Goal: Transaction & Acquisition: Purchase product/service

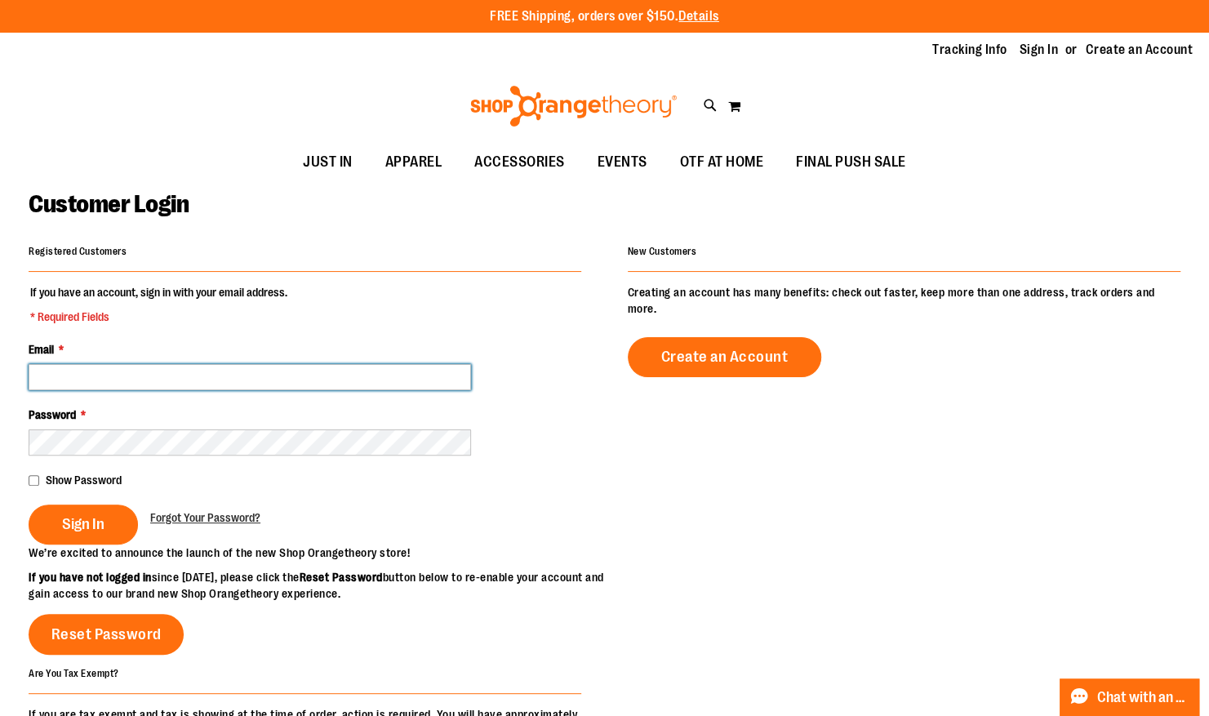
type input "**********"
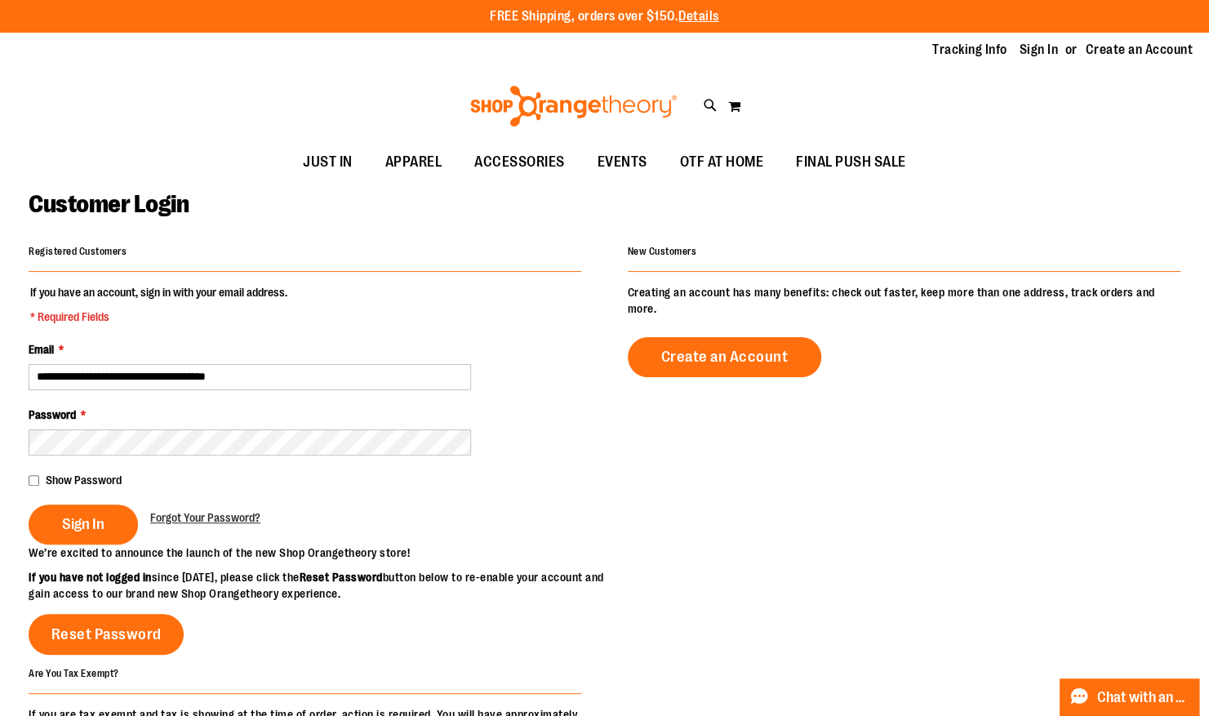
type input "**********"
click at [137, 375] on input "**********" at bounding box center [250, 377] width 443 height 26
type input "**********"
click at [29, 505] on button "Sign In" at bounding box center [83, 525] width 109 height 40
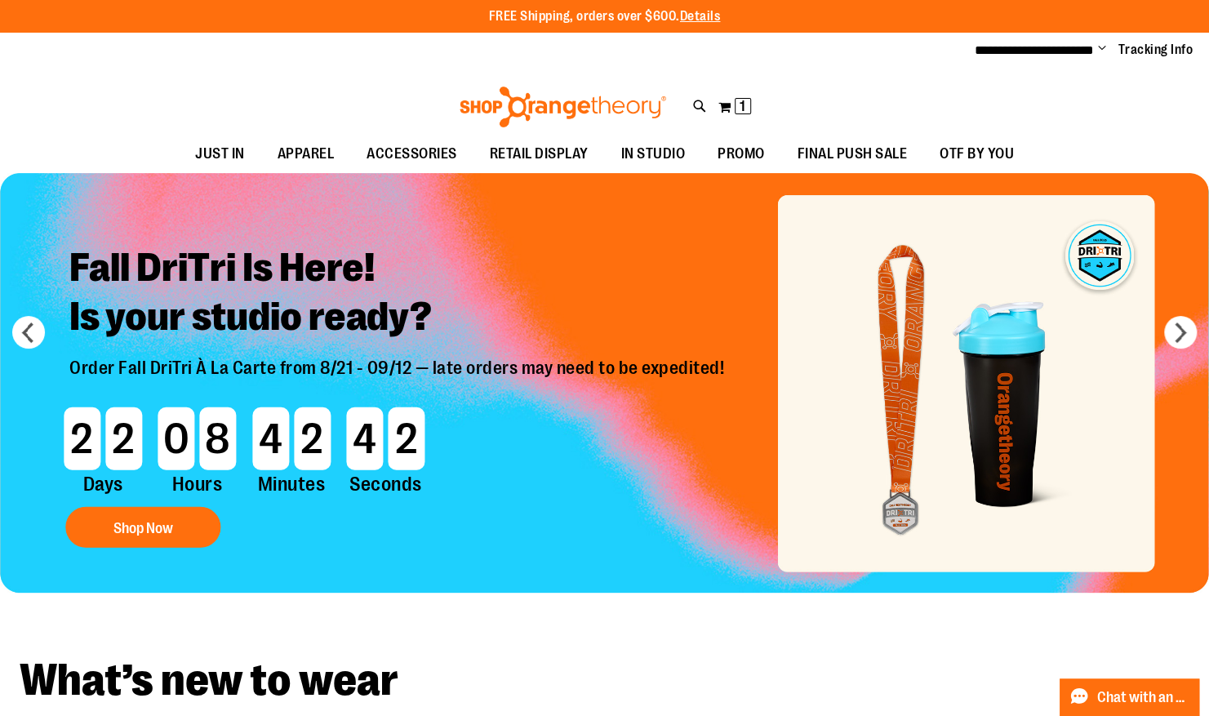
type input "**********"
click at [88, 87] on div "Toggle Nav Search Popular Suggestions Advanced Search" at bounding box center [604, 102] width 1209 height 66
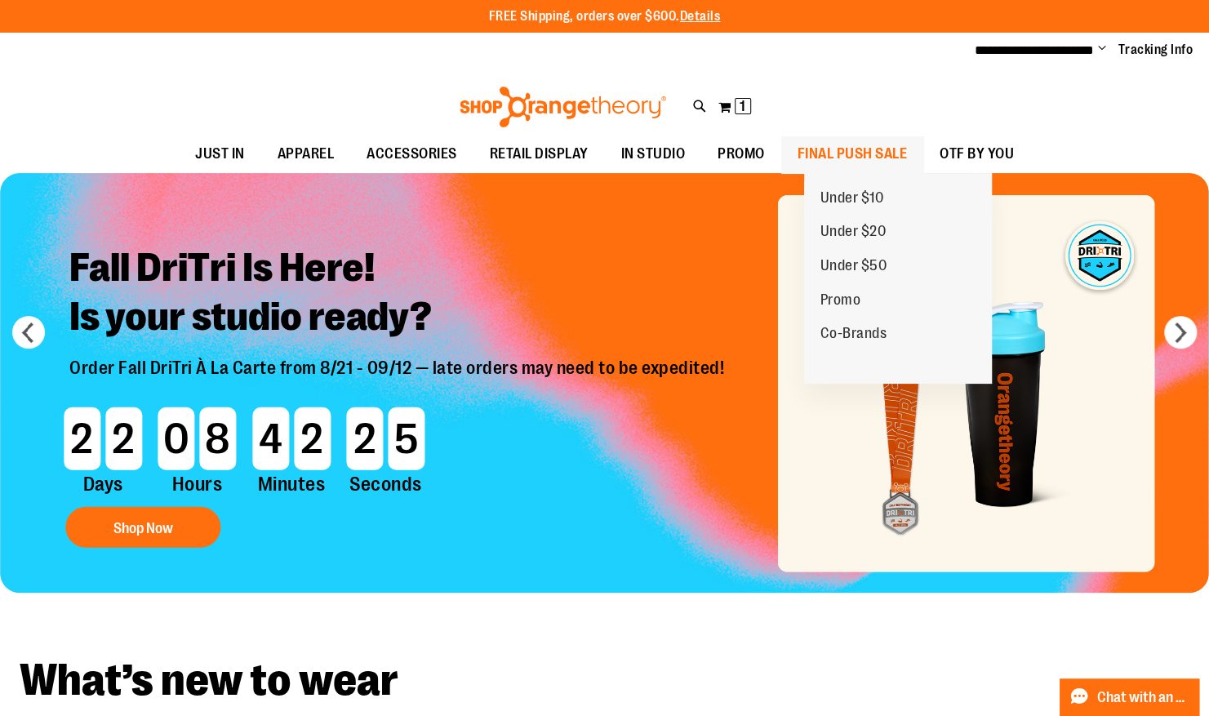
click at [908, 153] on span "FINAL PUSH SALE" at bounding box center [853, 154] width 110 height 37
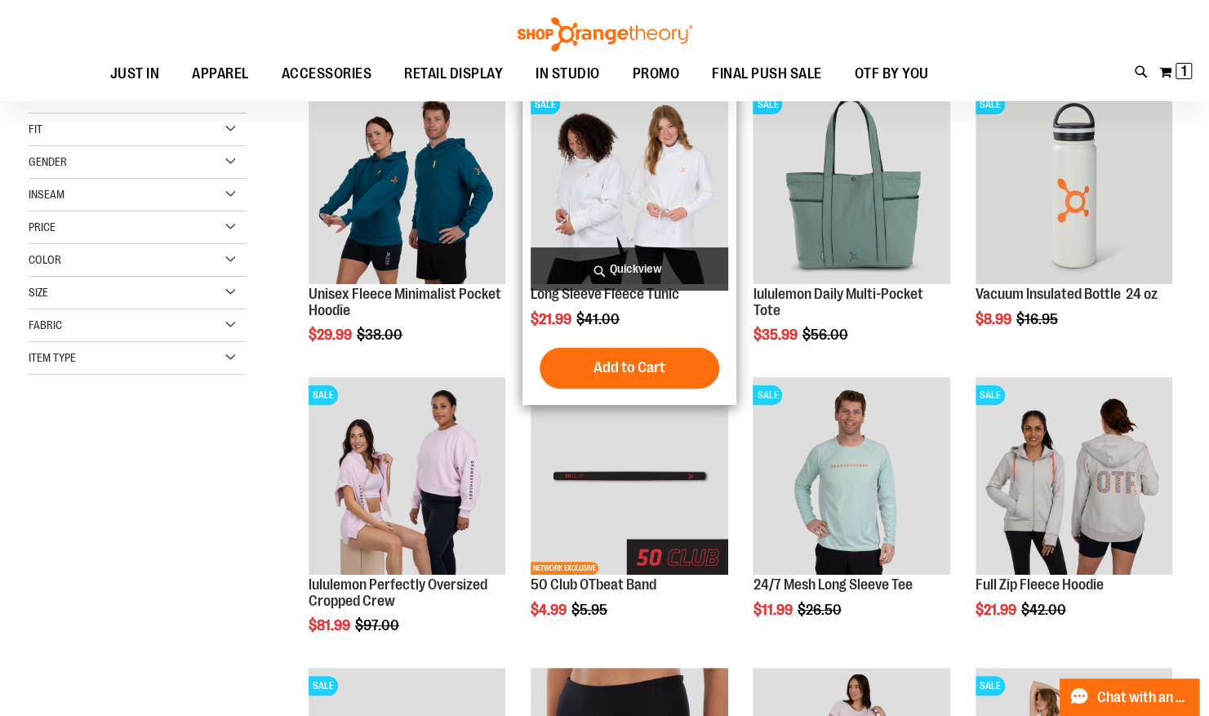
scroll to position [68, 0]
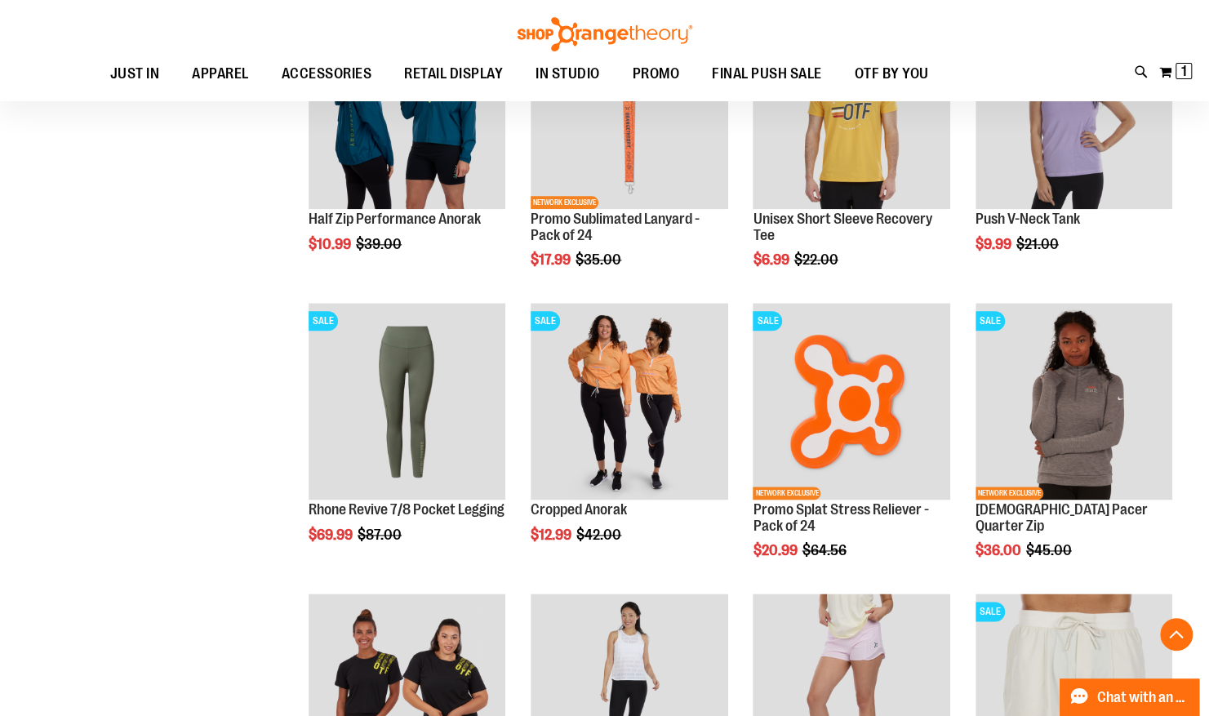
scroll to position [1013, 0]
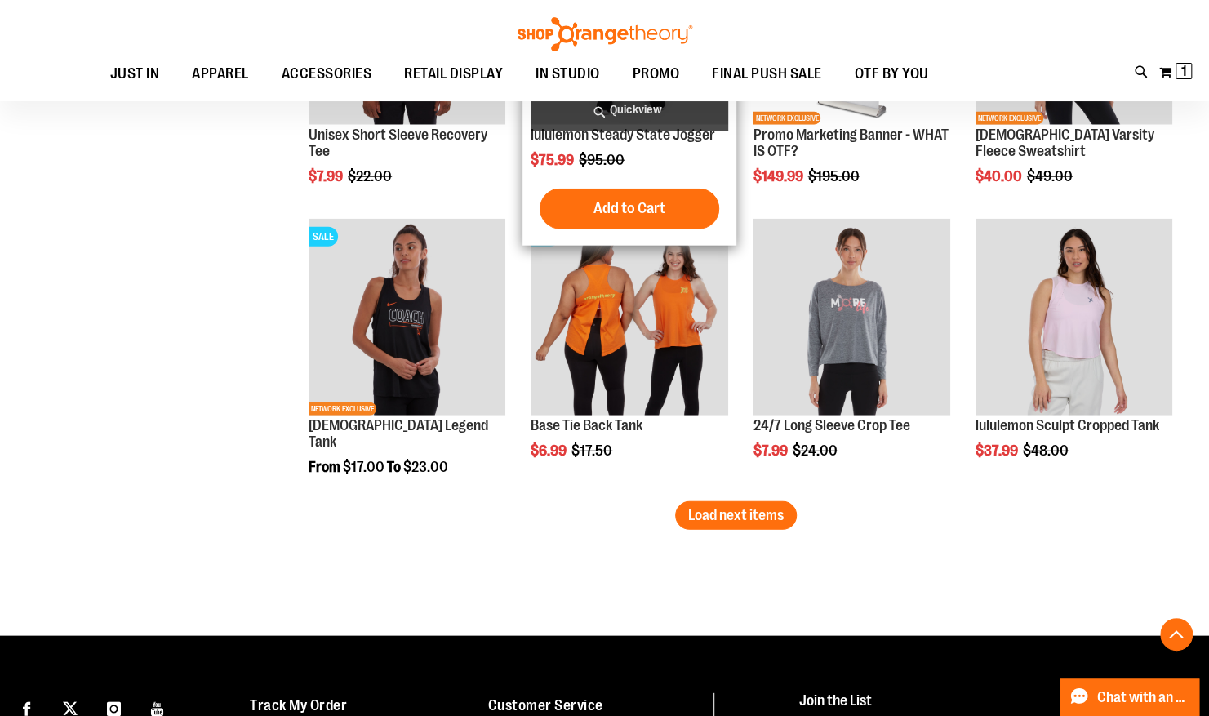
scroll to position [2262, 0]
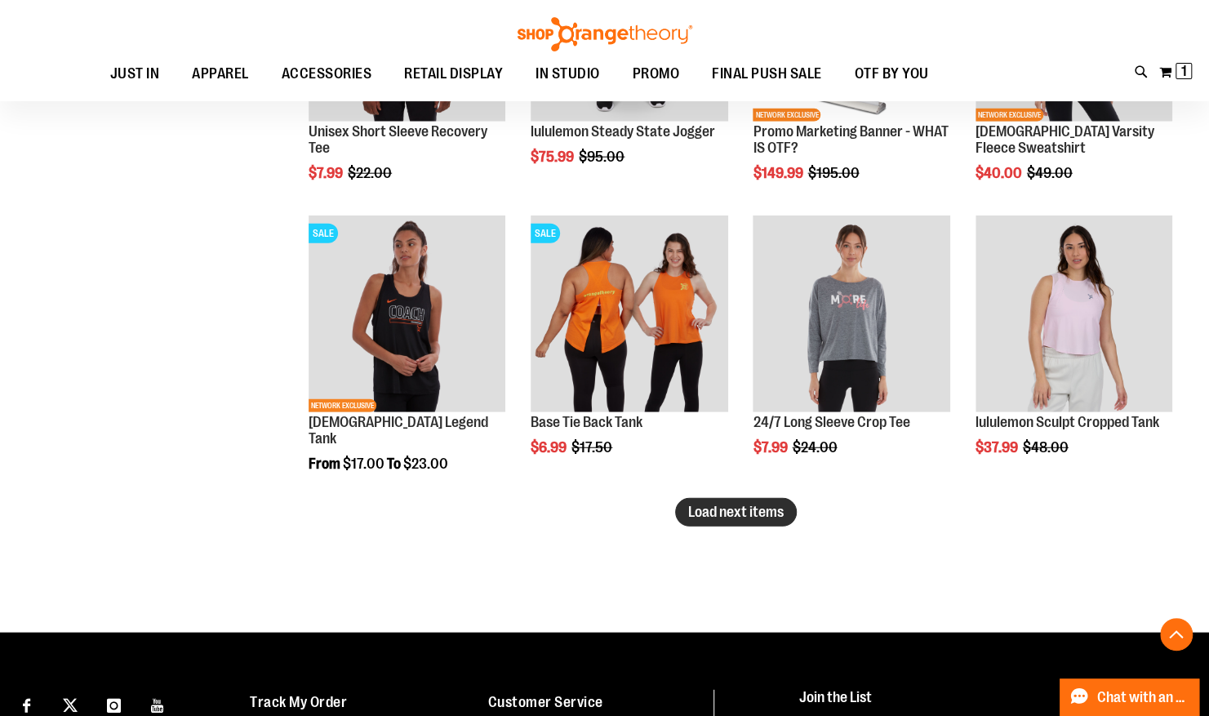
type input "**********"
click at [747, 502] on button "Load next items" at bounding box center [736, 512] width 122 height 29
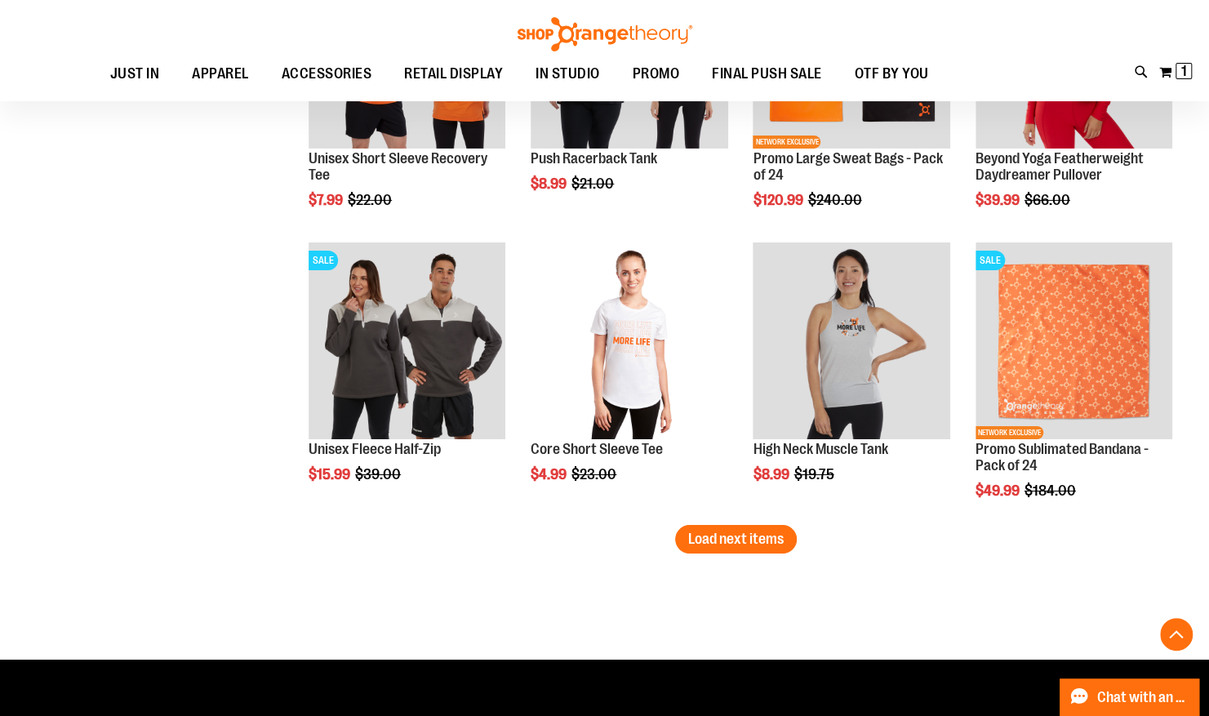
scroll to position [3108, 0]
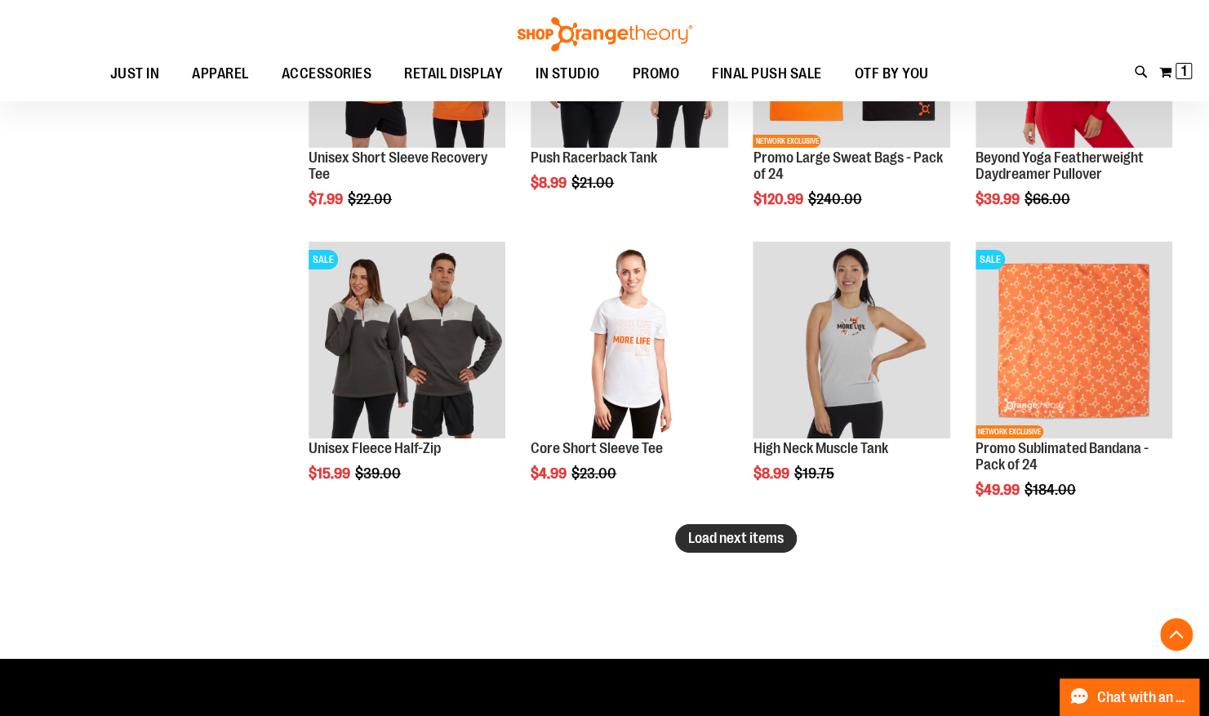
click at [694, 541] on span "Load next items" at bounding box center [736, 538] width 96 height 16
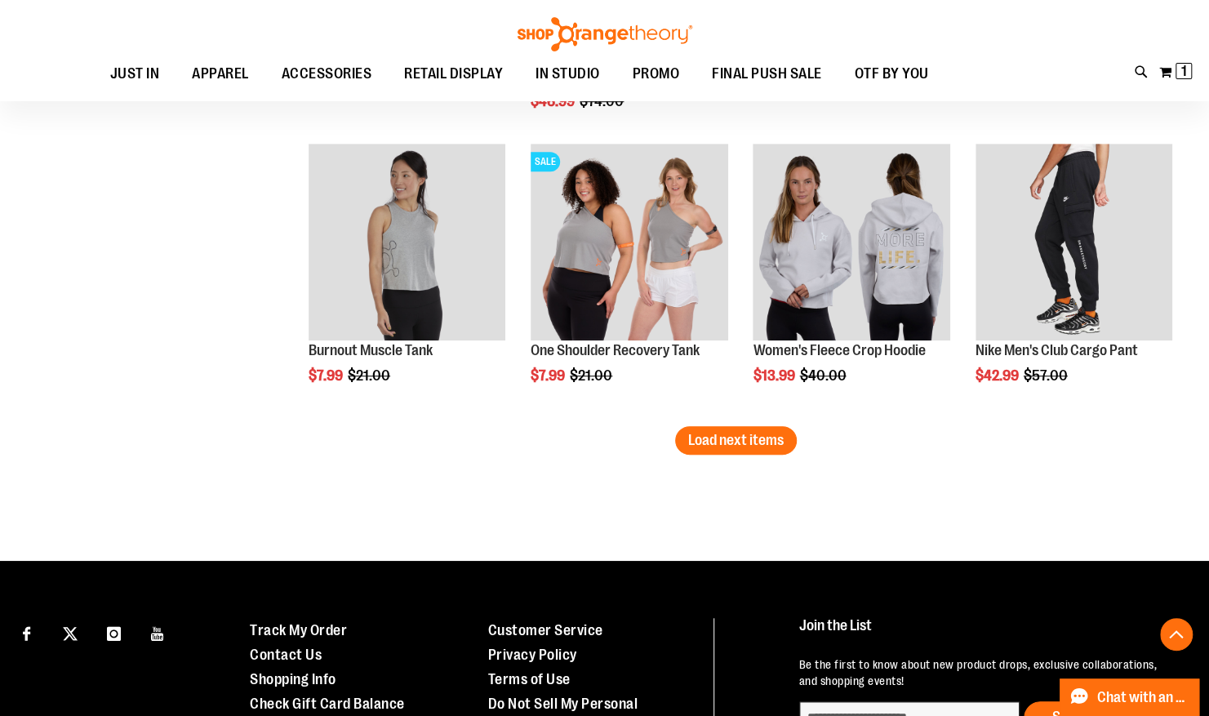
scroll to position [4093, 0]
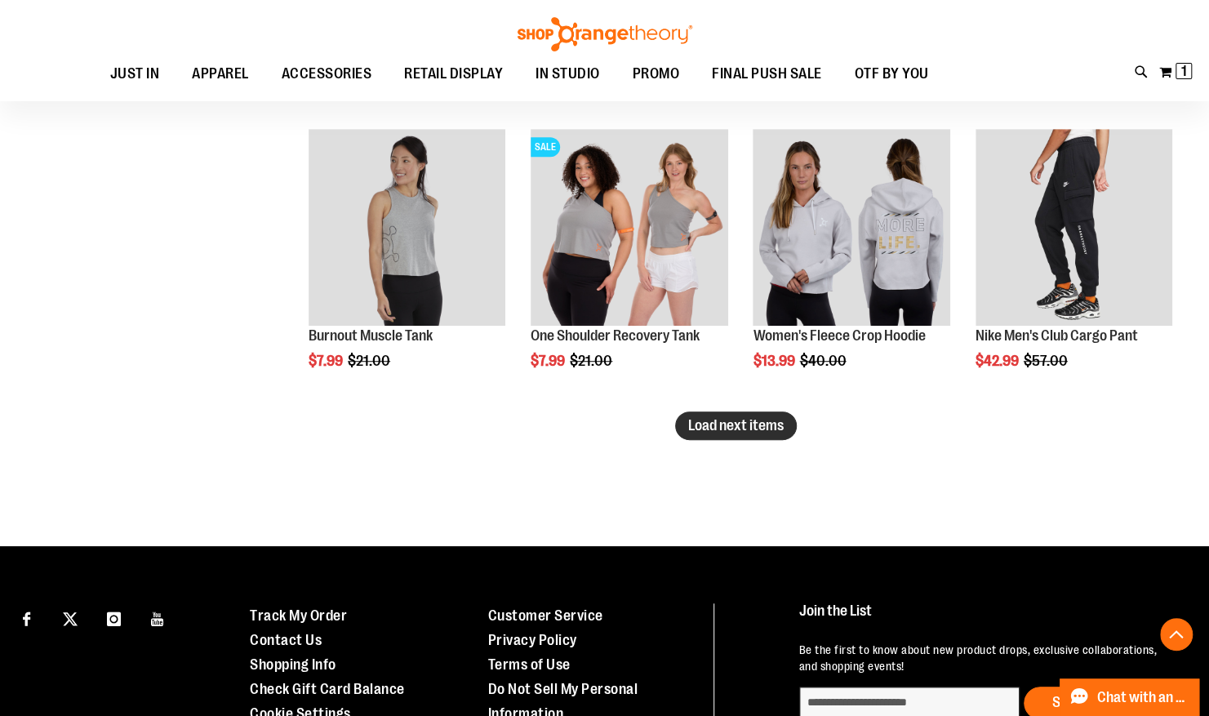
click at [751, 434] on button "Load next items" at bounding box center [736, 426] width 122 height 29
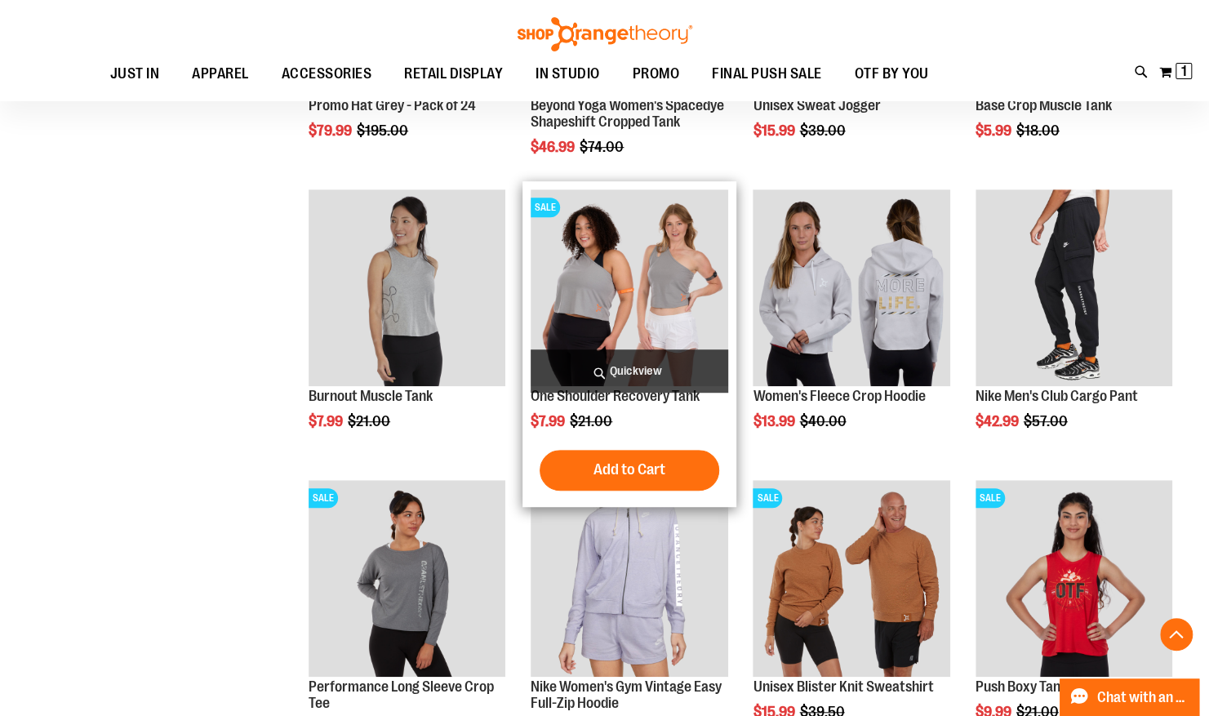
scroll to position [3935, 0]
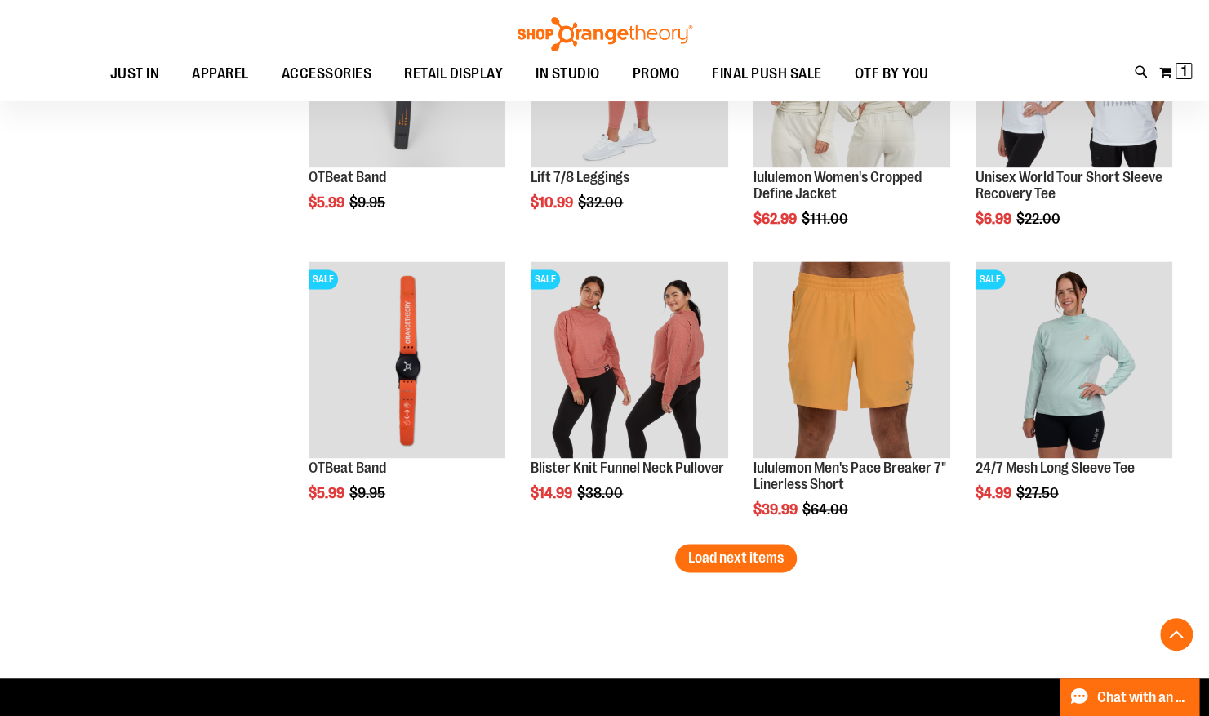
scroll to position [4834, 0]
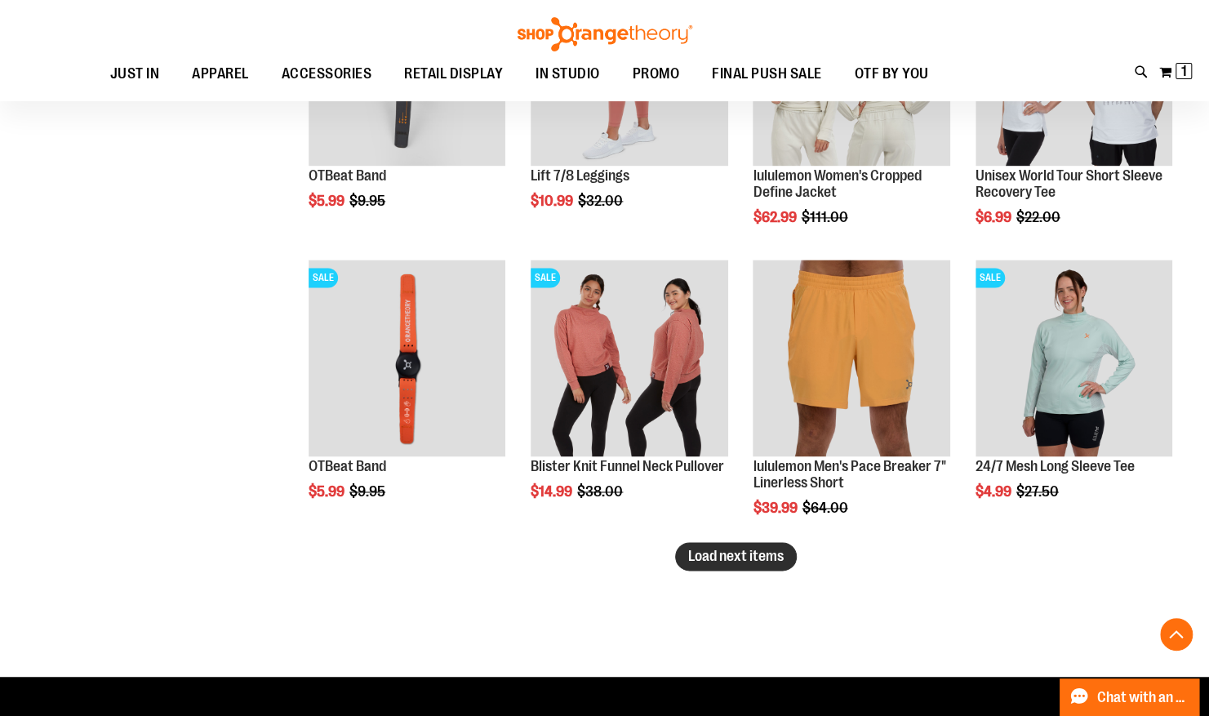
click at [756, 558] on span "Load next items" at bounding box center [736, 556] width 96 height 16
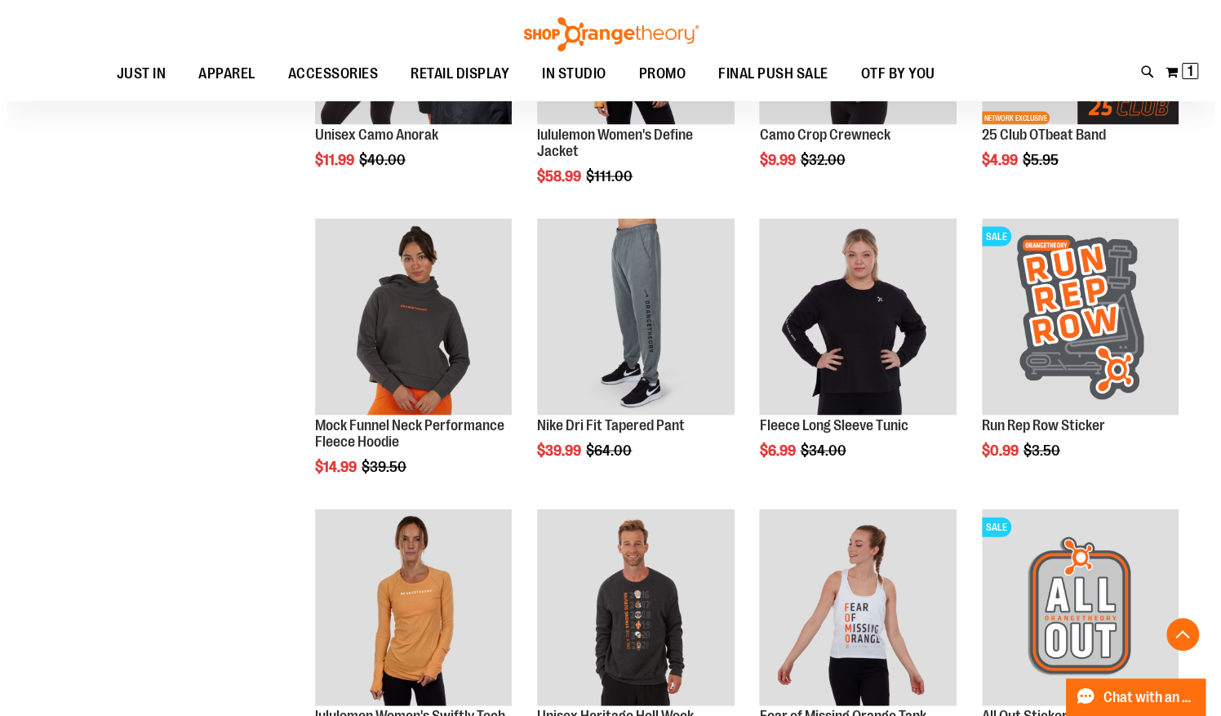
scroll to position [5459, 0]
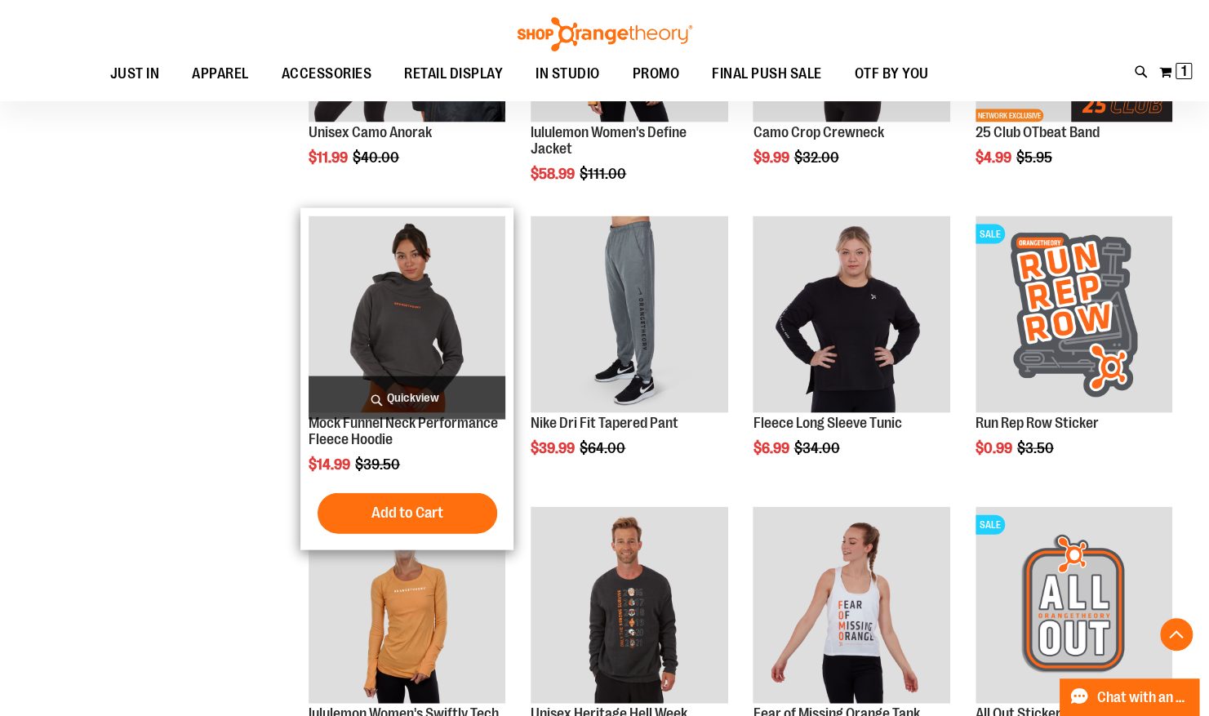
click at [403, 402] on span "Quickview" at bounding box center [407, 397] width 197 height 43
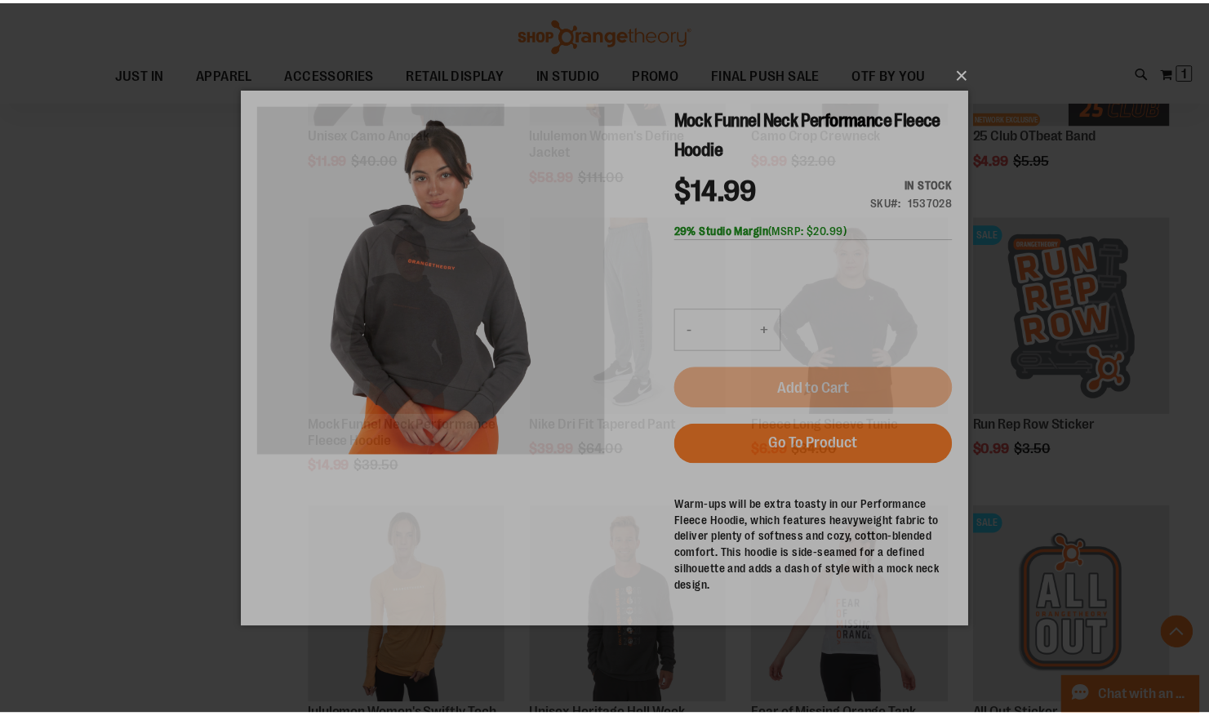
scroll to position [0, 0]
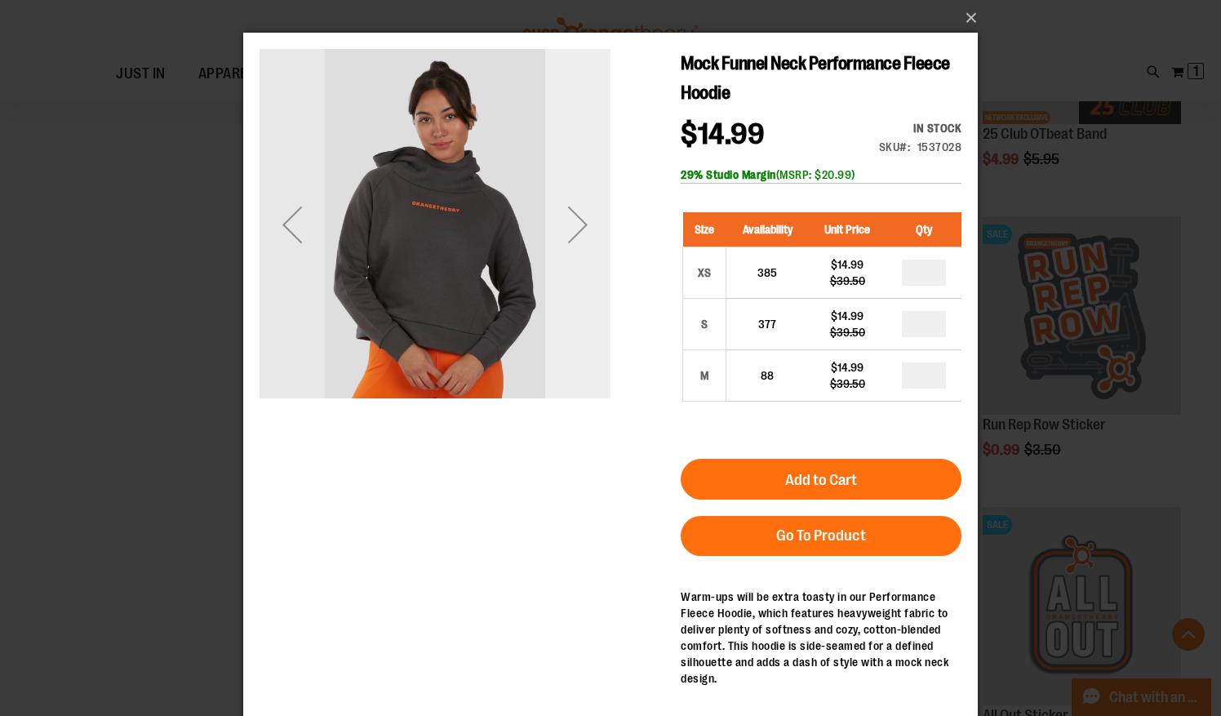
click at [558, 237] on div "Next" at bounding box center [577, 224] width 65 height 65
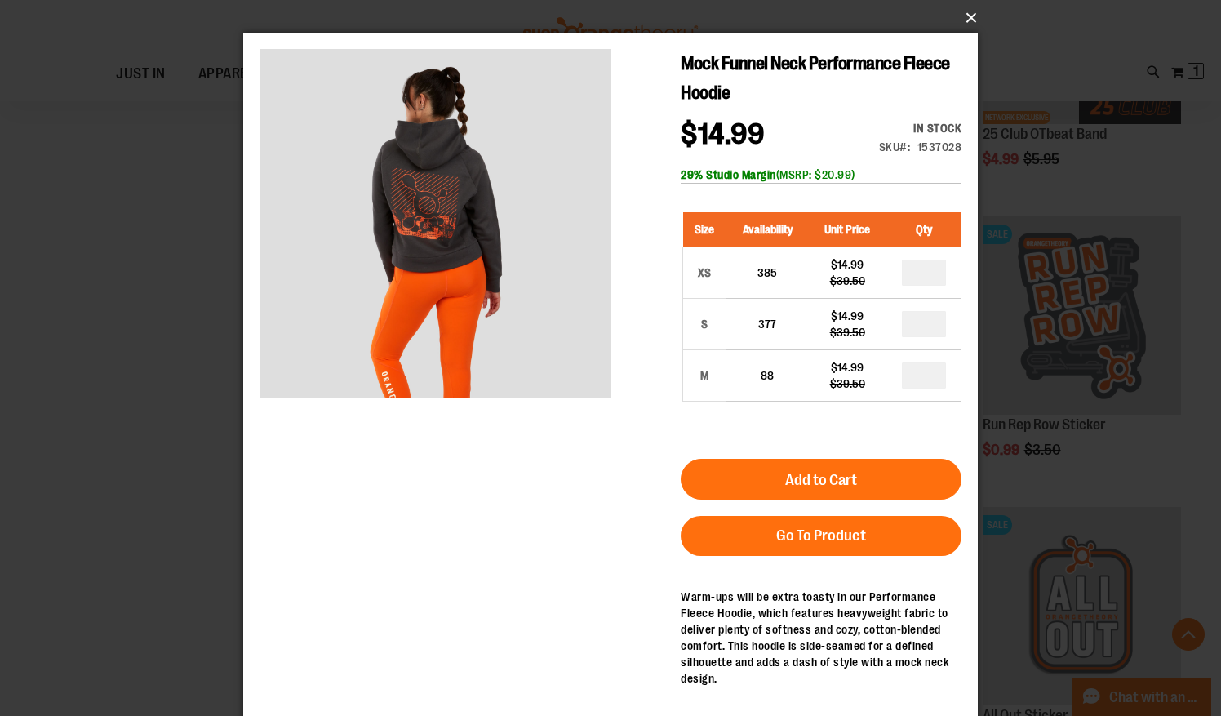
click at [970, 14] on button "×" at bounding box center [615, 18] width 735 height 36
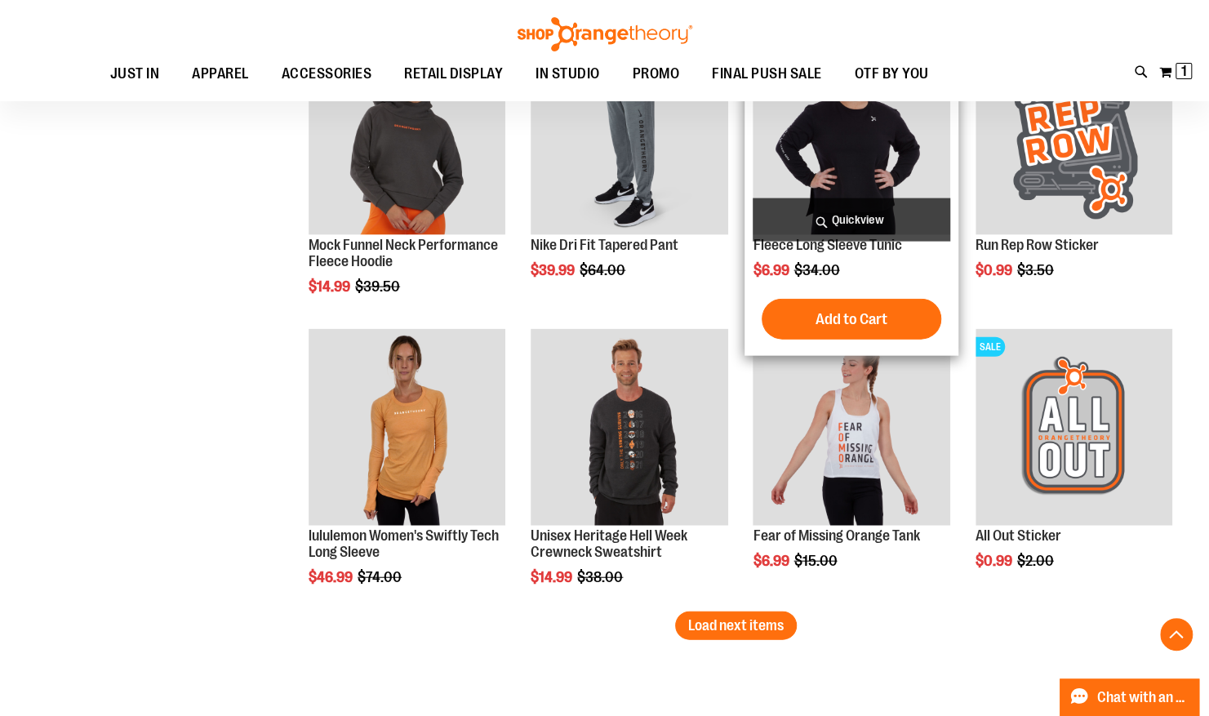
scroll to position [5642, 0]
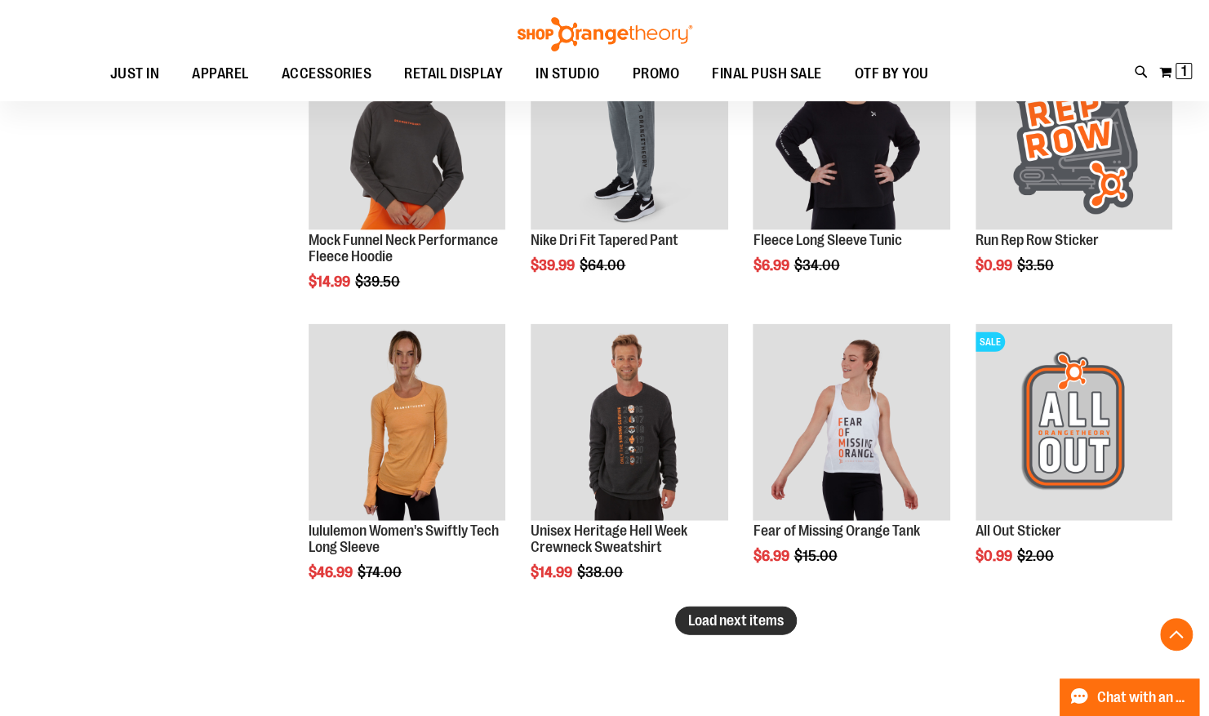
click at [766, 611] on button "Load next items" at bounding box center [736, 621] width 122 height 29
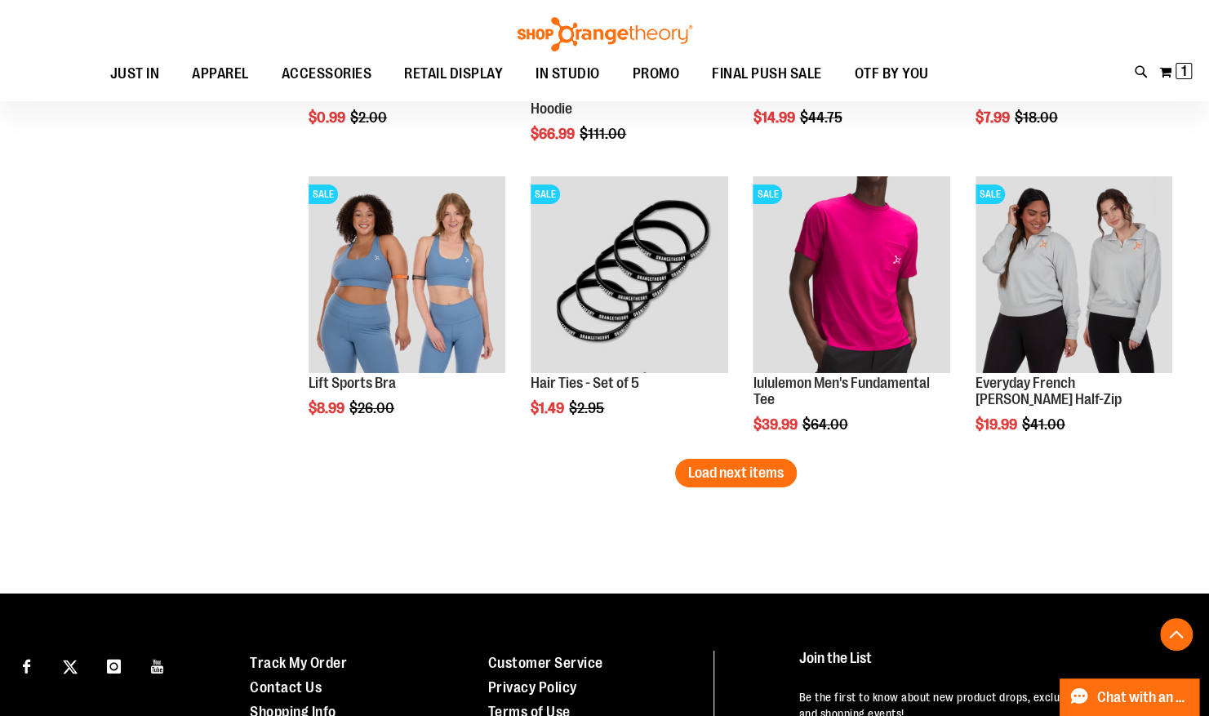
scroll to position [6685, 0]
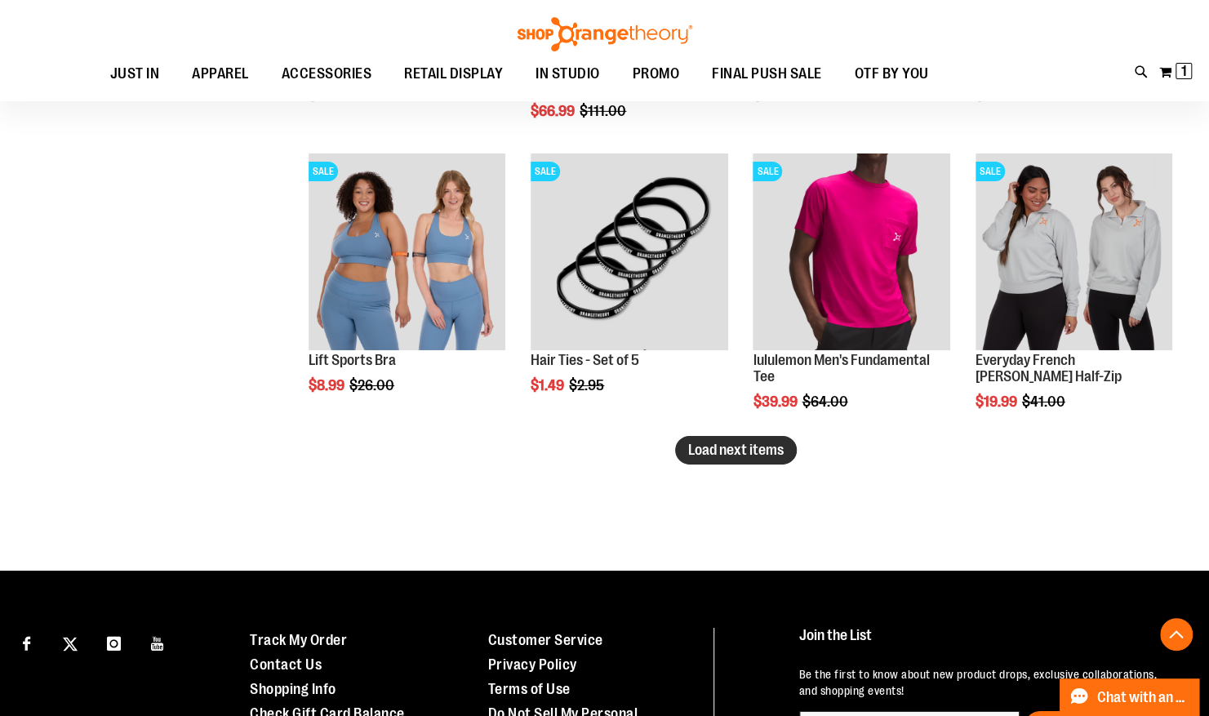
click at [719, 455] on span "Load next items" at bounding box center [736, 450] width 96 height 16
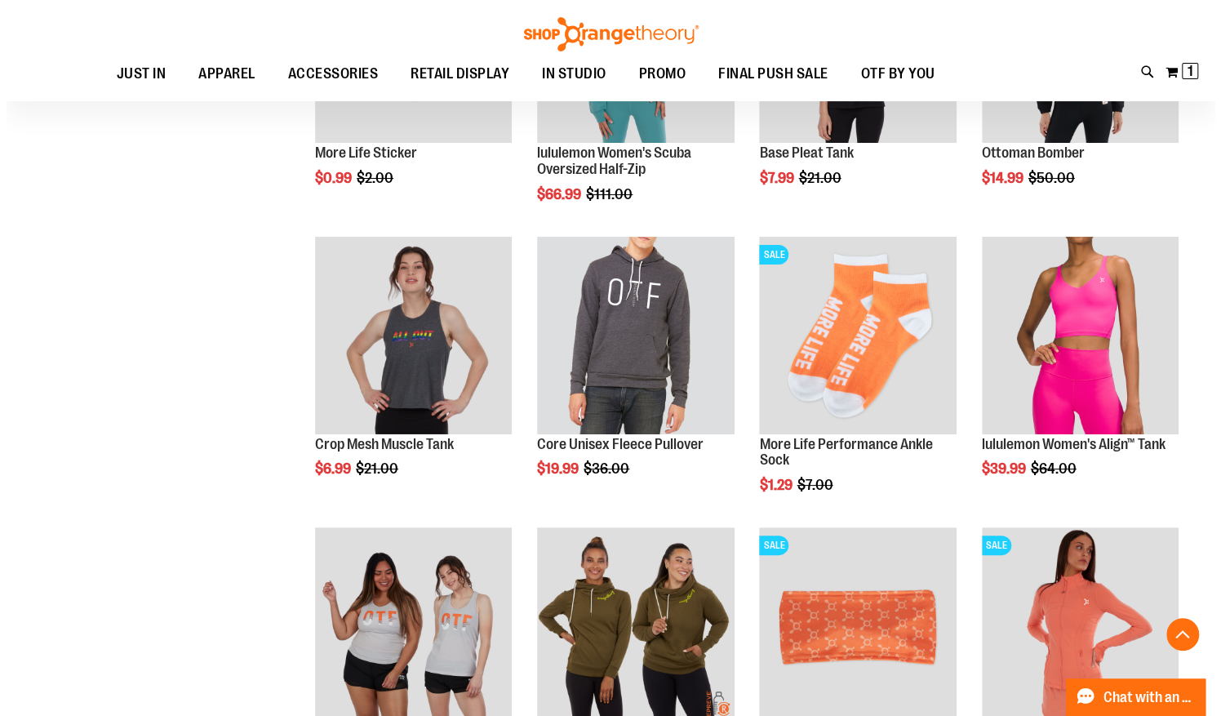
scroll to position [7183, 0]
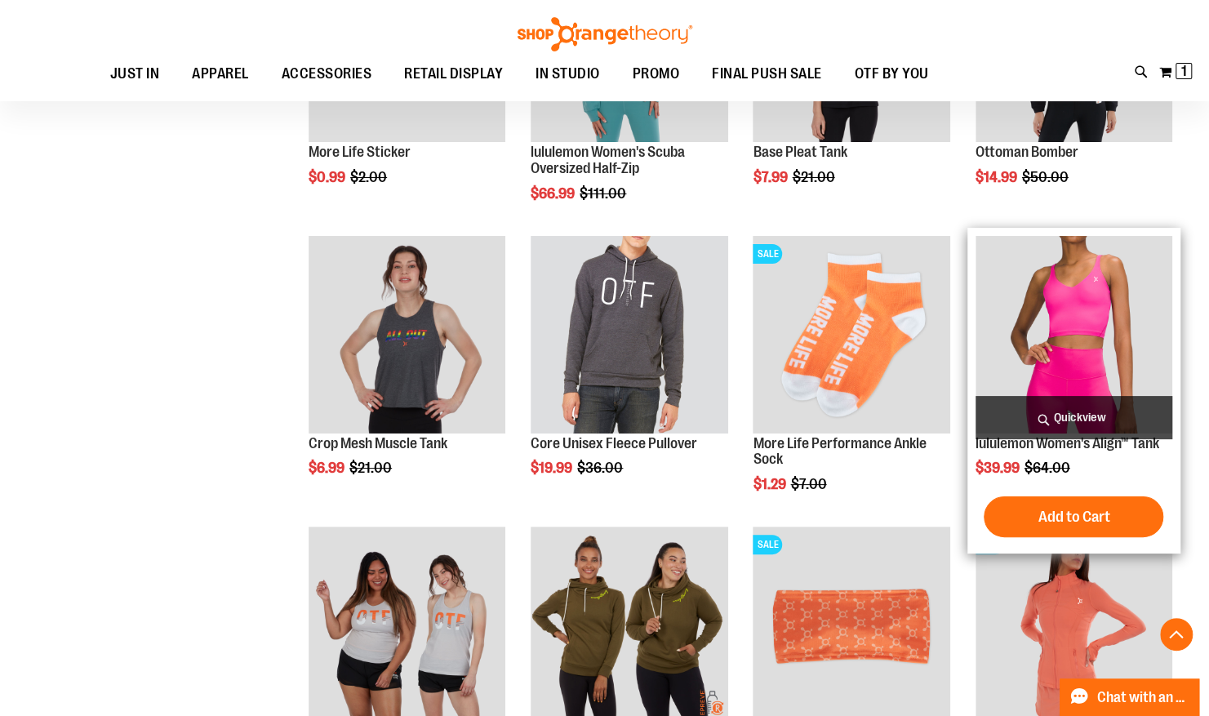
click at [1106, 413] on span "Quickview" at bounding box center [1074, 417] width 197 height 43
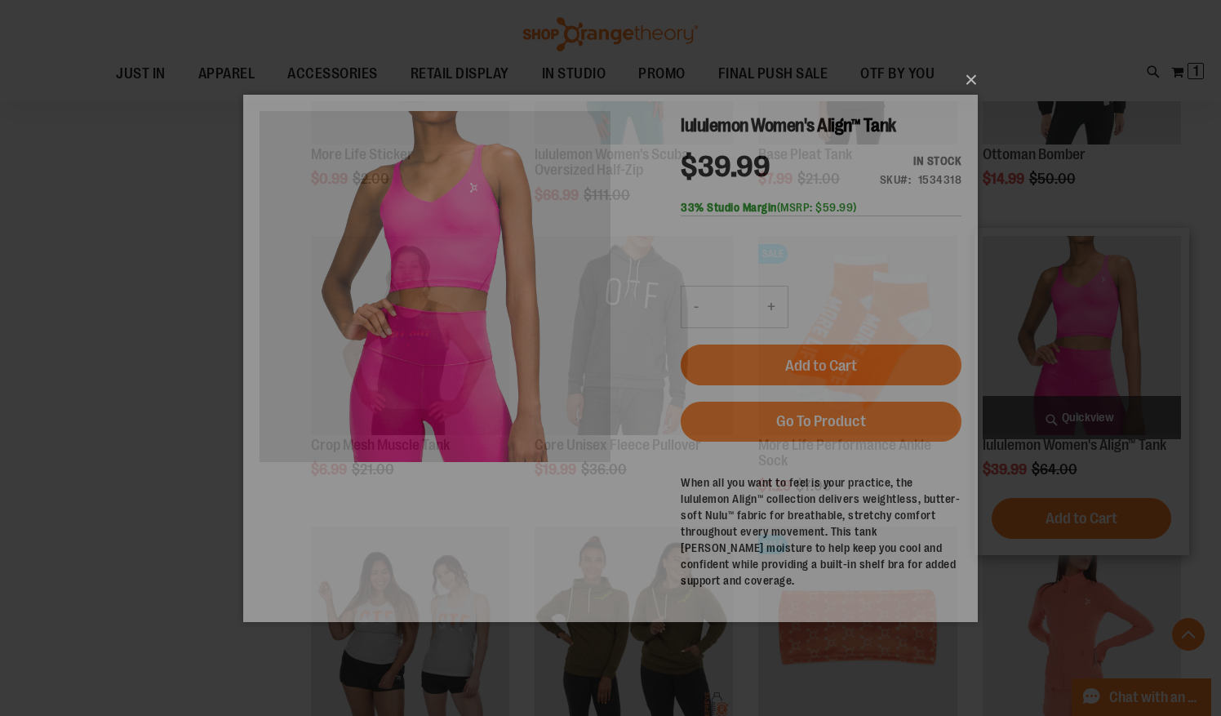
scroll to position [0, 0]
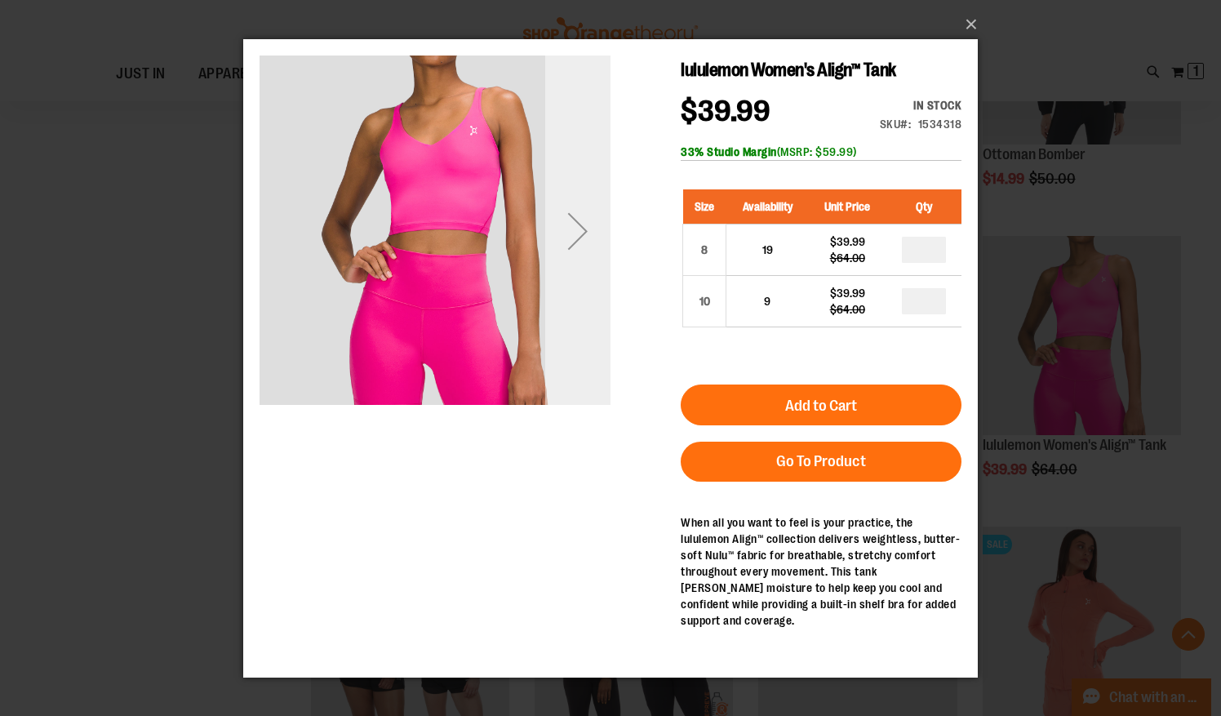
click at [581, 234] on div "Next" at bounding box center [577, 230] width 65 height 65
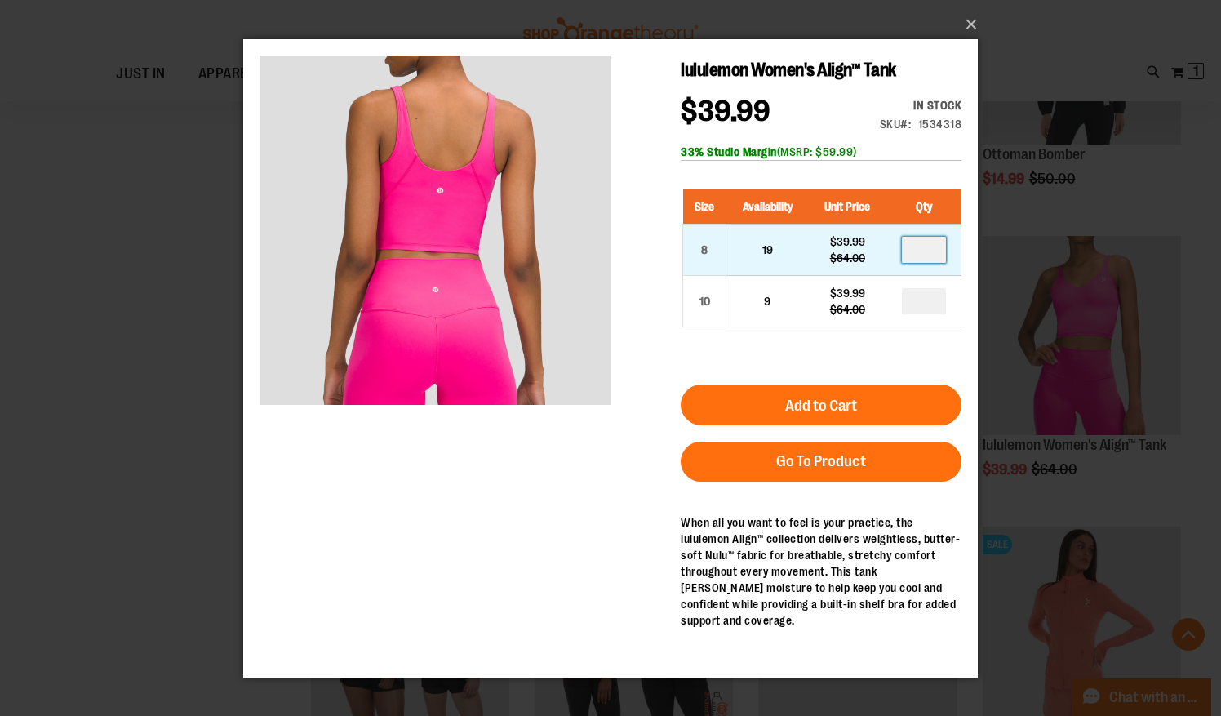
click at [932, 252] on input "number" at bounding box center [924, 249] width 44 height 26
type input "*"
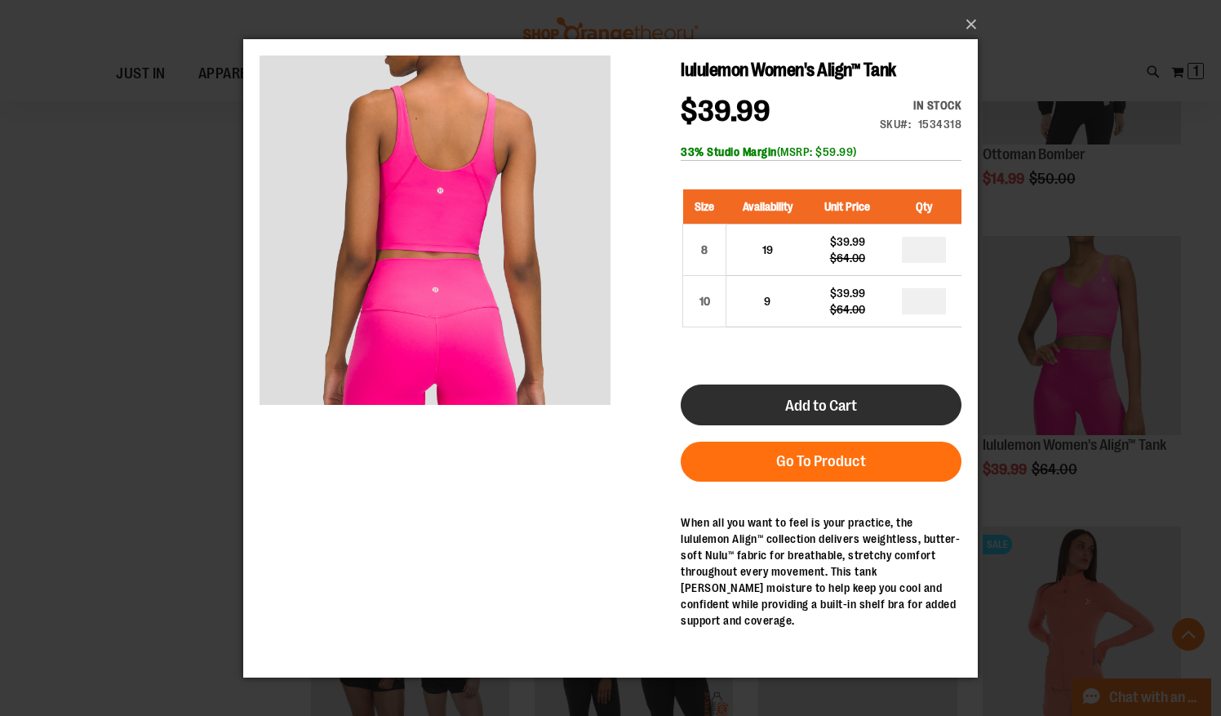
click at [844, 401] on span "Add to Cart" at bounding box center [821, 405] width 72 height 18
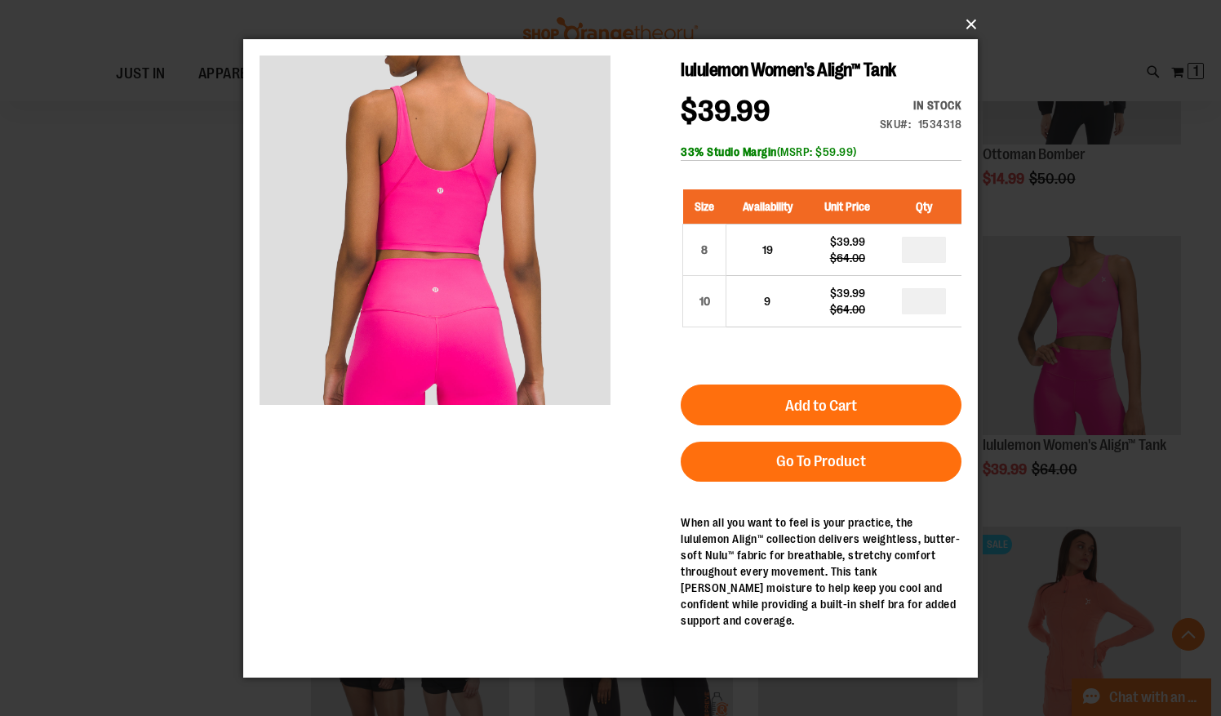
click at [971, 24] on button "×" at bounding box center [615, 25] width 735 height 36
click at [967, 24] on button "×" at bounding box center [615, 25] width 735 height 36
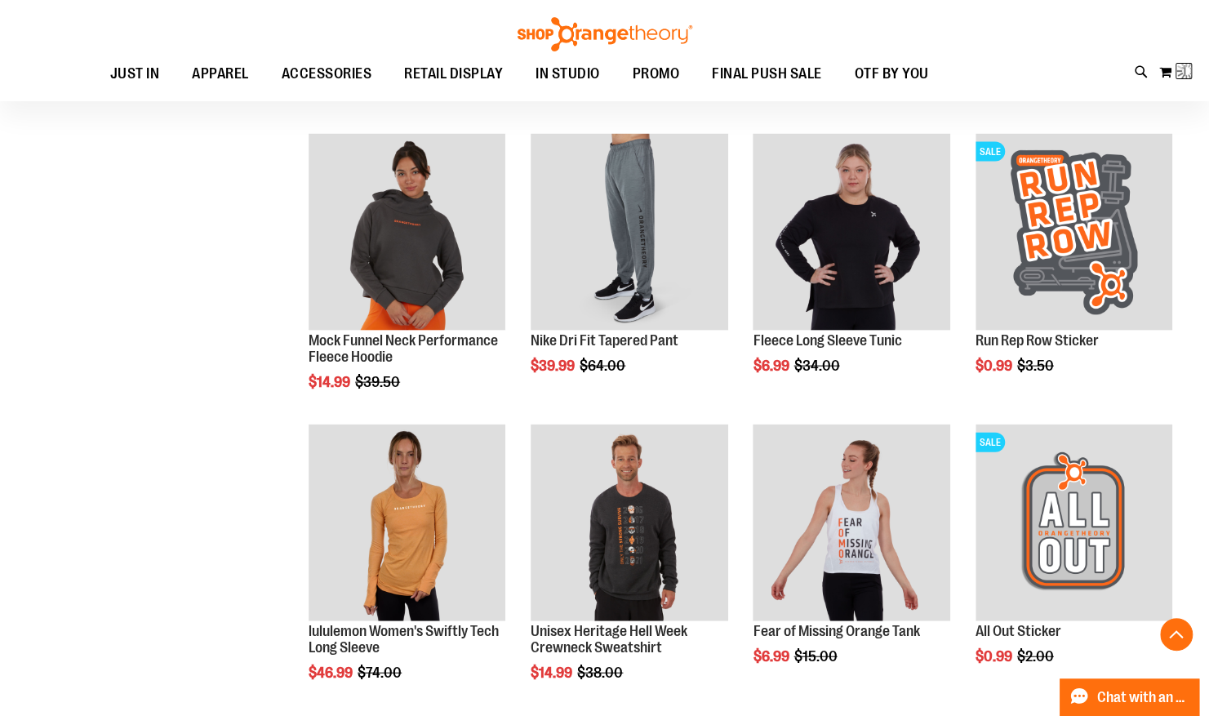
scroll to position [2173, 0]
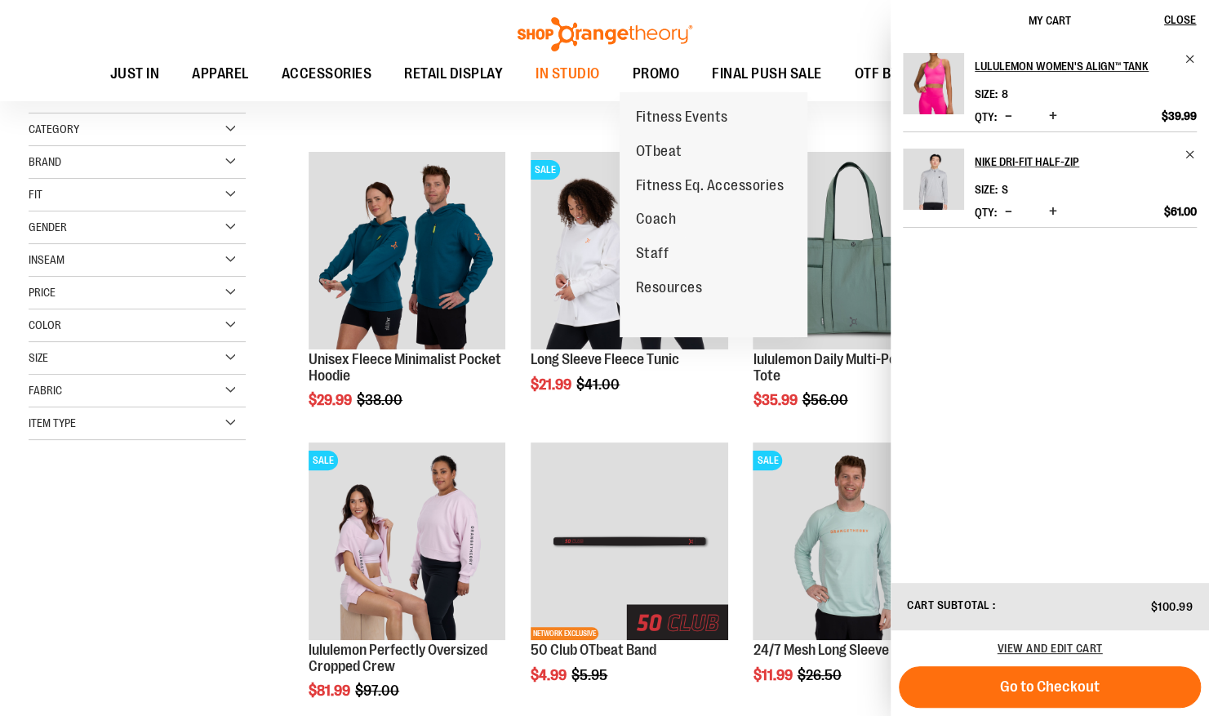
scroll to position [78, 0]
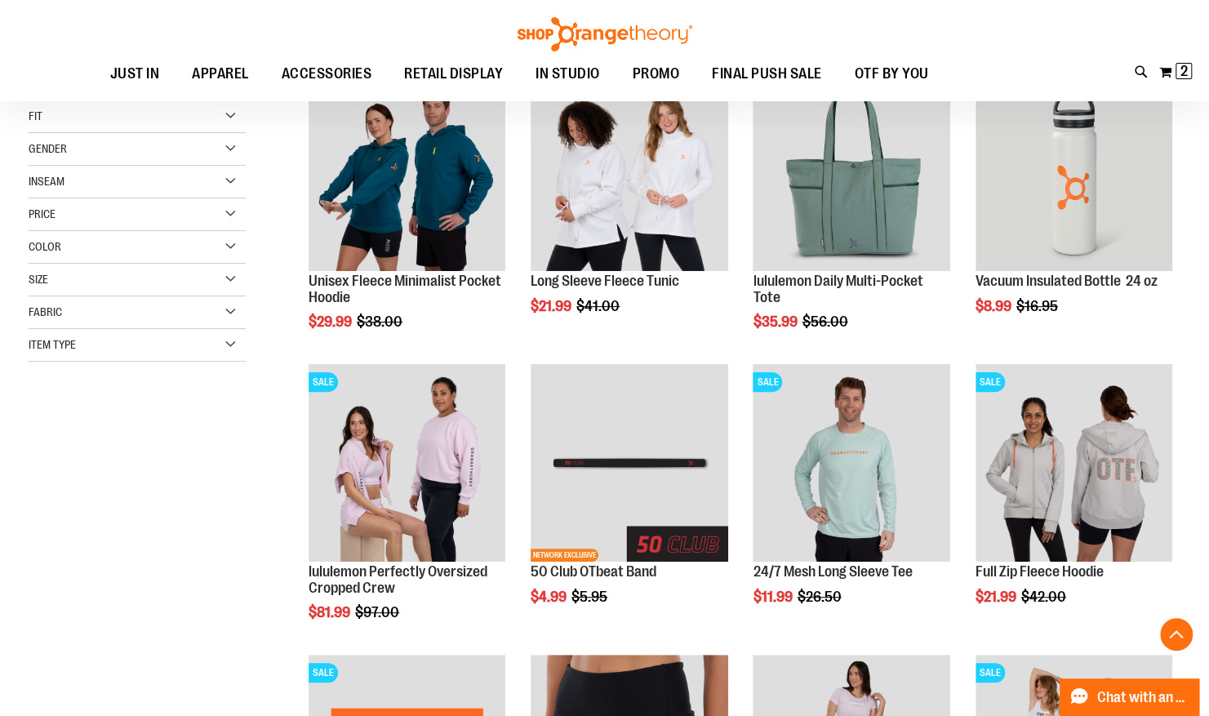
scroll to position [7509, 0]
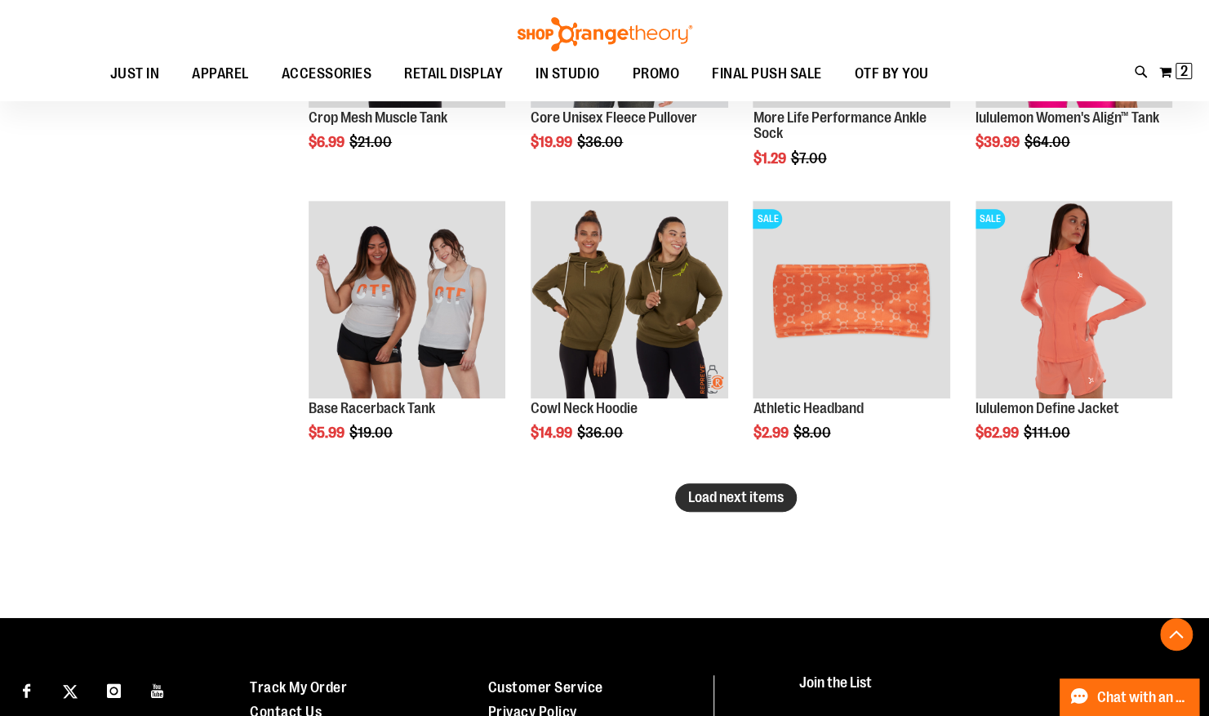
click at [709, 508] on button "Load next items" at bounding box center [736, 497] width 122 height 29
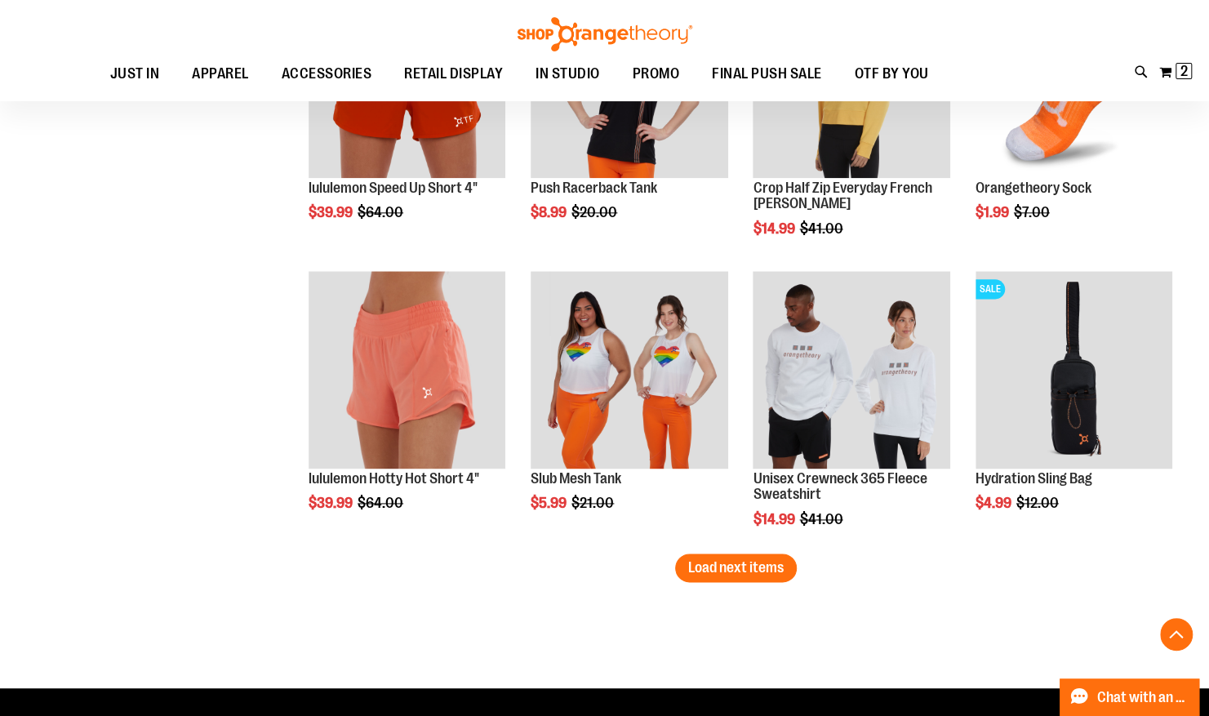
scroll to position [8312, 0]
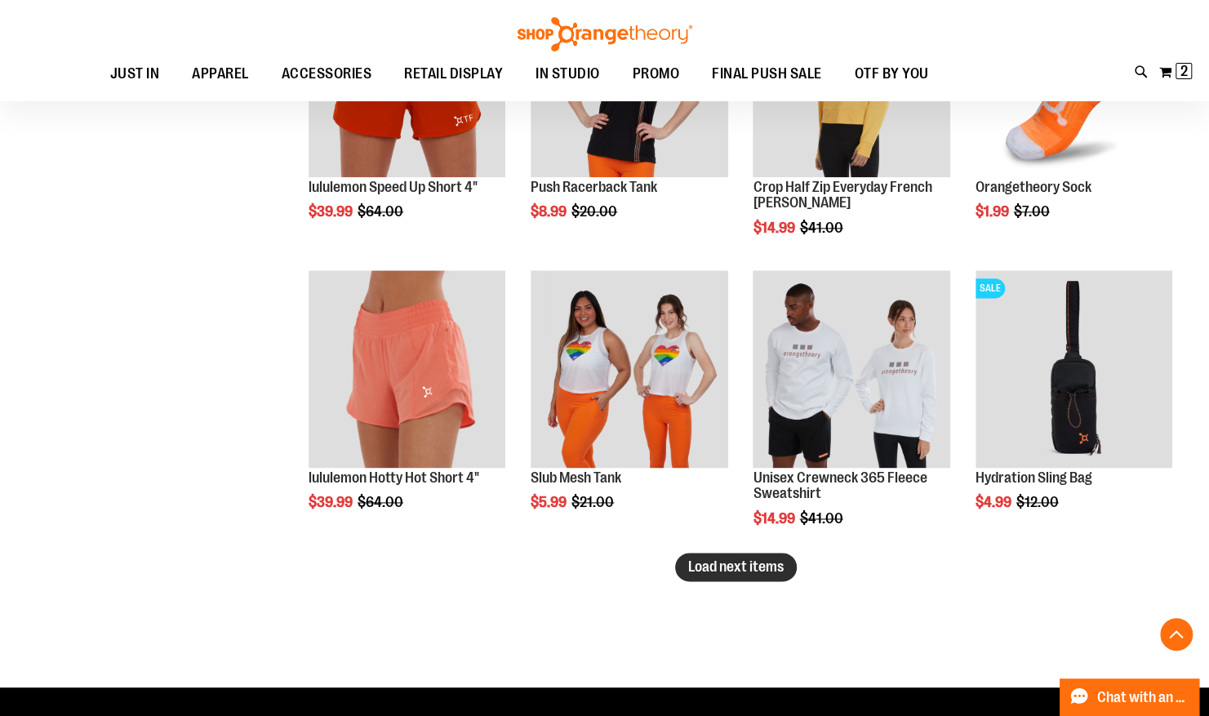
click at [705, 567] on span "Load next items" at bounding box center [736, 566] width 96 height 16
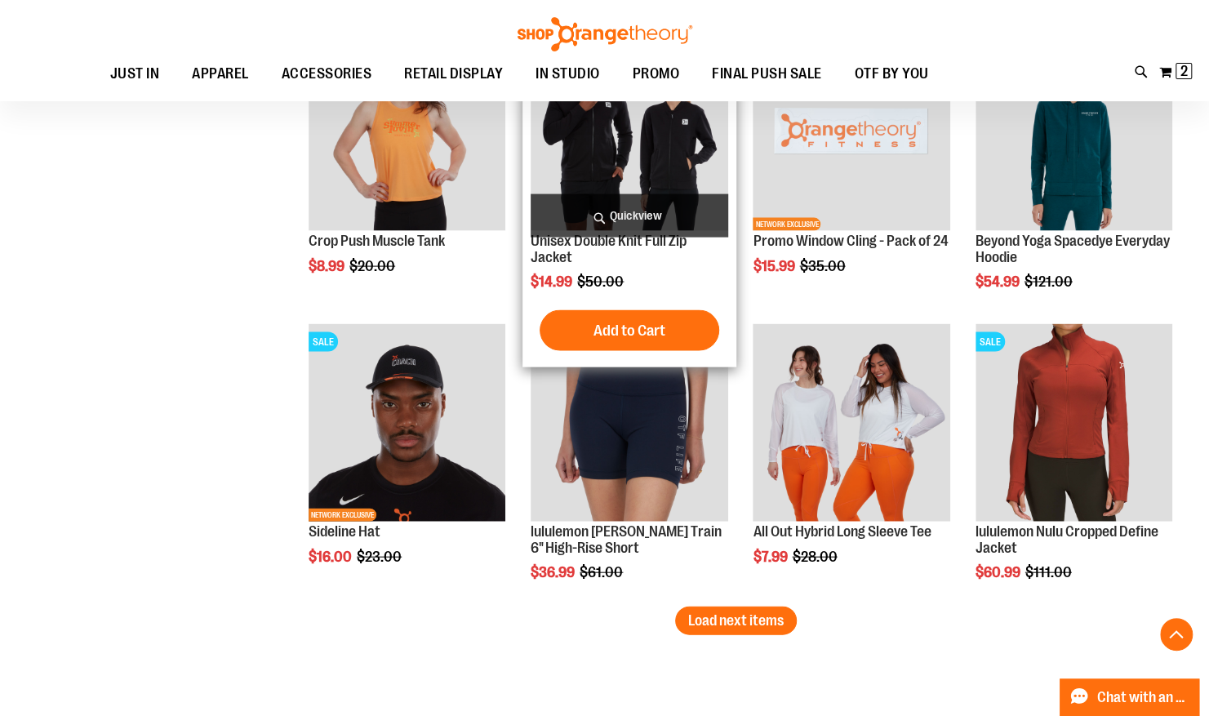
scroll to position [9157, 0]
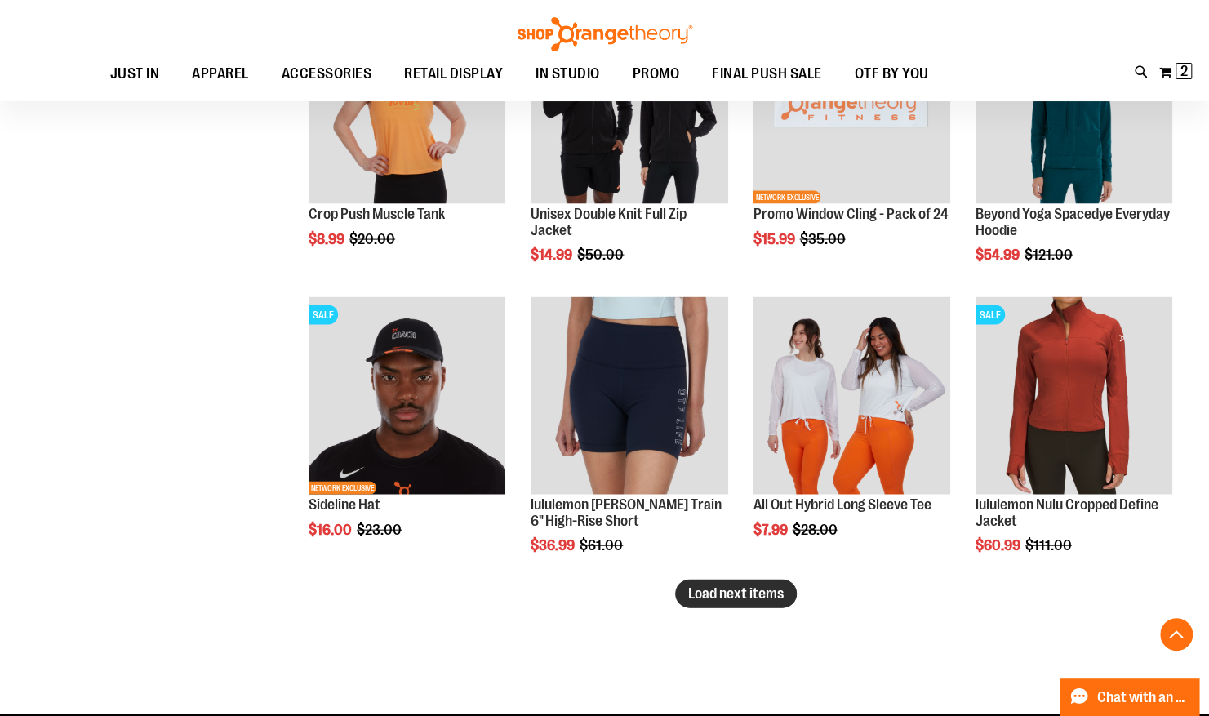
click at [723, 594] on span "Load next items" at bounding box center [736, 593] width 96 height 16
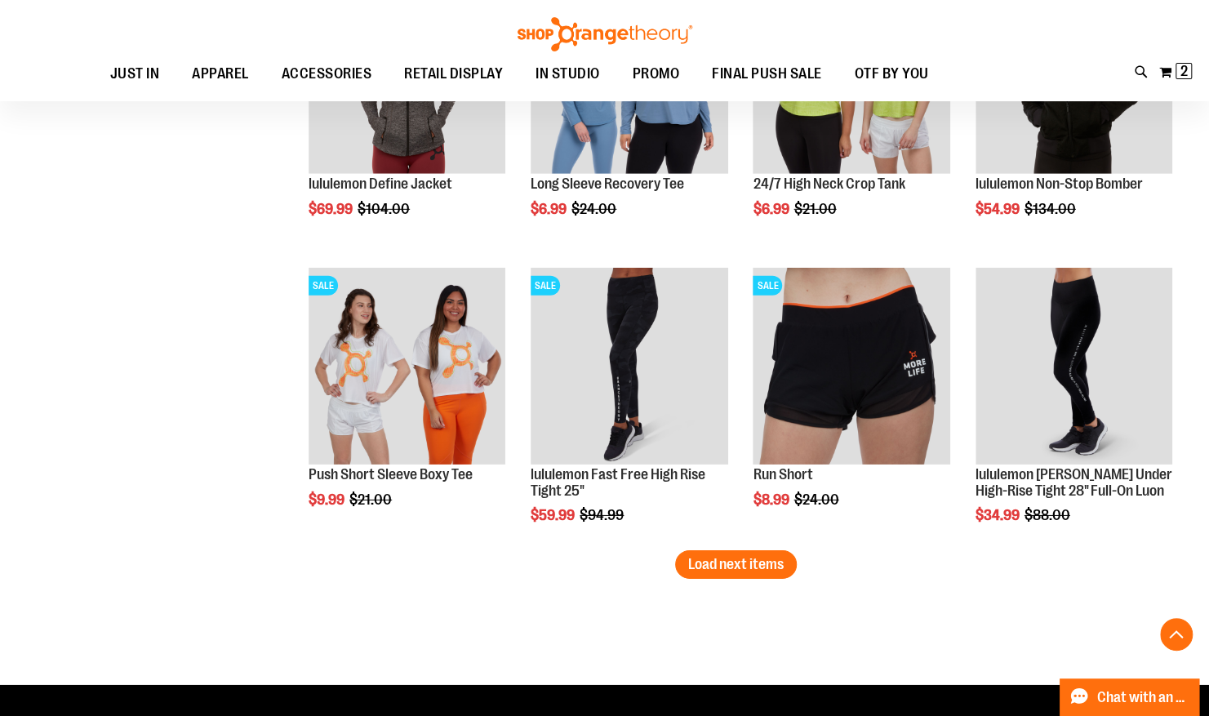
scroll to position [10078, 0]
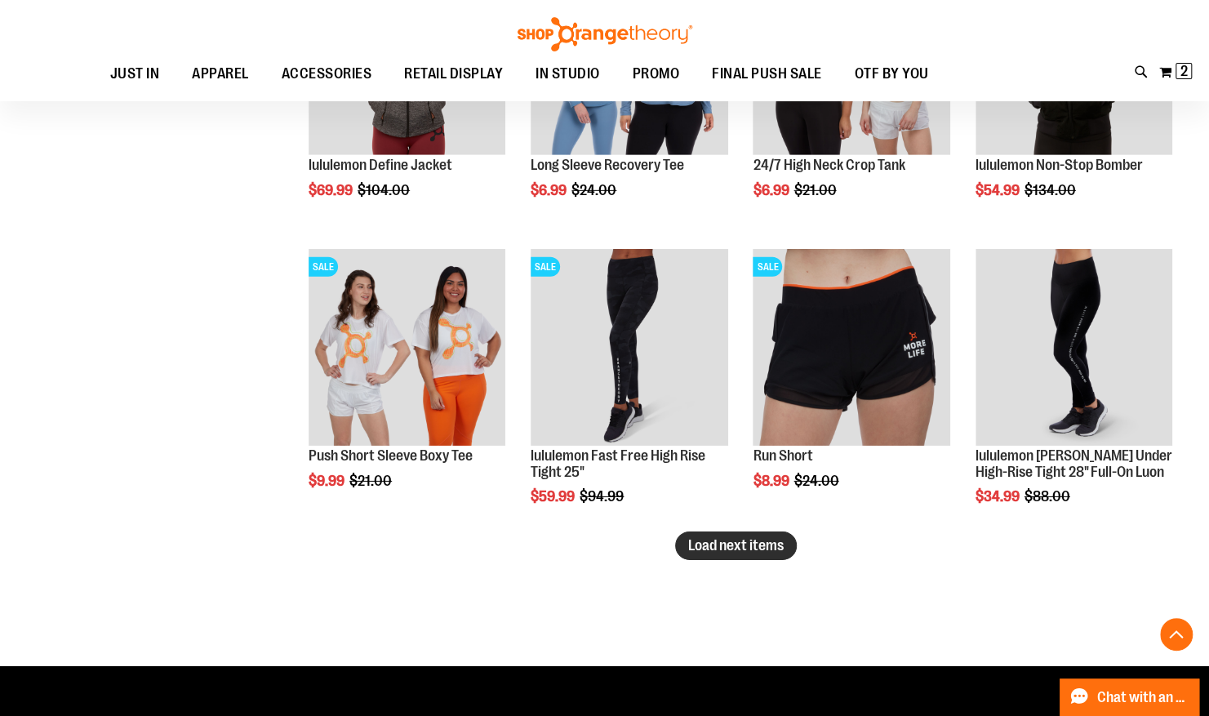
click at [766, 542] on span "Load next items" at bounding box center [736, 545] width 96 height 16
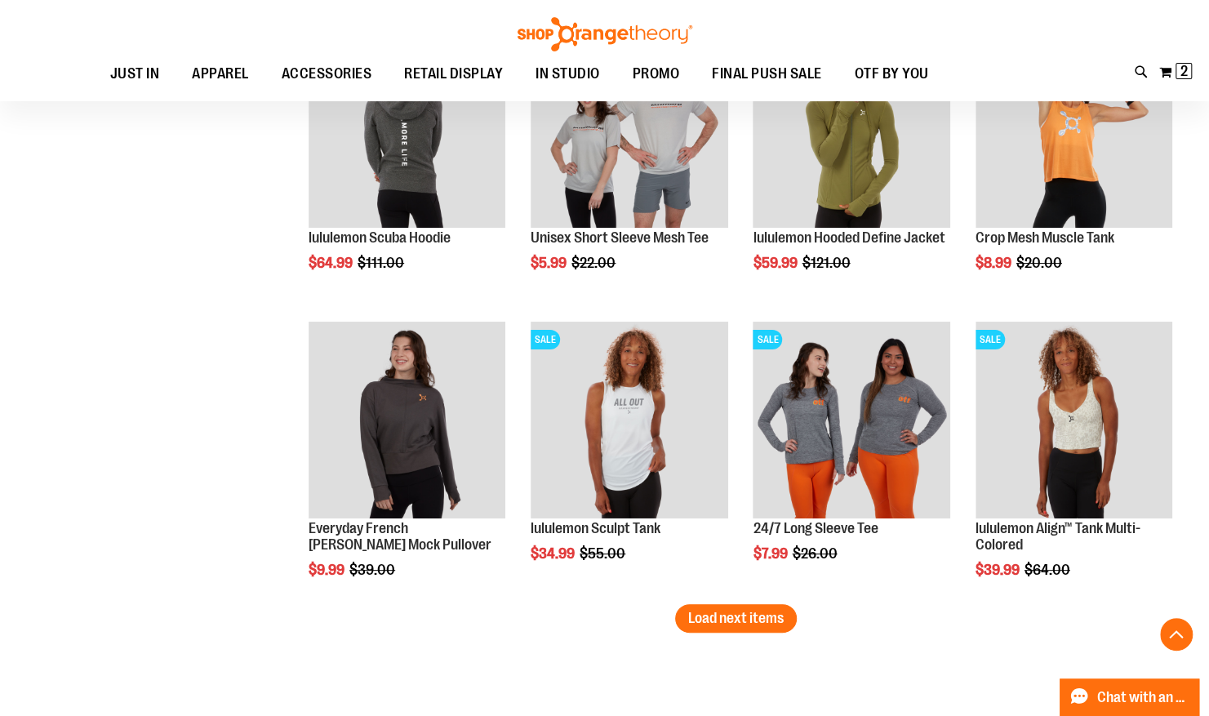
scroll to position [10878, 0]
click at [763, 612] on span "Load next items" at bounding box center [736, 617] width 96 height 16
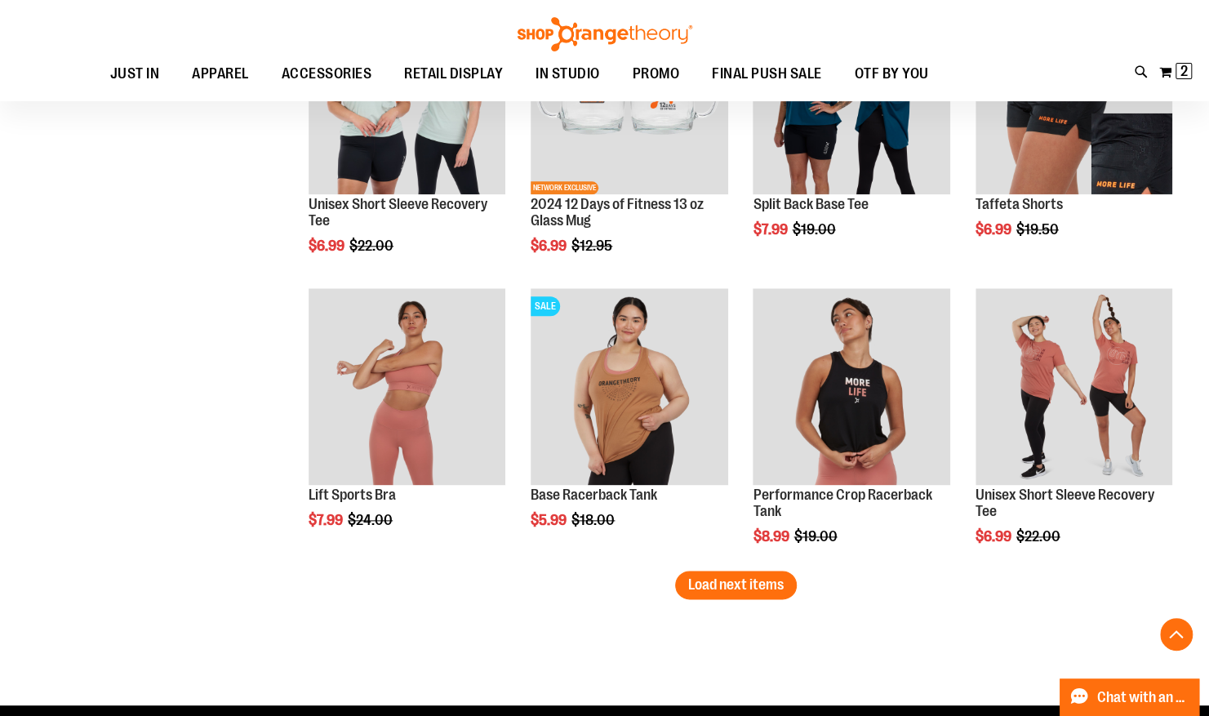
scroll to position [11785, 0]
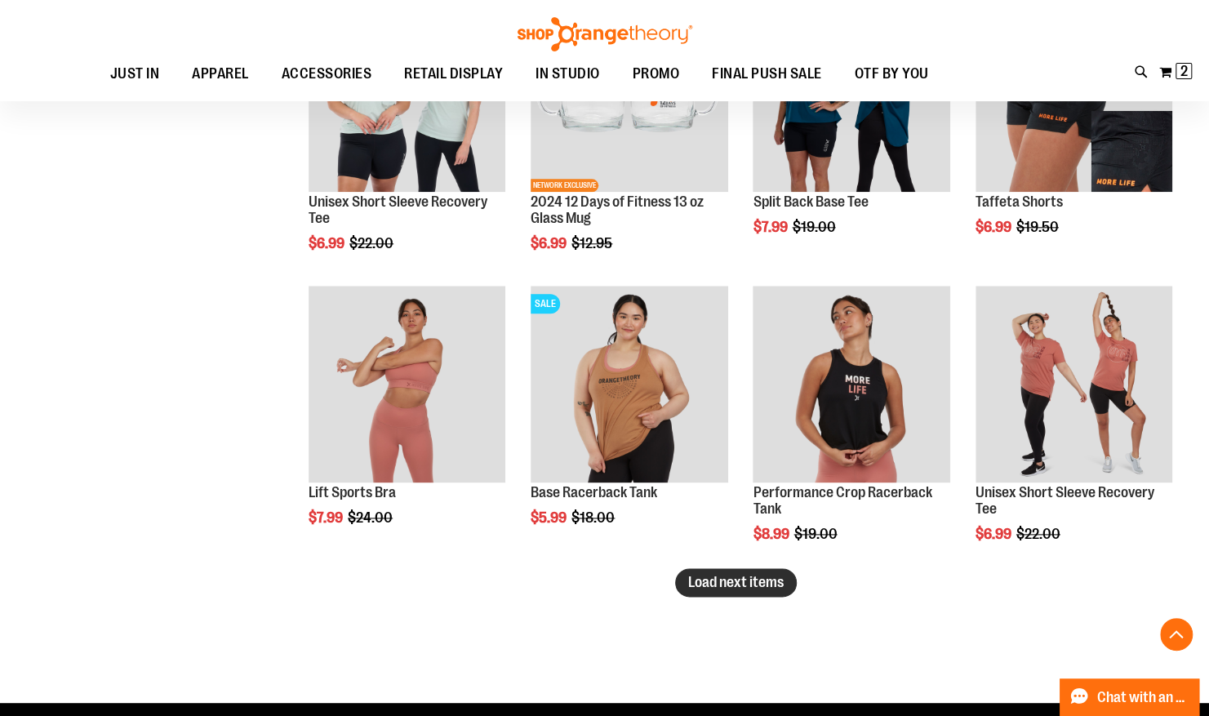
click at [766, 577] on span "Load next items" at bounding box center [736, 582] width 96 height 16
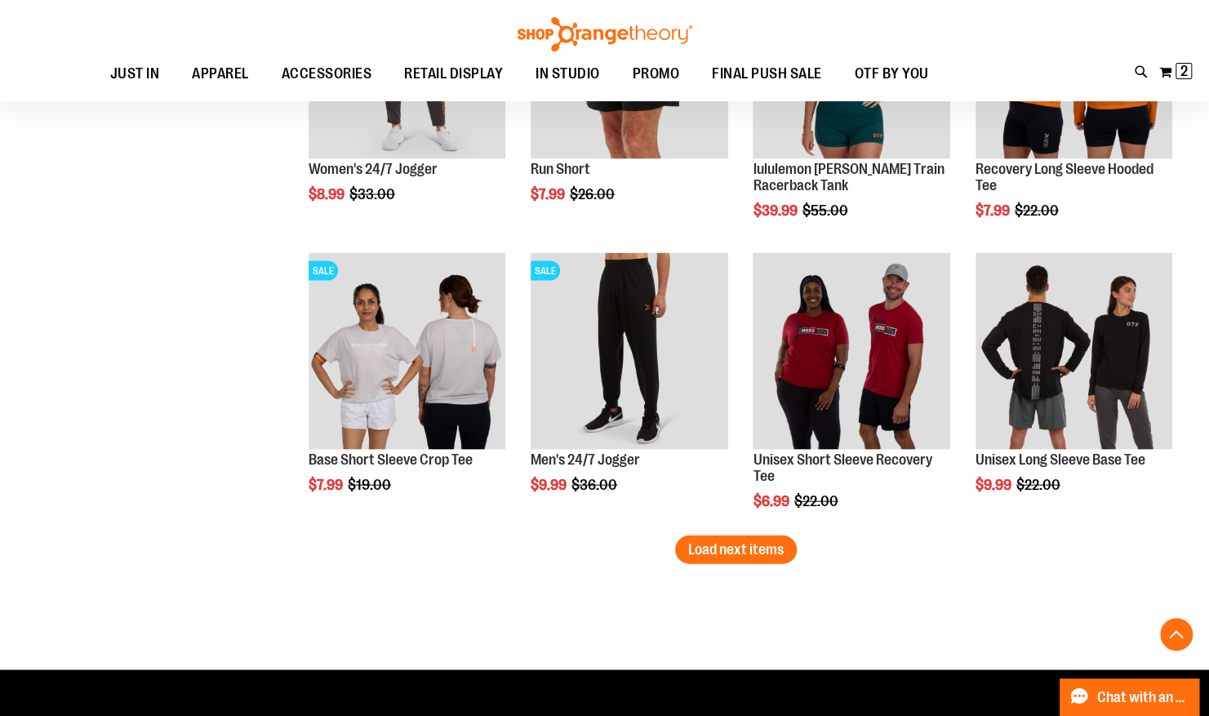
scroll to position [12731, 0]
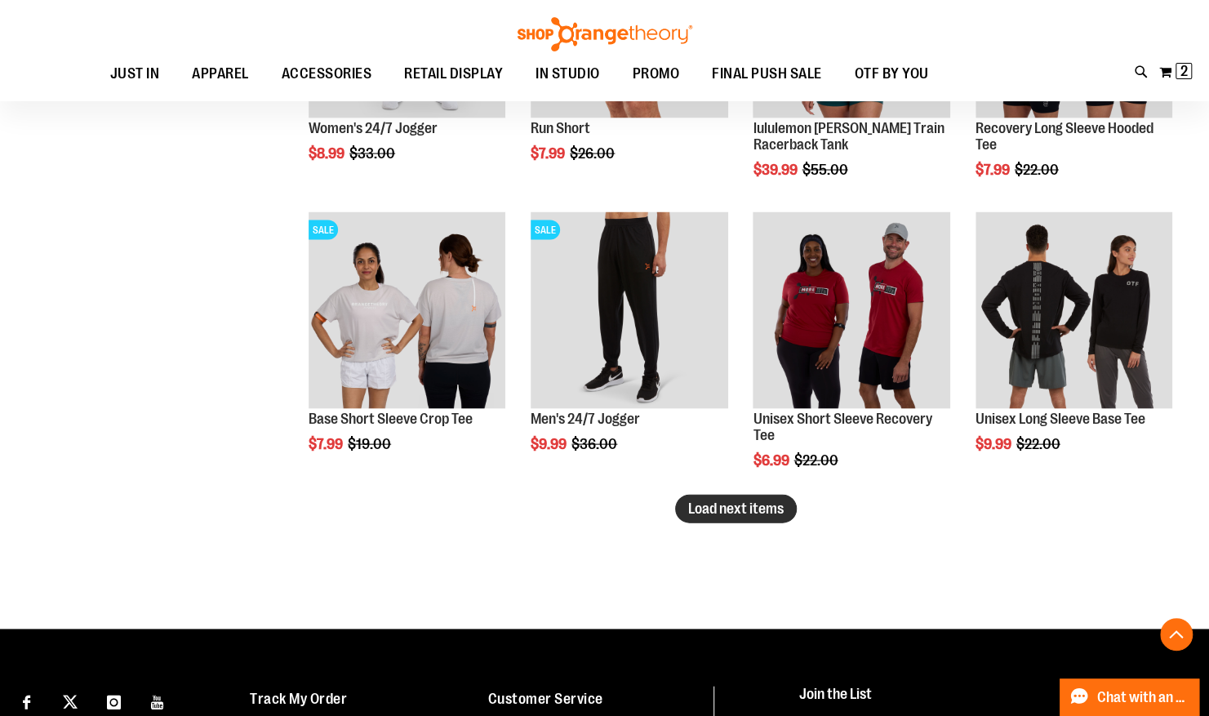
click at [712, 512] on span "Load next items" at bounding box center [736, 509] width 96 height 16
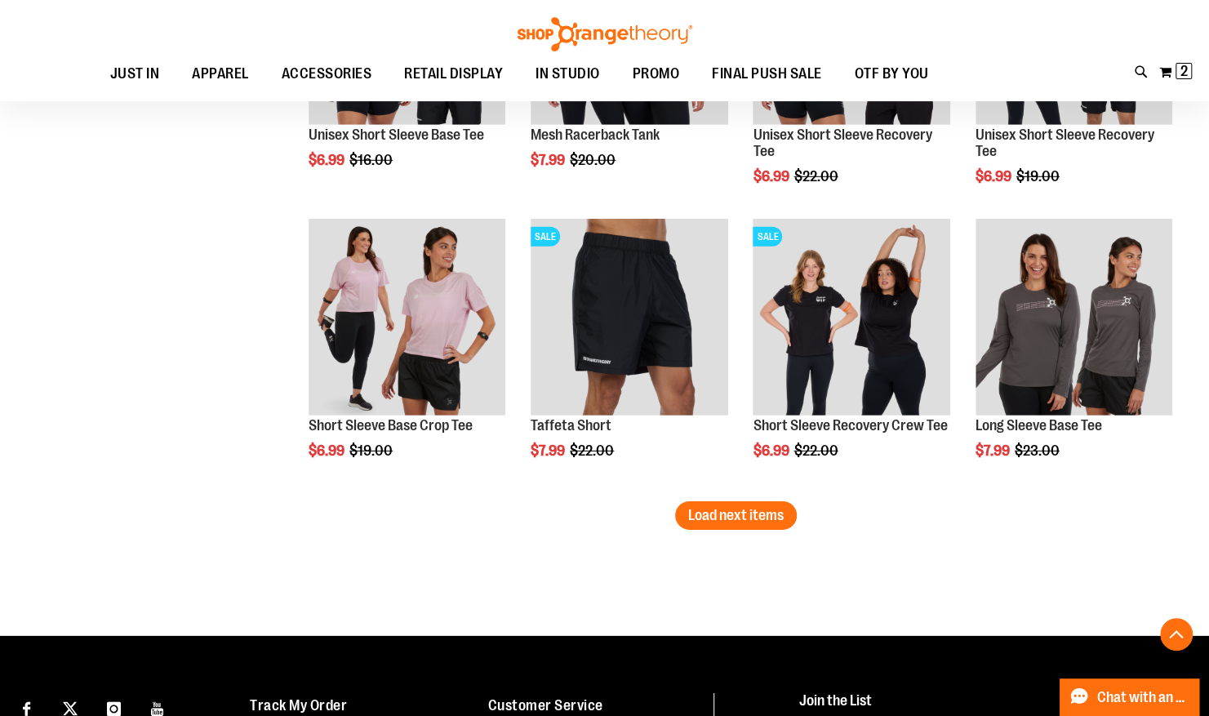
scroll to position [13599, 0]
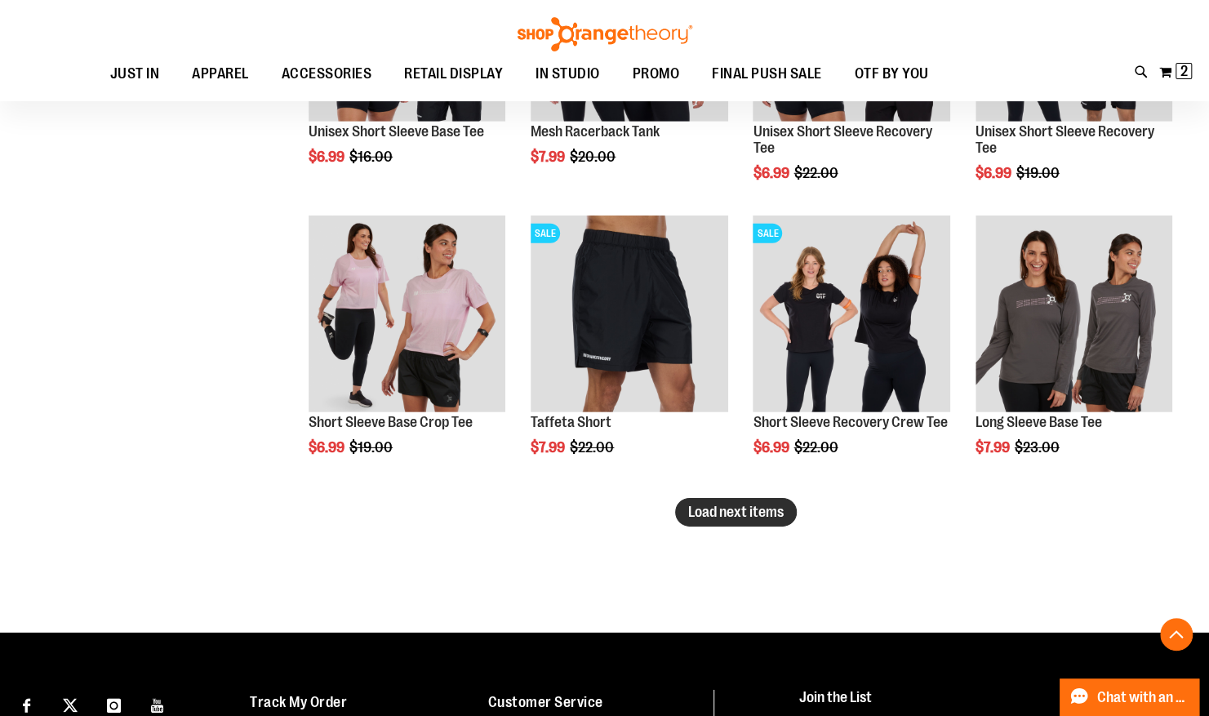
click at [710, 510] on span "Load next items" at bounding box center [736, 512] width 96 height 16
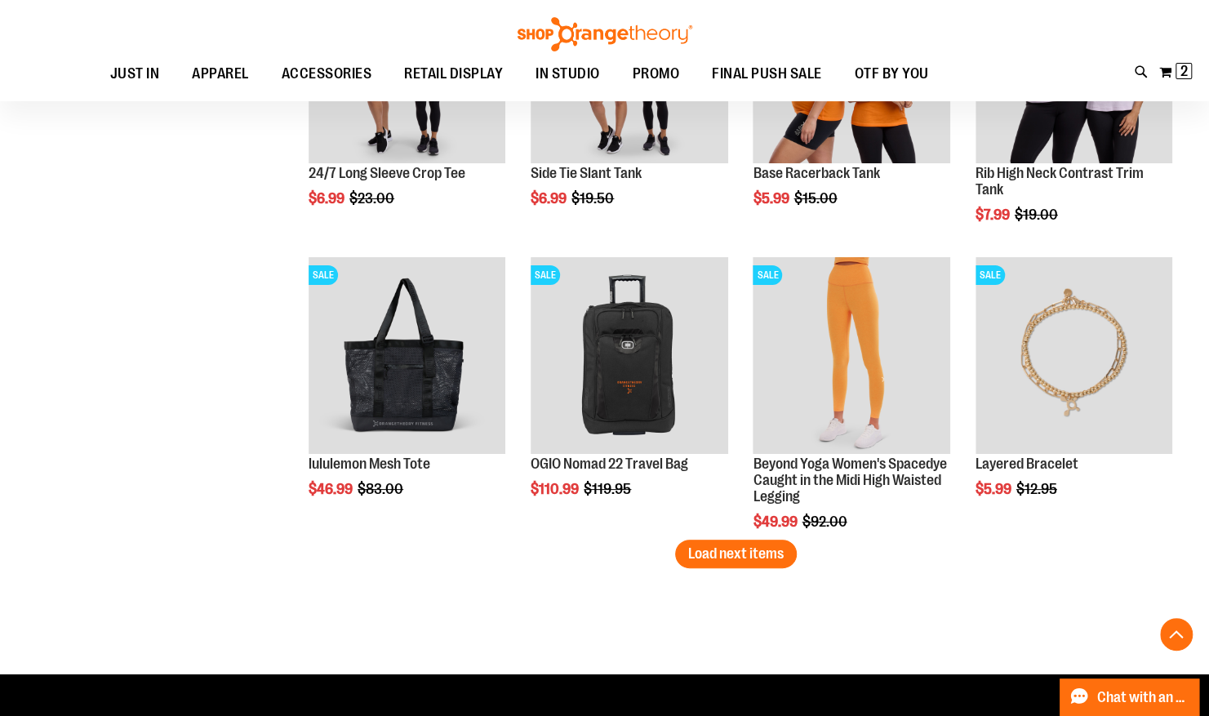
scroll to position [14490, 0]
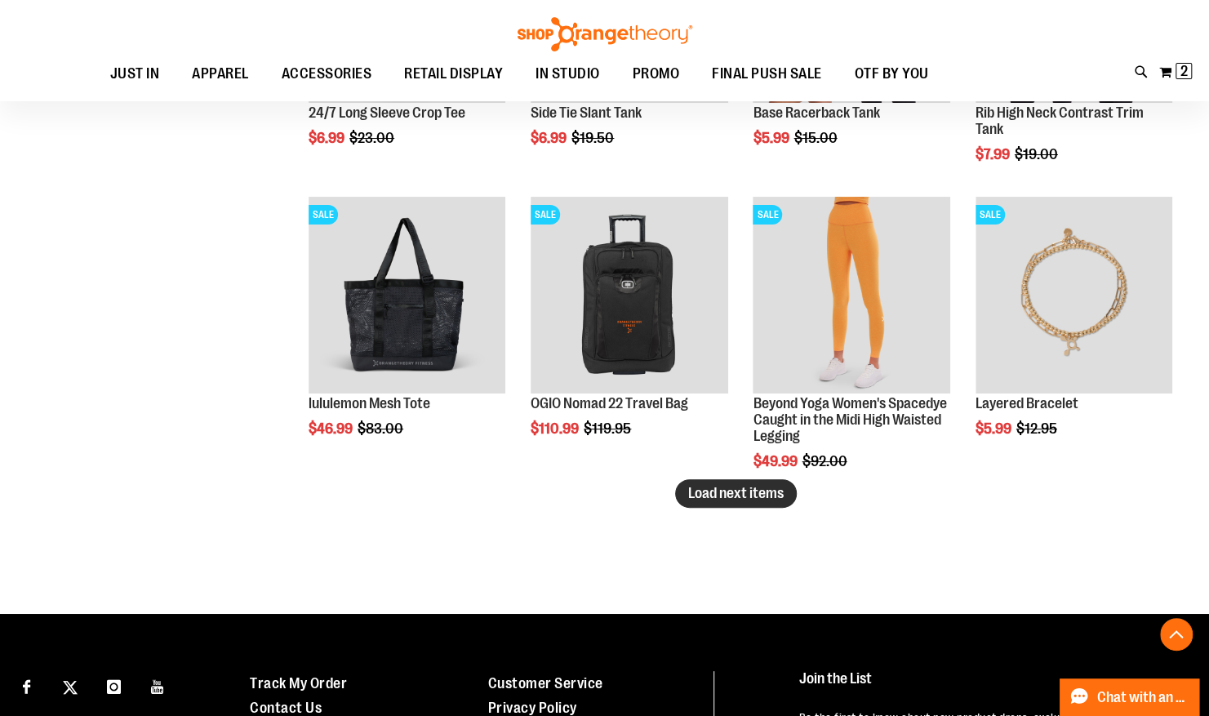
click at [736, 501] on button "Load next items" at bounding box center [736, 493] width 122 height 29
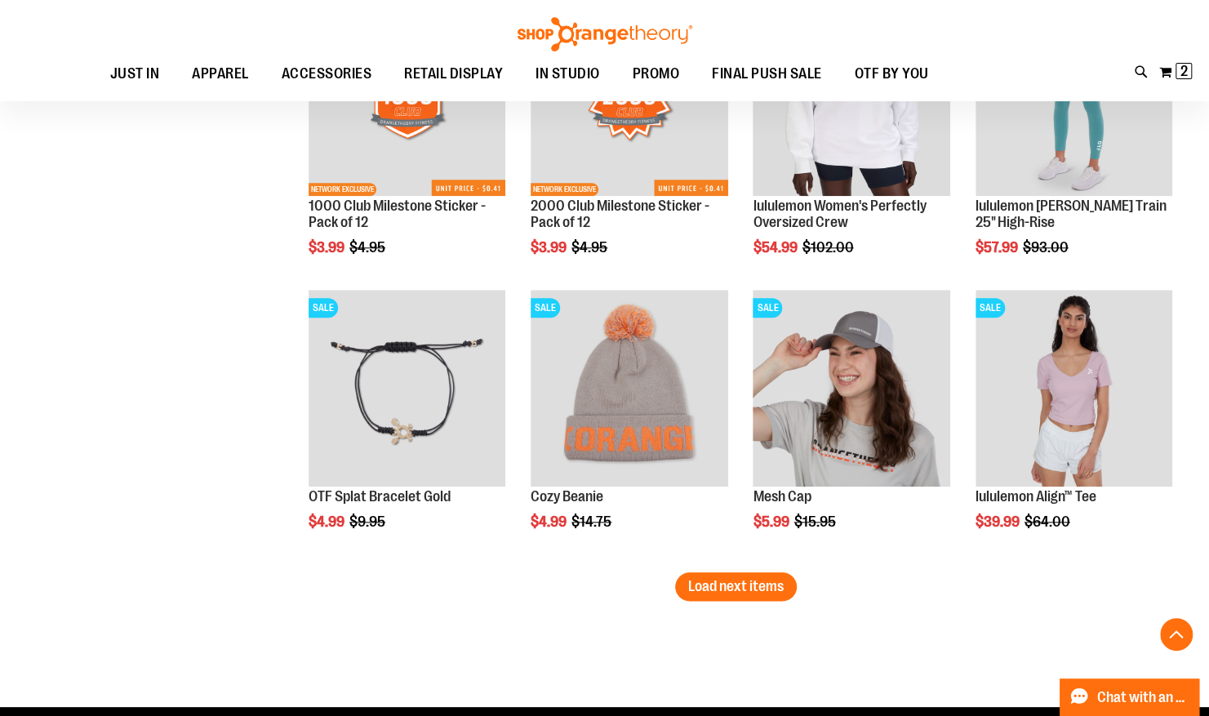
scroll to position [15350, 0]
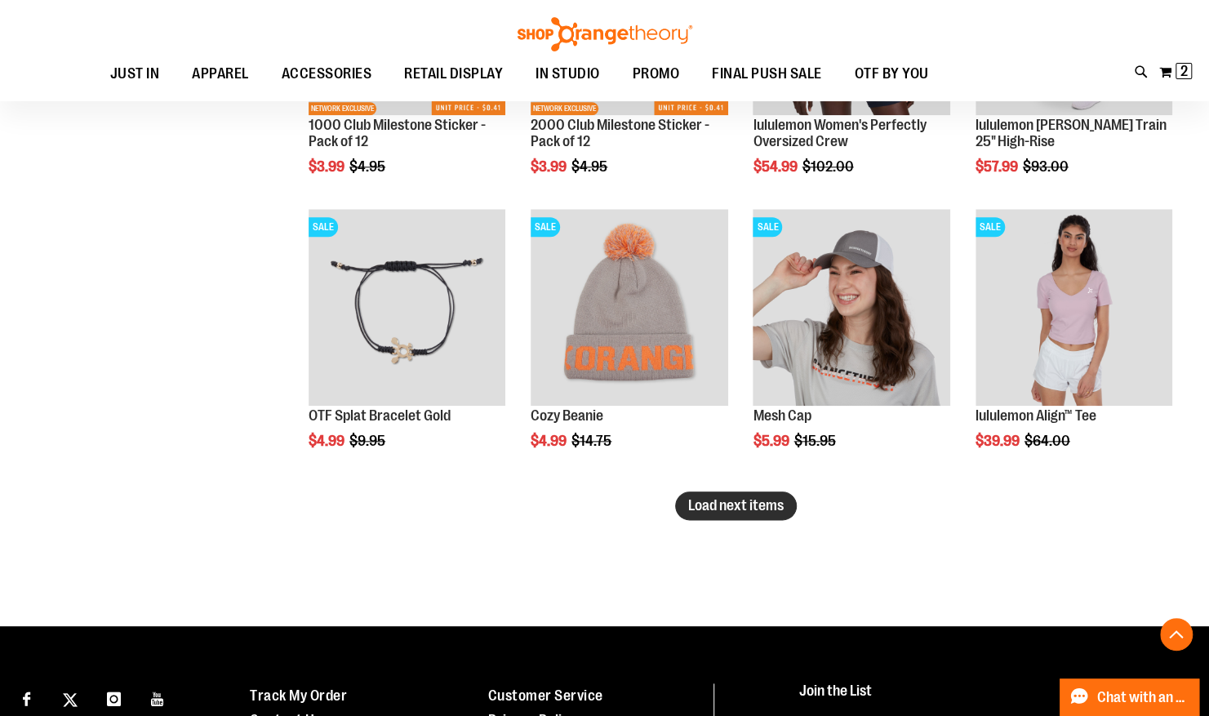
click at [755, 503] on span "Load next items" at bounding box center [736, 505] width 96 height 16
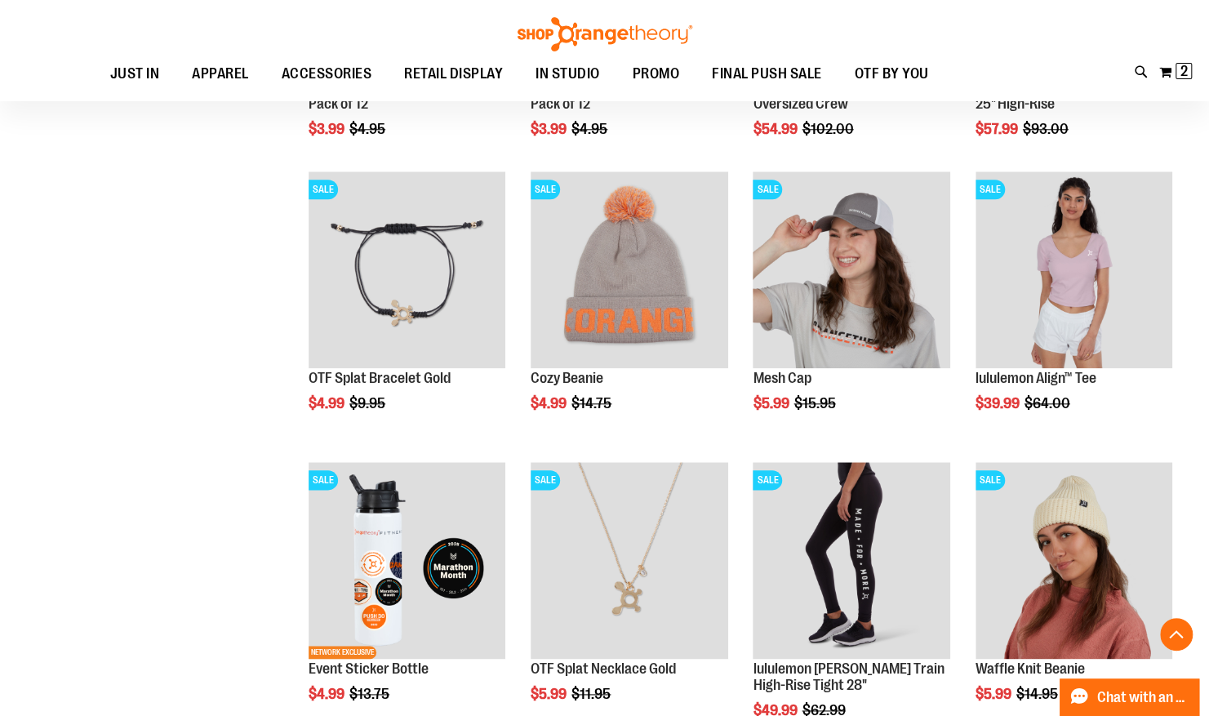
scroll to position [15390, 0]
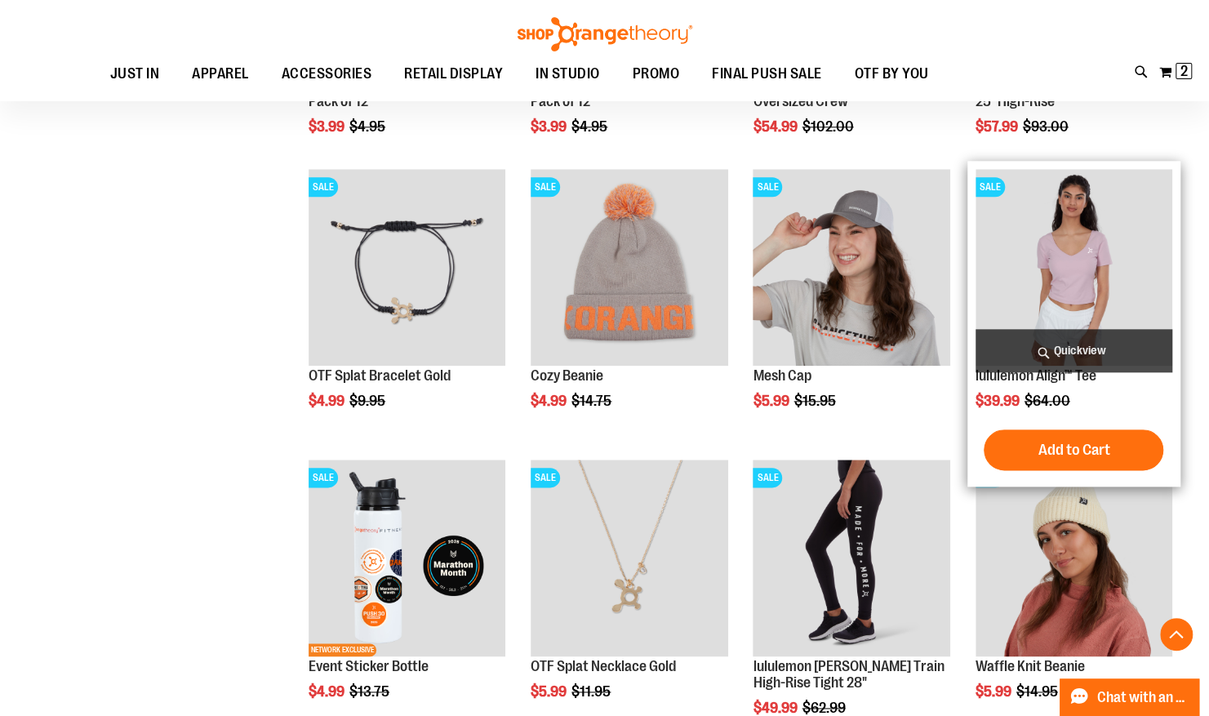
click at [1088, 250] on img "product" at bounding box center [1074, 267] width 197 height 197
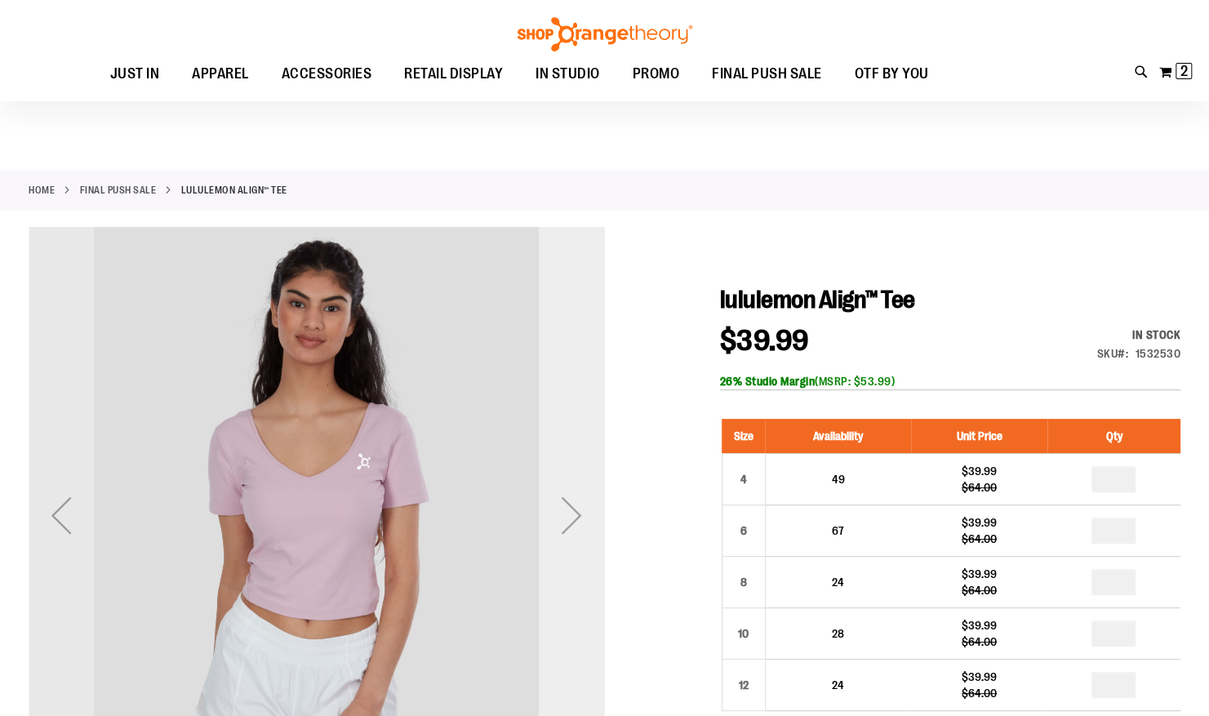
scroll to position [143, 0]
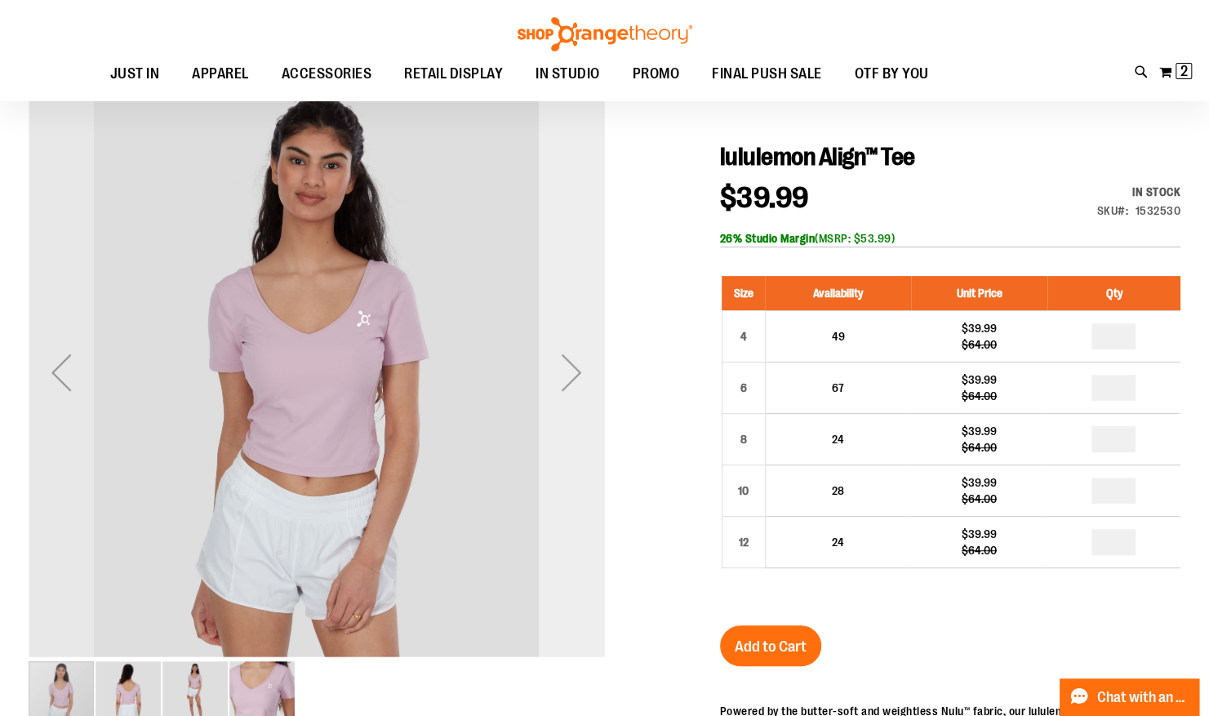
type input "**********"
click at [566, 367] on div "Next" at bounding box center [571, 372] width 65 height 65
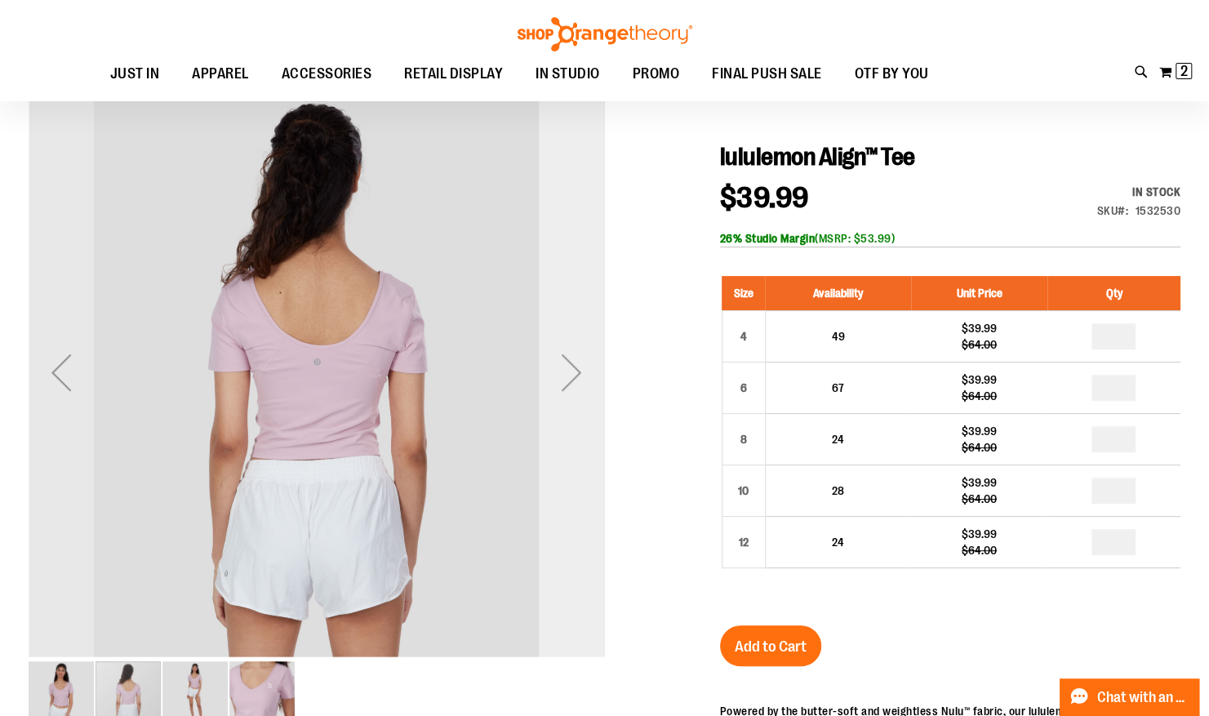
click at [566, 367] on div "Next" at bounding box center [571, 372] width 65 height 65
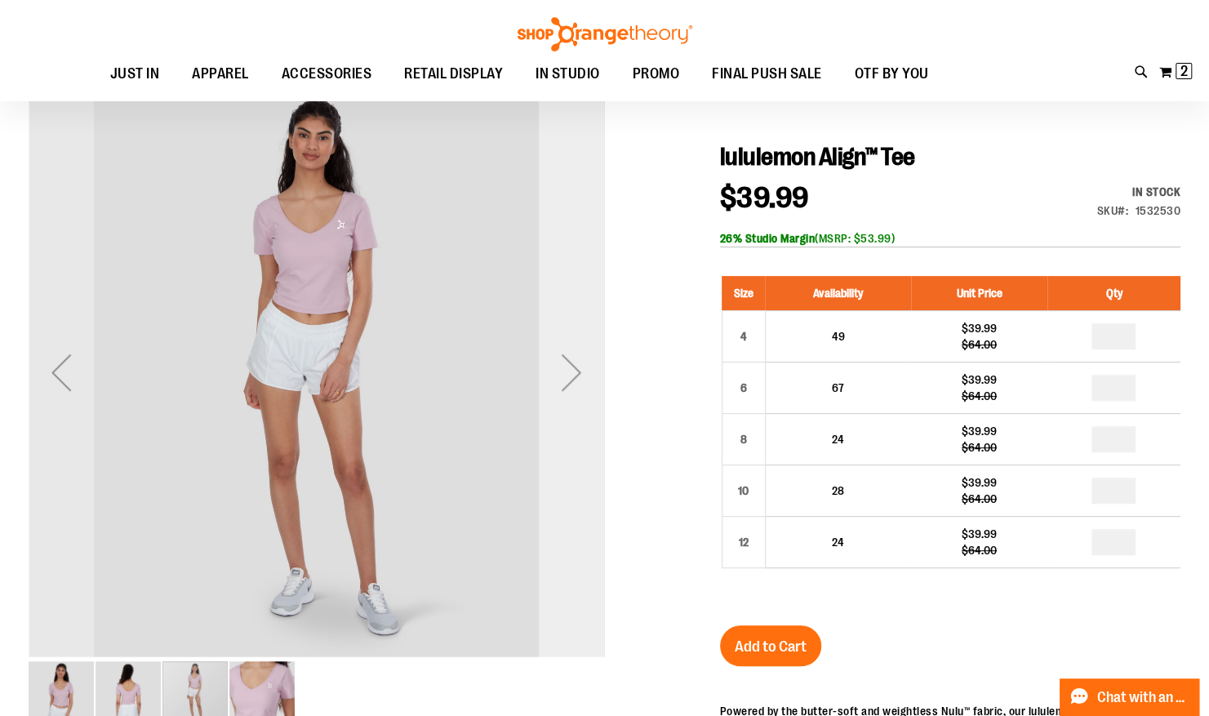
click at [566, 367] on div "Next" at bounding box center [571, 372] width 65 height 65
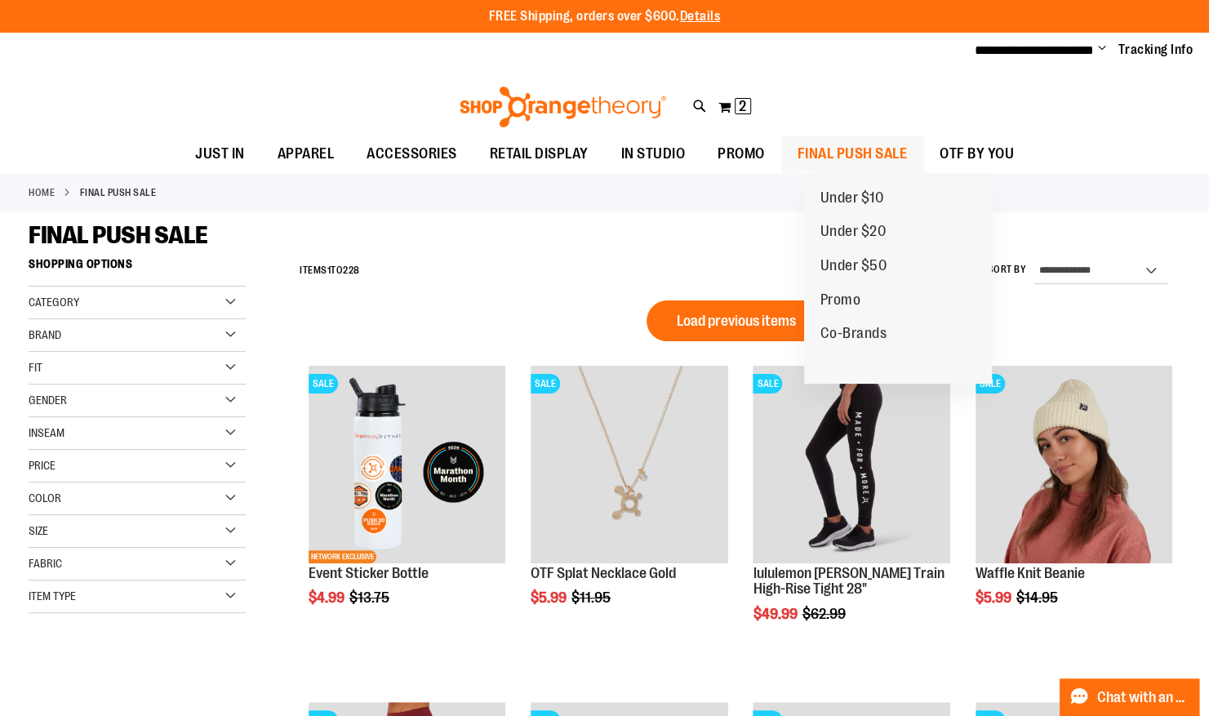
type input "**********"
click at [835, 154] on span "FINAL PUSH SALE" at bounding box center [853, 154] width 110 height 37
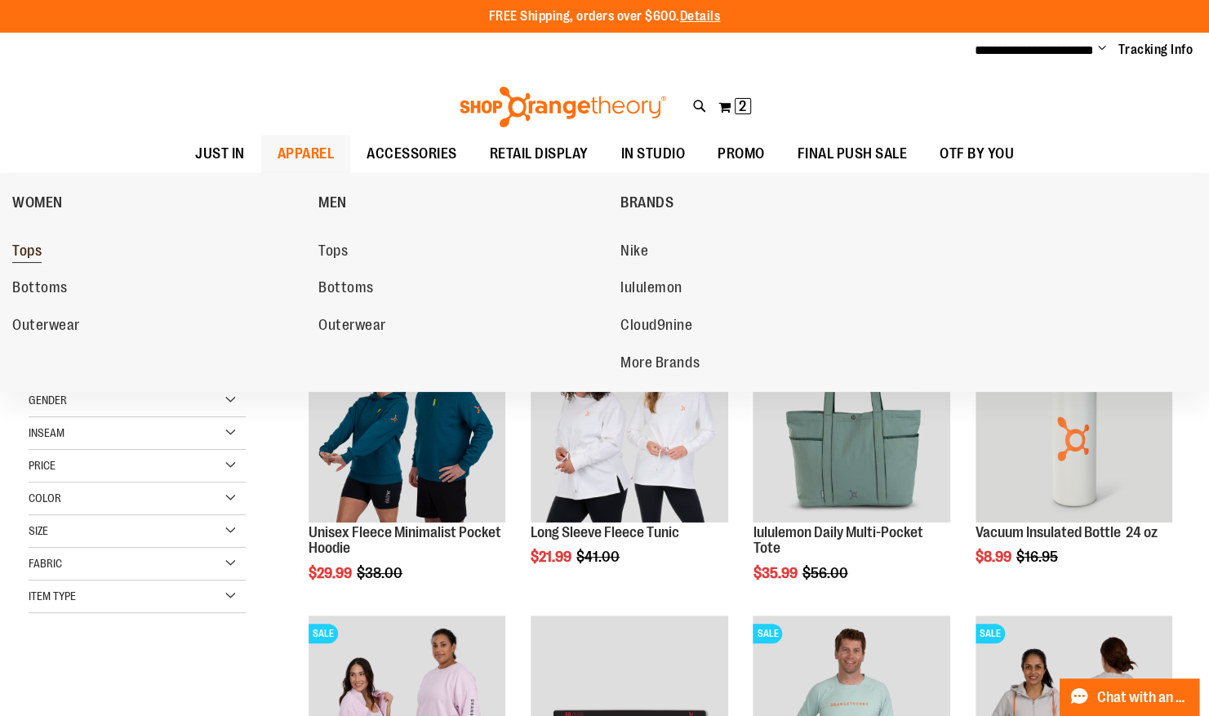
type input "**********"
click at [41, 255] on span "Tops" at bounding box center [26, 252] width 29 height 20
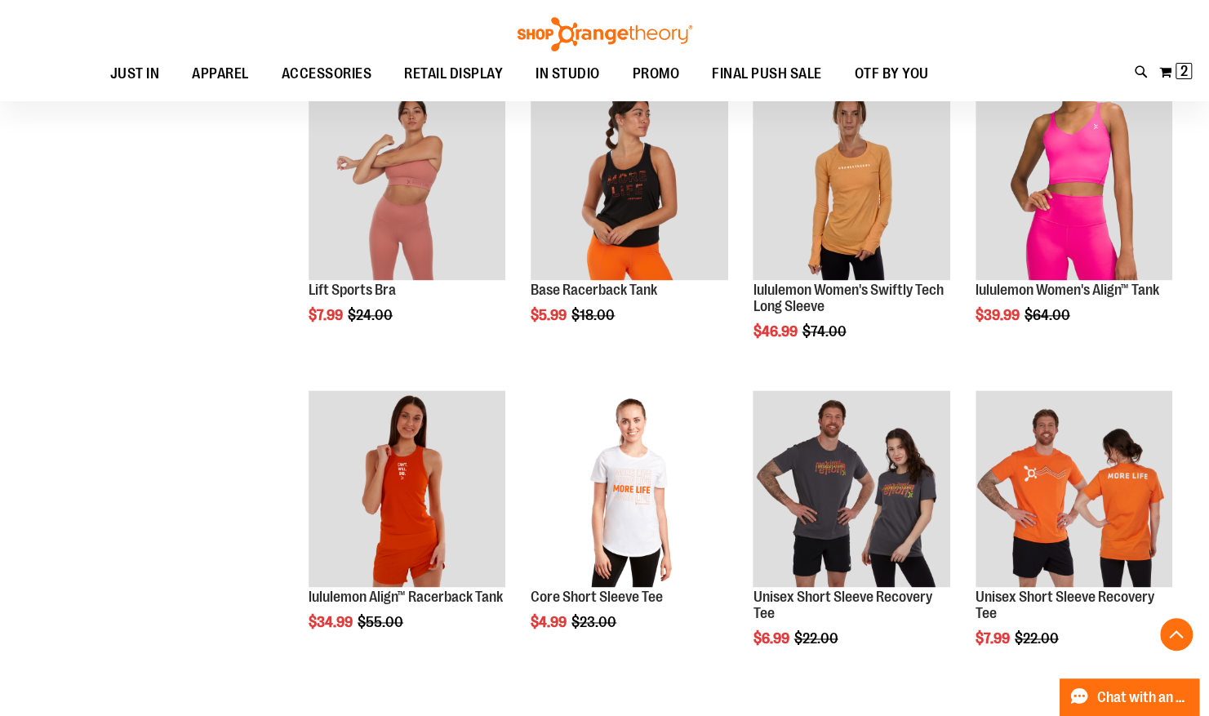
scroll to position [1162, 0]
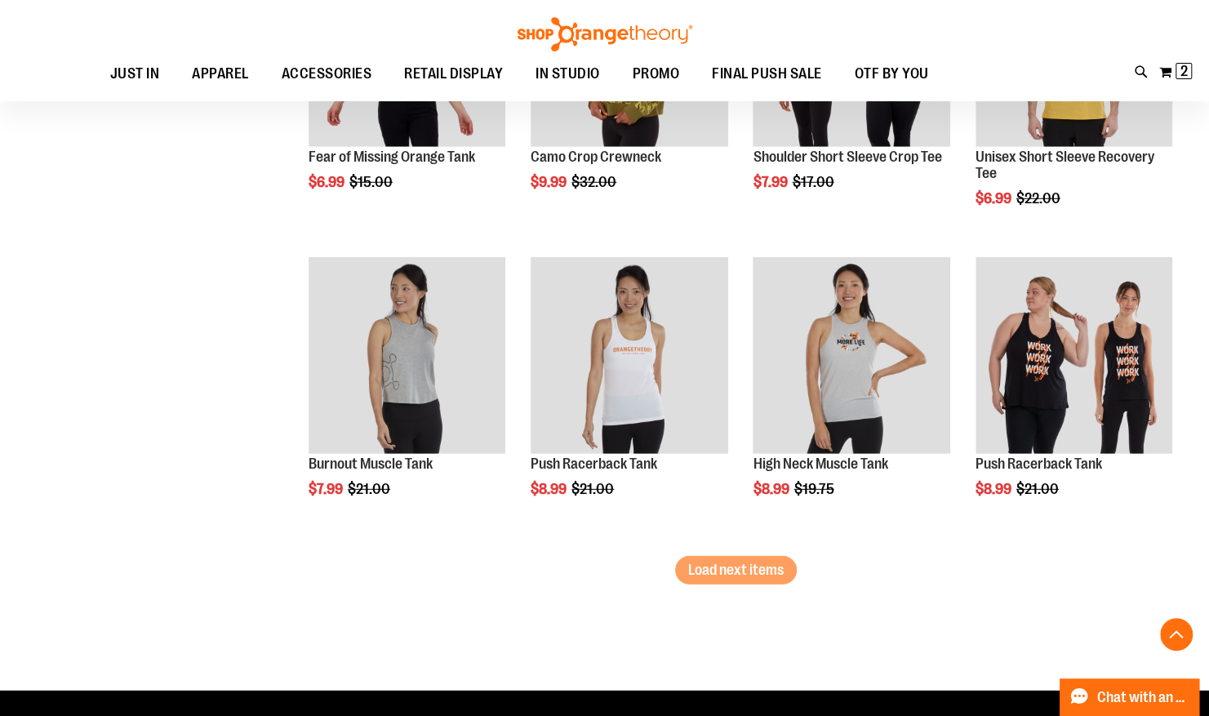
scroll to position [2522, 0]
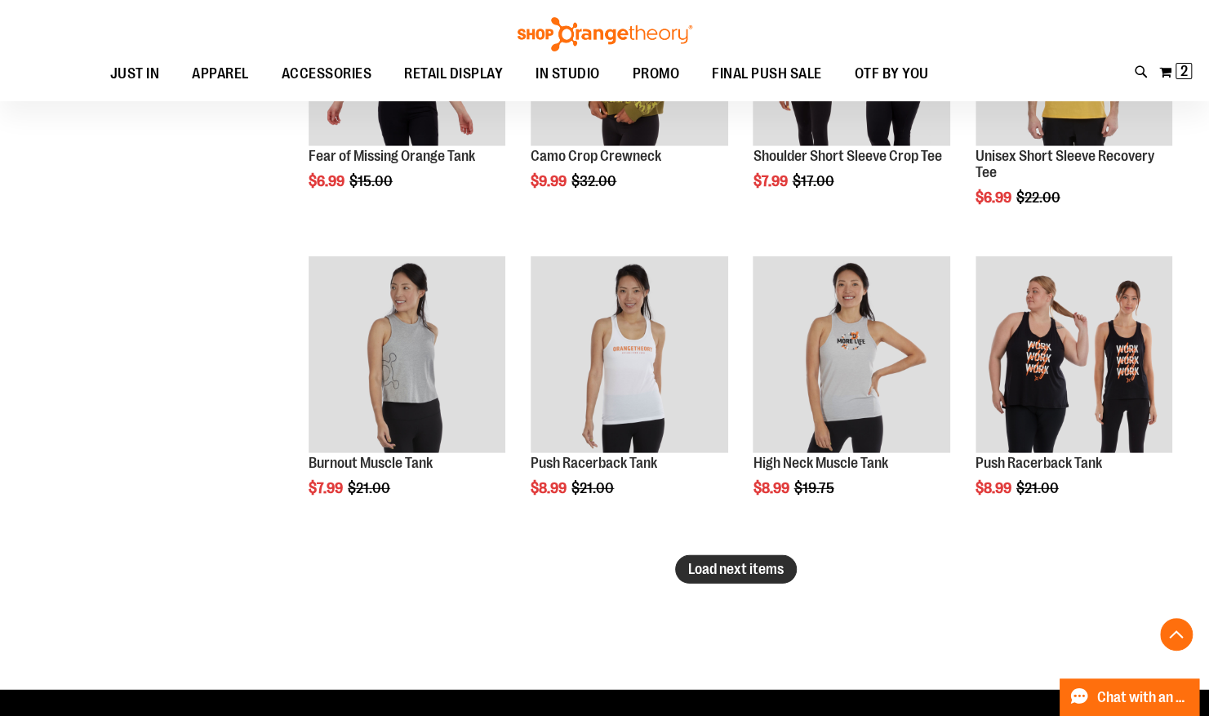
type input "**********"
click at [772, 563] on span "Load next items" at bounding box center [736, 569] width 96 height 16
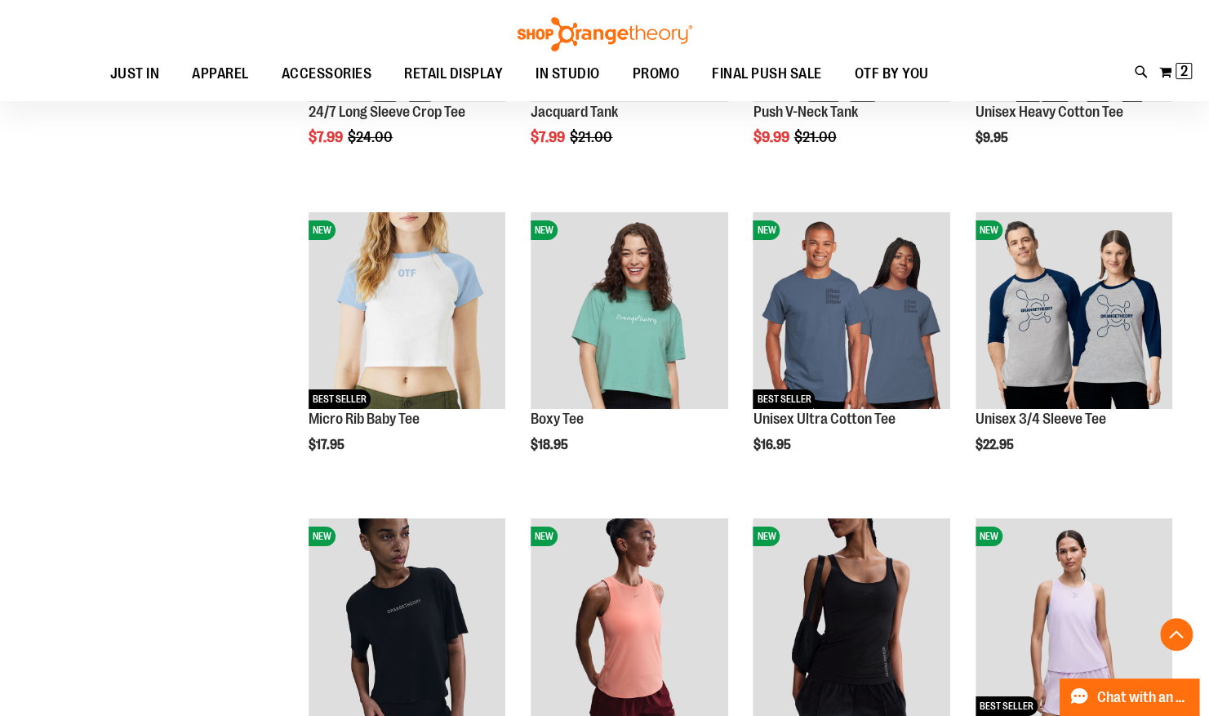
scroll to position [3253, 0]
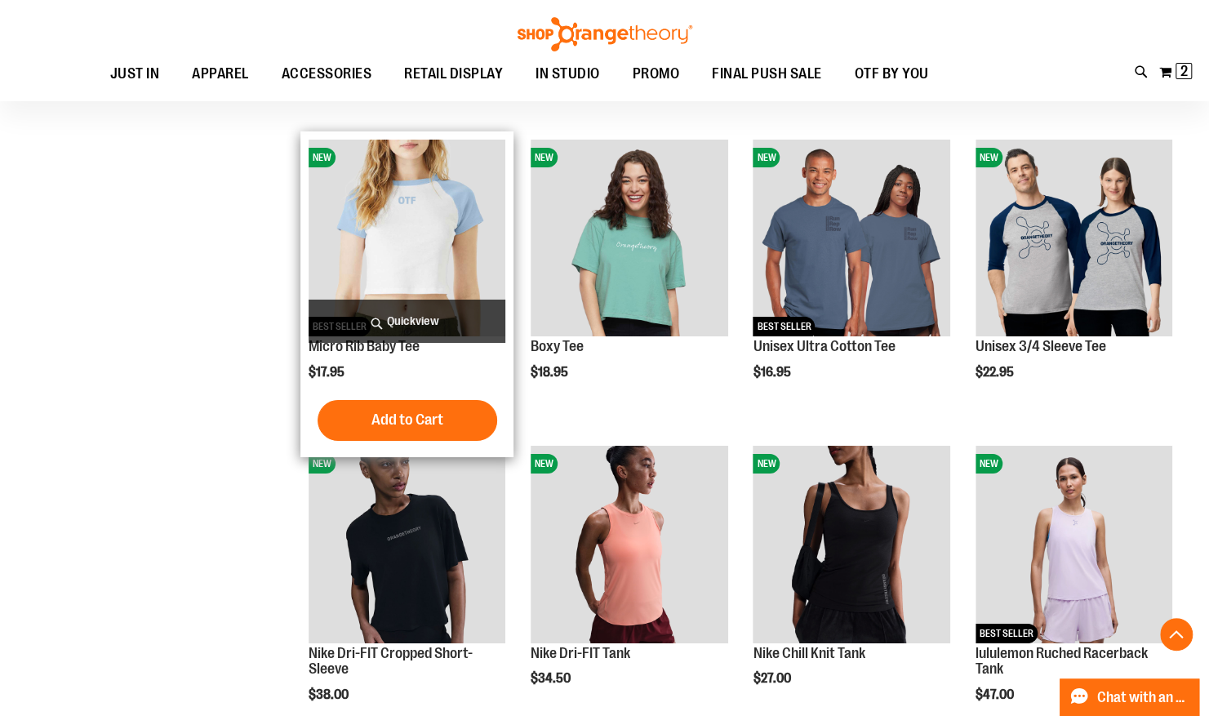
click at [385, 230] on img "product" at bounding box center [407, 238] width 197 height 197
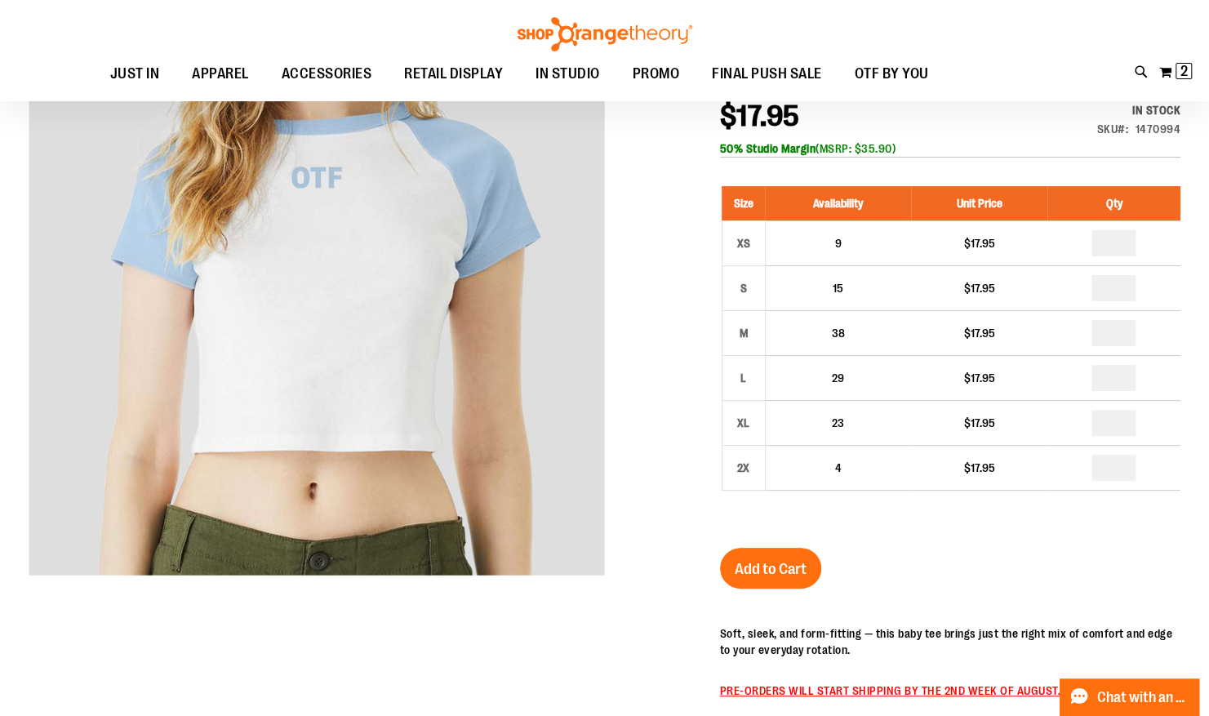
scroll to position [53, 0]
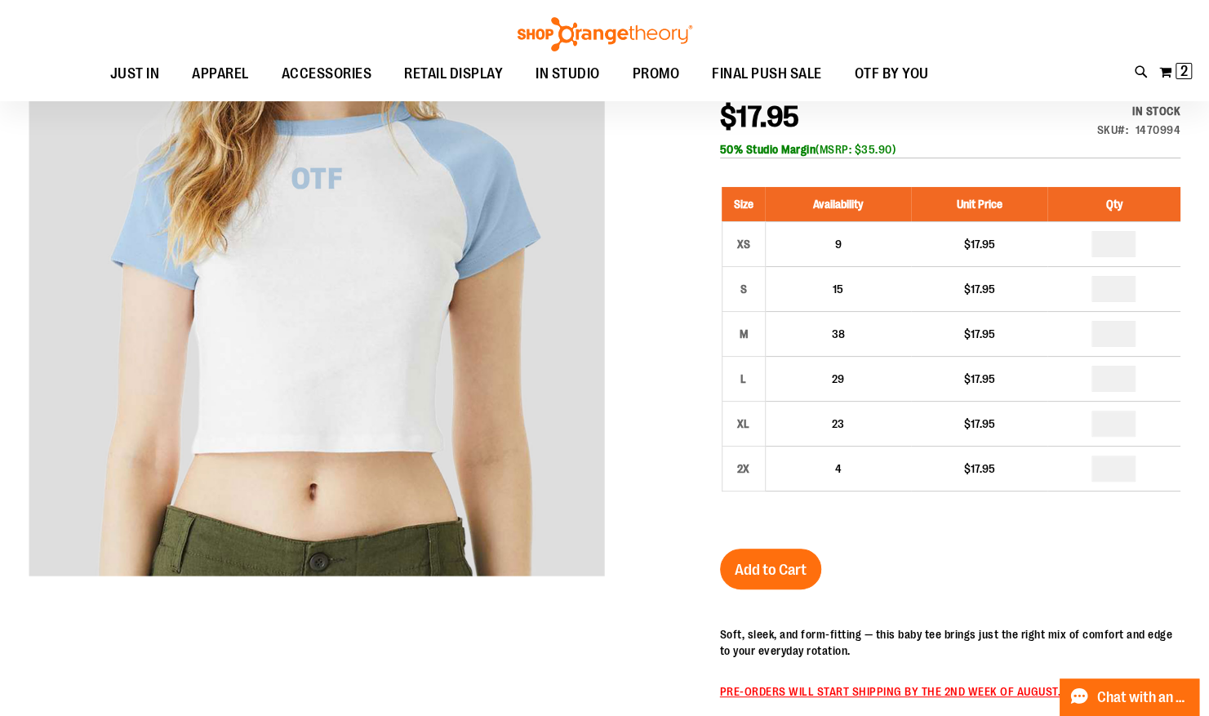
type input "**********"
drag, startPoint x: 758, startPoint y: 153, endPoint x: 723, endPoint y: 153, distance: 34.3
click at [723, 153] on b "50% Studio Margin" at bounding box center [768, 149] width 96 height 13
drag, startPoint x: 723, startPoint y: 153, endPoint x: 645, endPoint y: 281, distance: 149.6
click at [645, 281] on div at bounding box center [605, 506] width 1152 height 1007
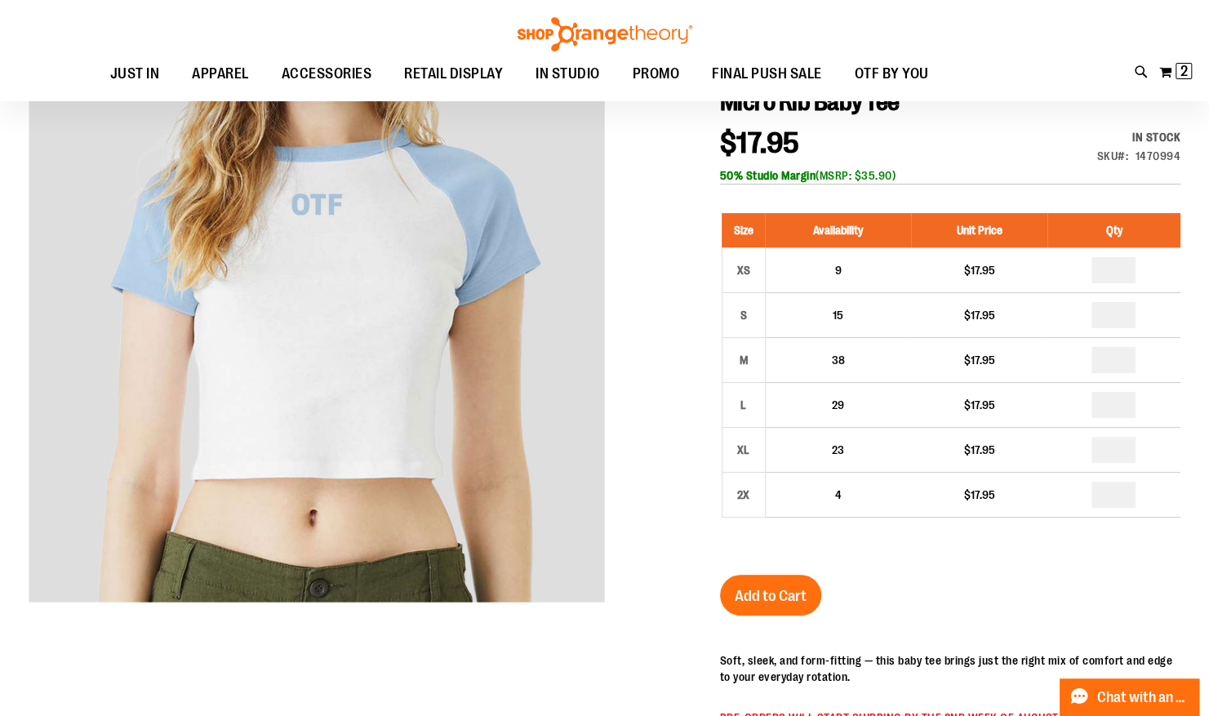
scroll to position [0, 0]
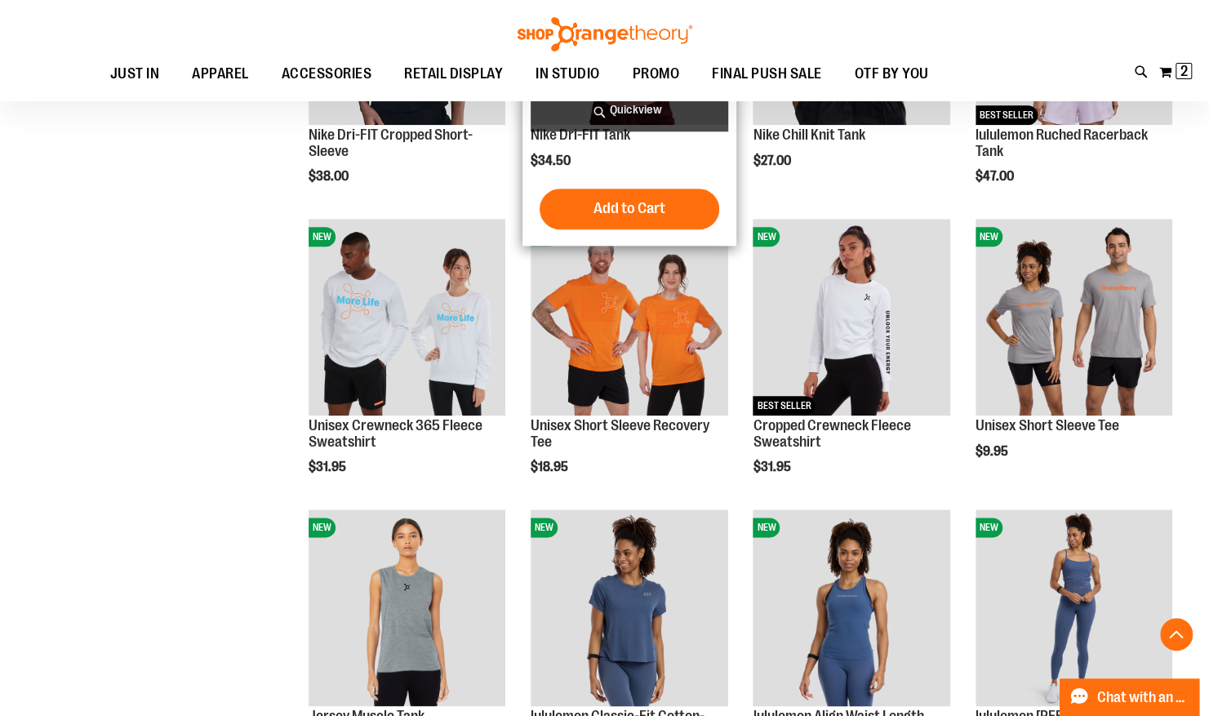
scroll to position [996, 0]
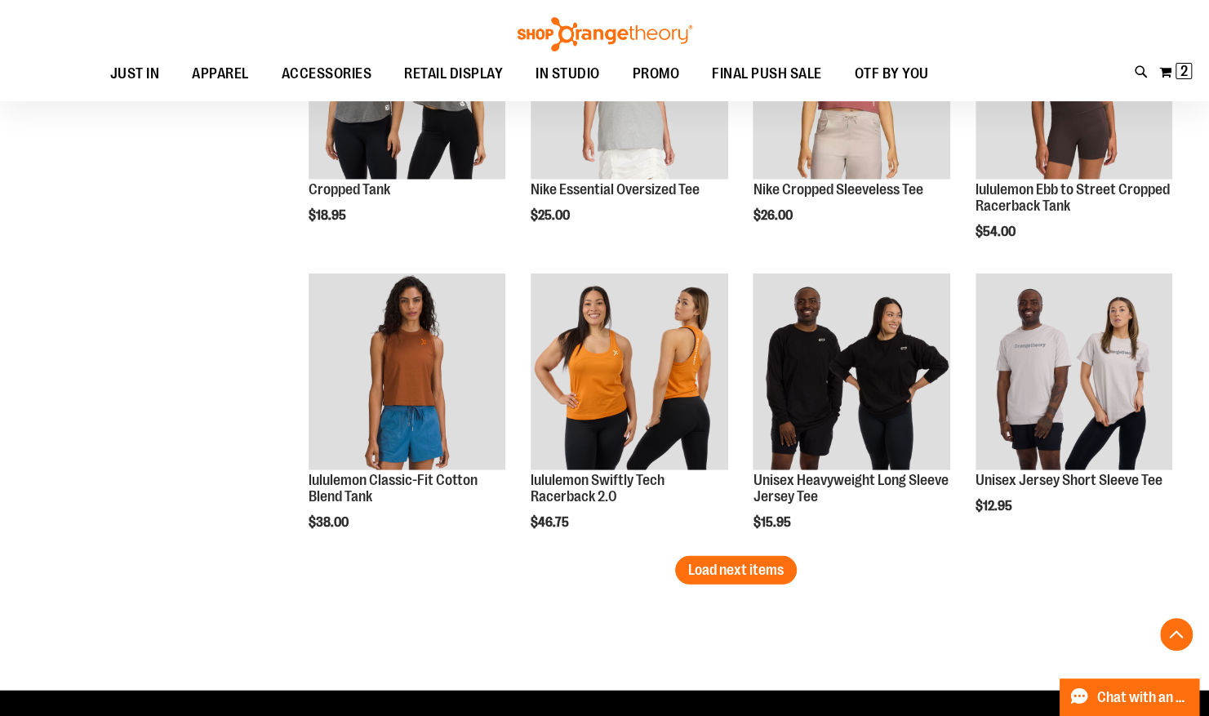
scroll to position [2259, 0]
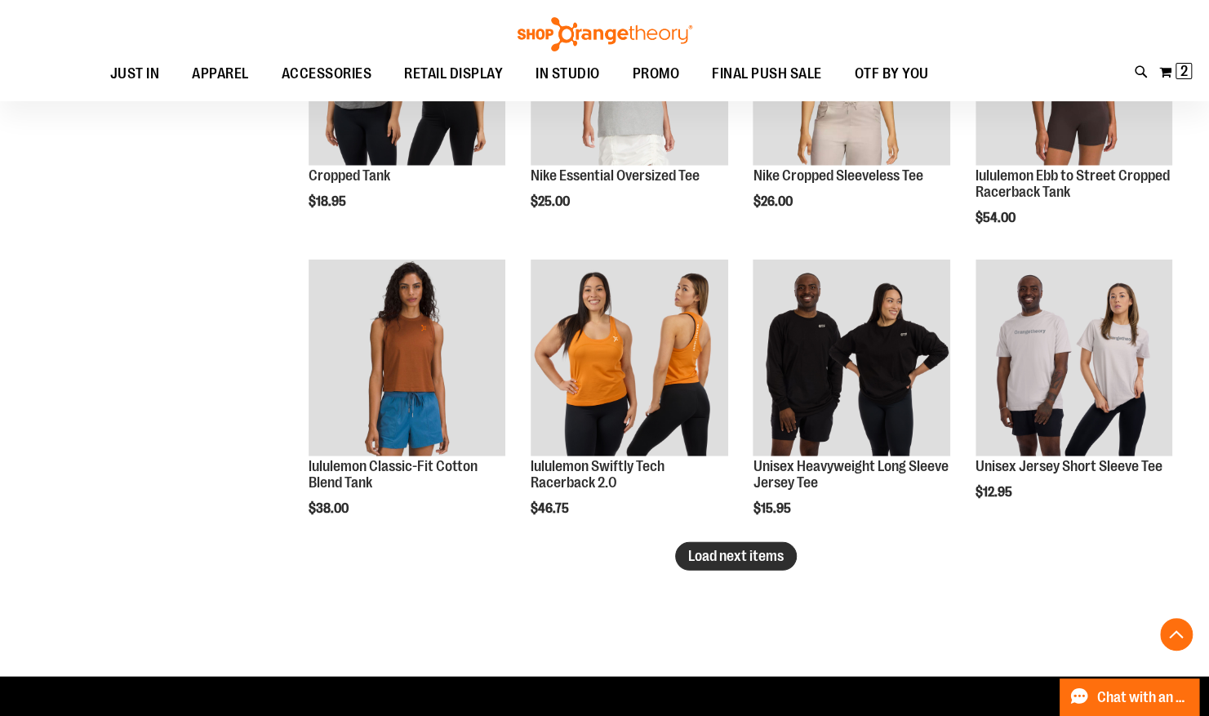
type input "**********"
click at [769, 557] on span "Load next items" at bounding box center [736, 556] width 96 height 16
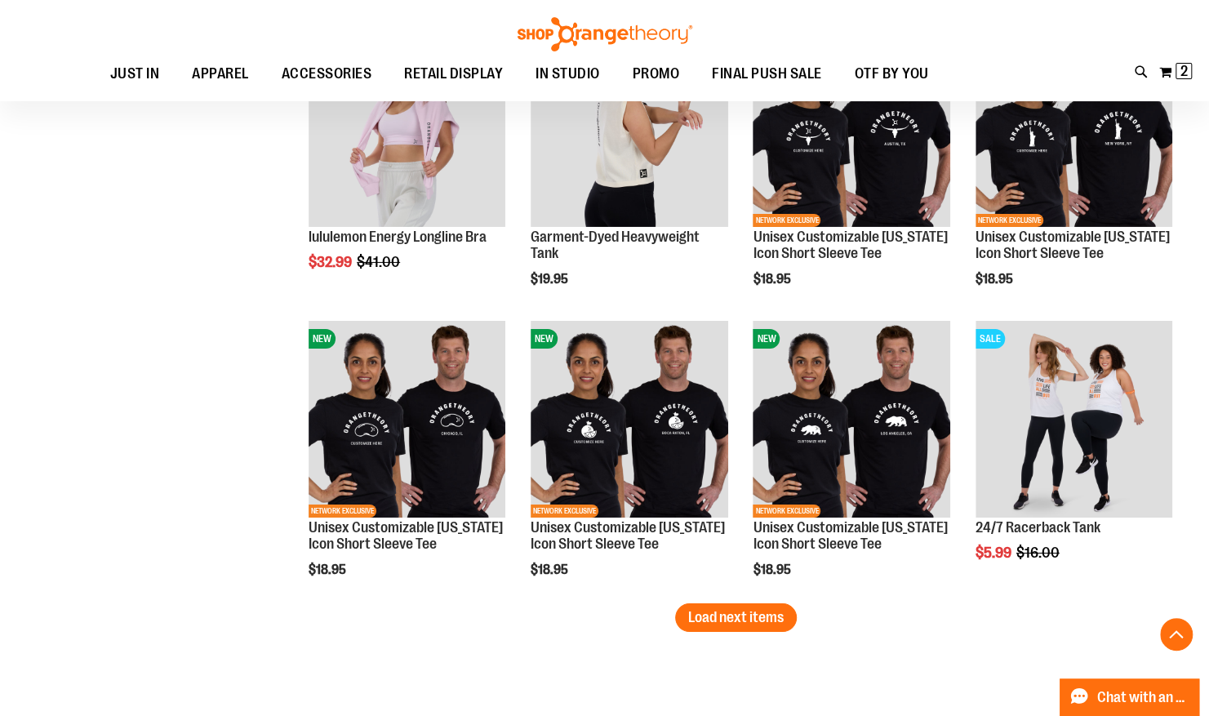
scroll to position [3139, 0]
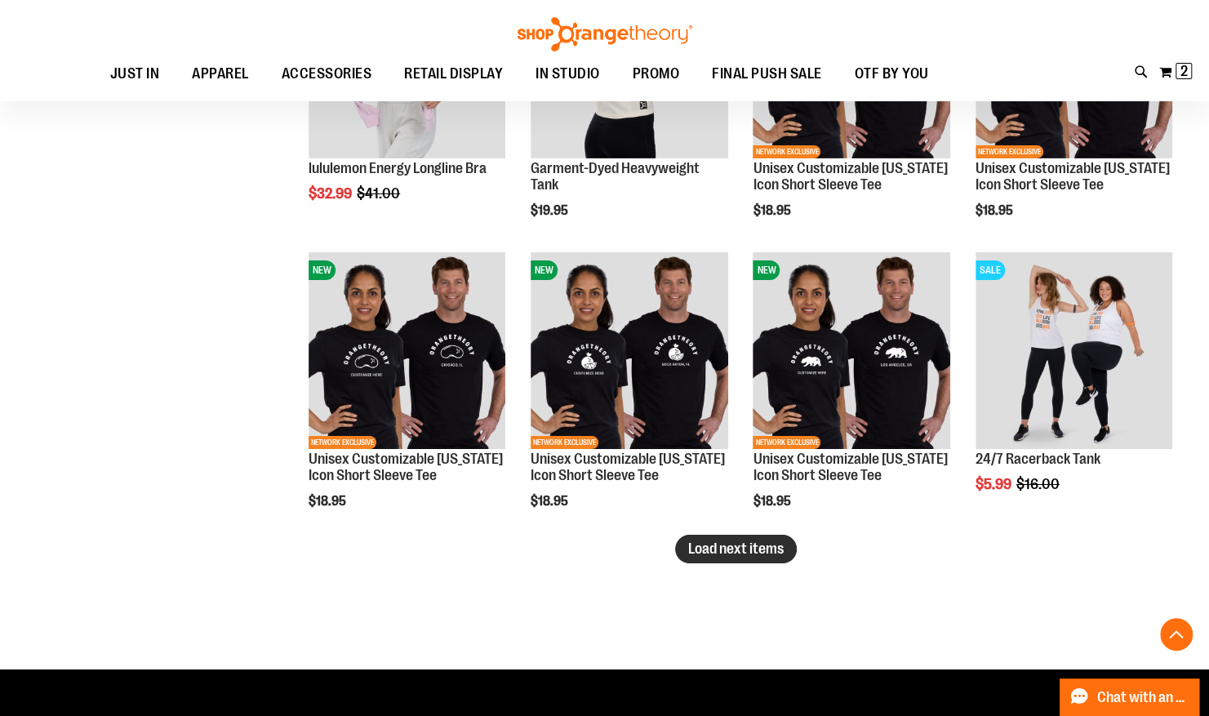
click at [695, 559] on button "Load next items" at bounding box center [736, 549] width 122 height 29
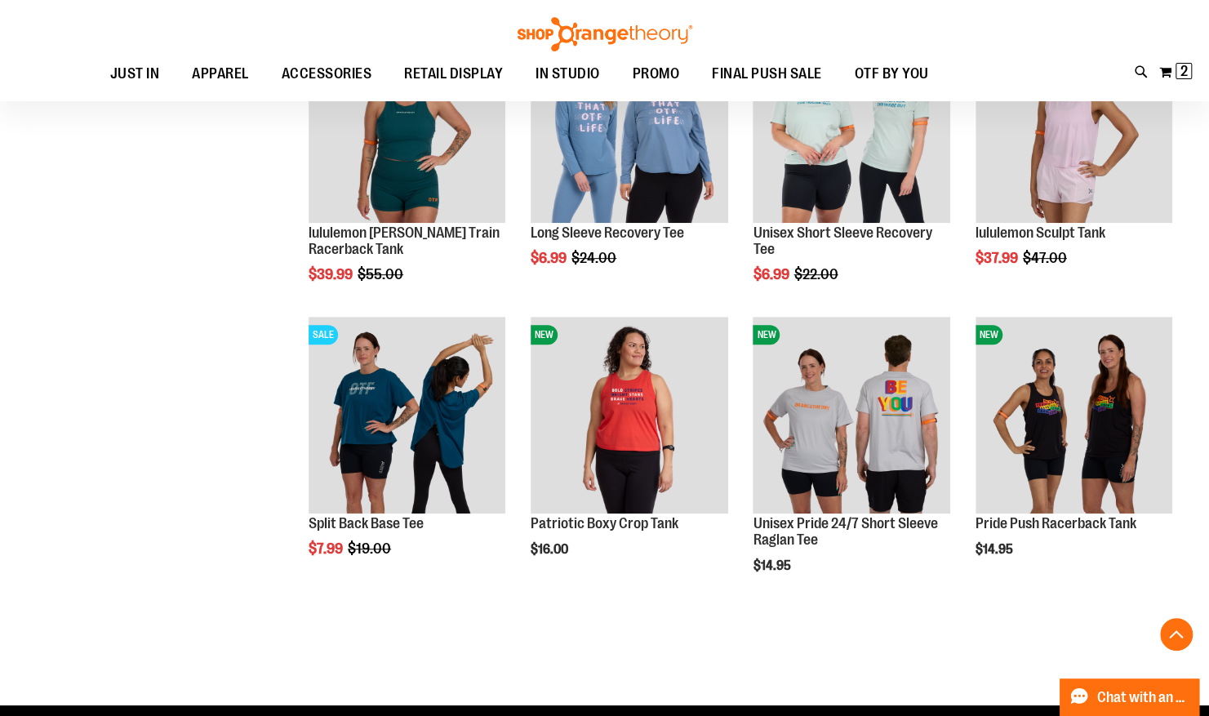
scroll to position [4050, 0]
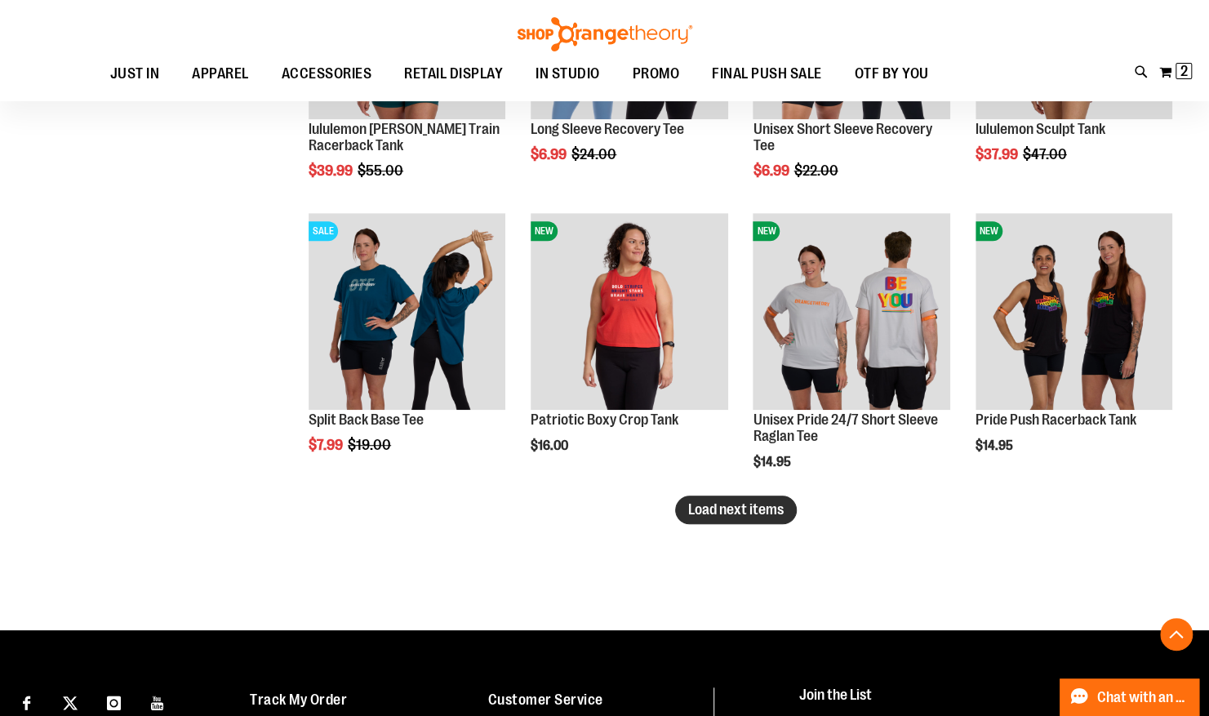
click at [720, 504] on span "Load next items" at bounding box center [736, 509] width 96 height 16
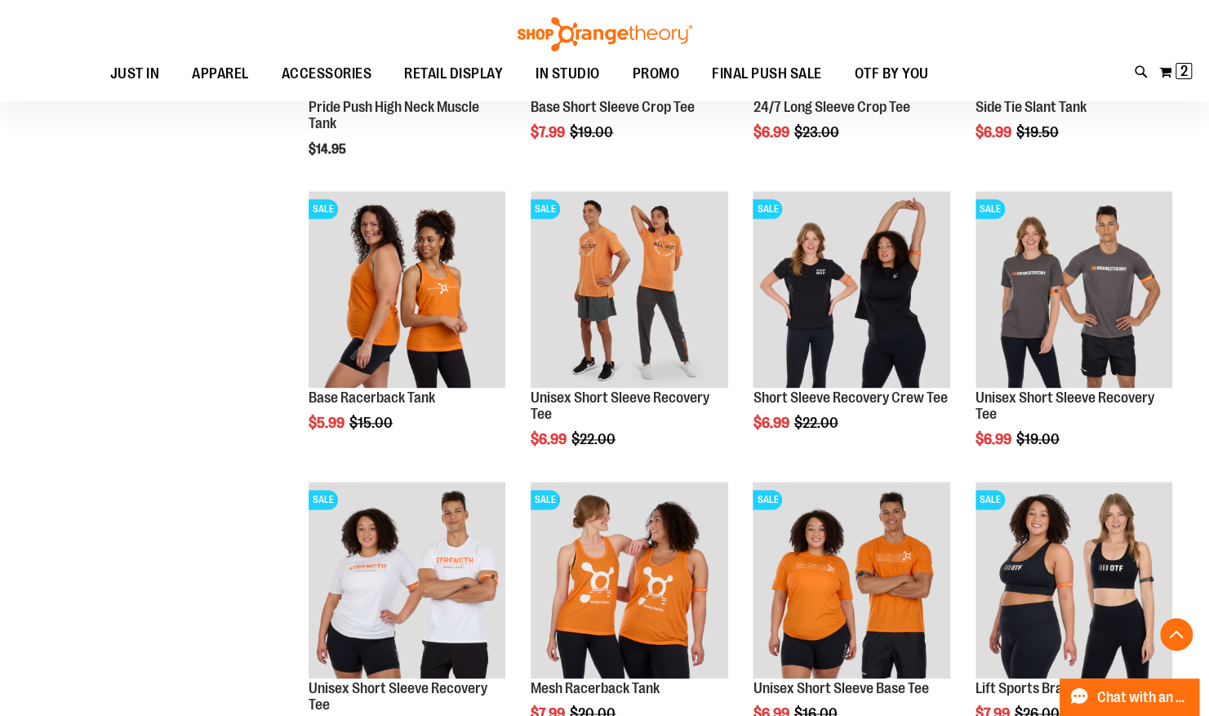
scroll to position [4954, 0]
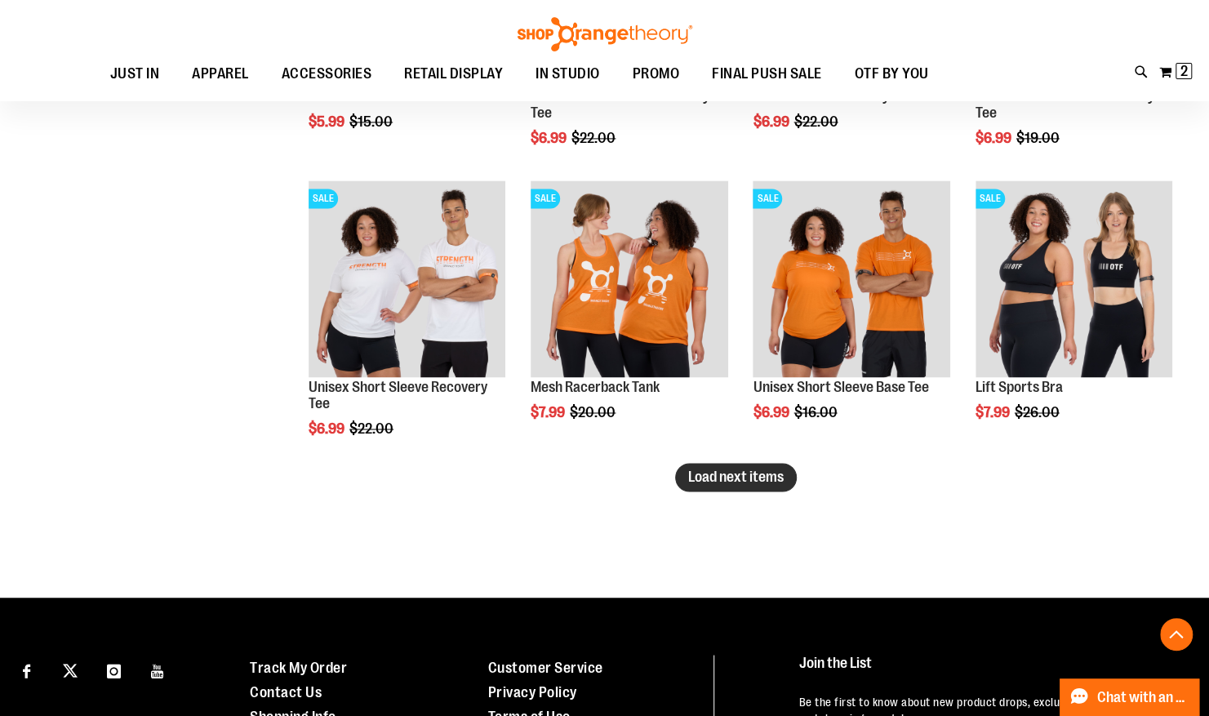
click at [725, 483] on span "Load next items" at bounding box center [736, 477] width 96 height 16
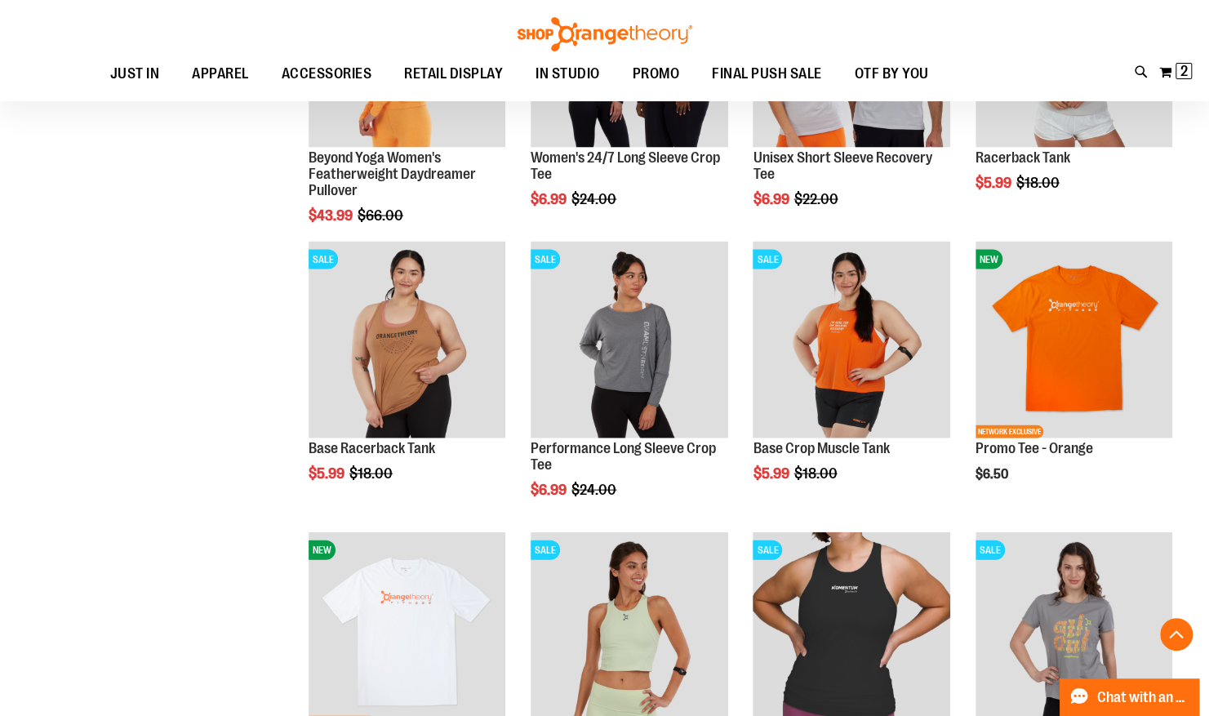
scroll to position [5803, 0]
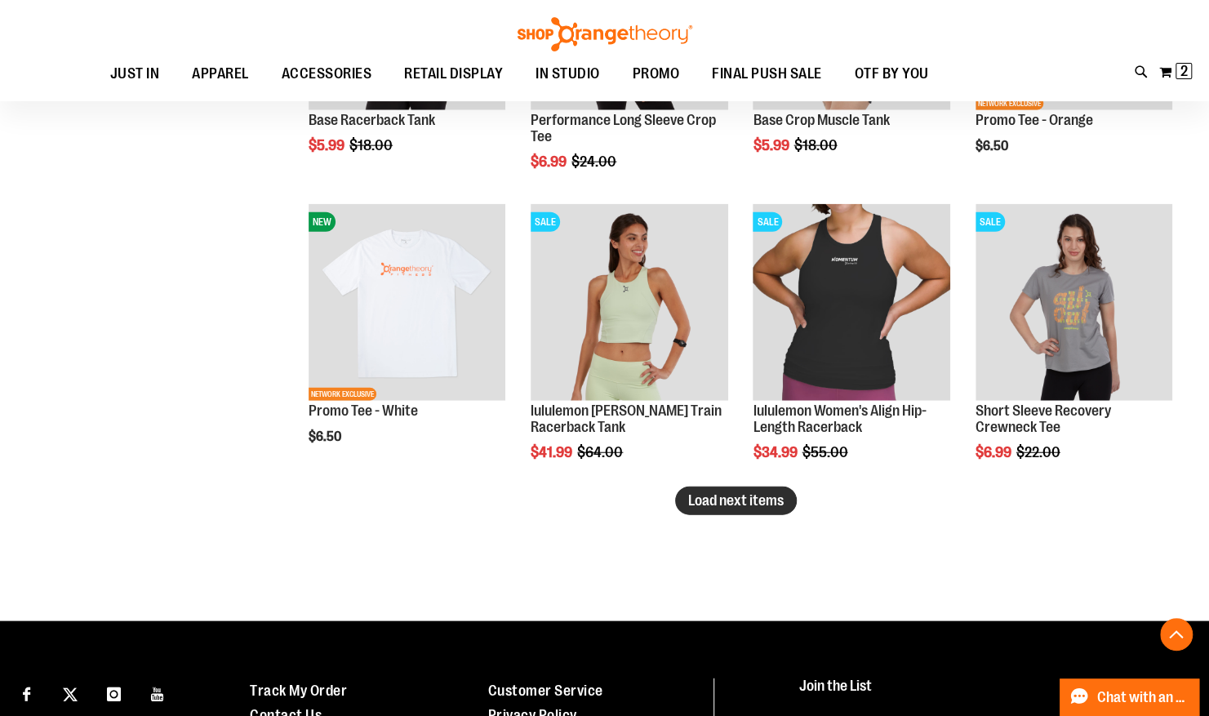
click at [745, 501] on span "Load next items" at bounding box center [736, 500] width 96 height 16
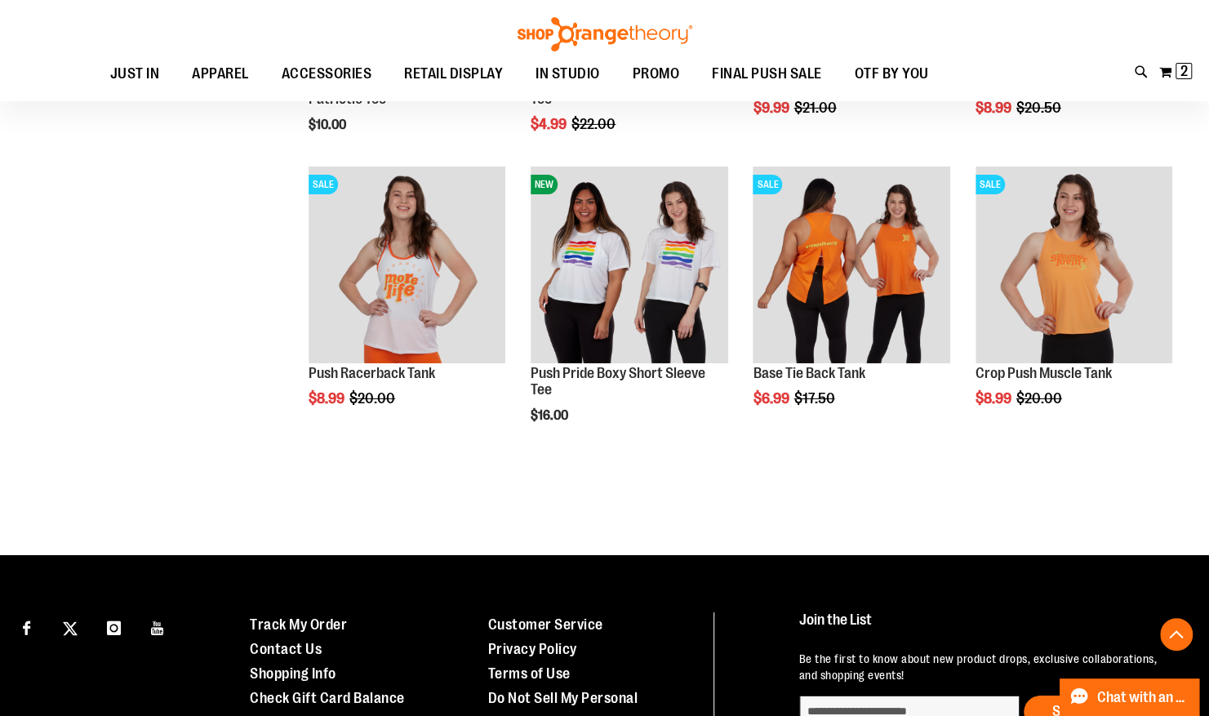
scroll to position [6713, 0]
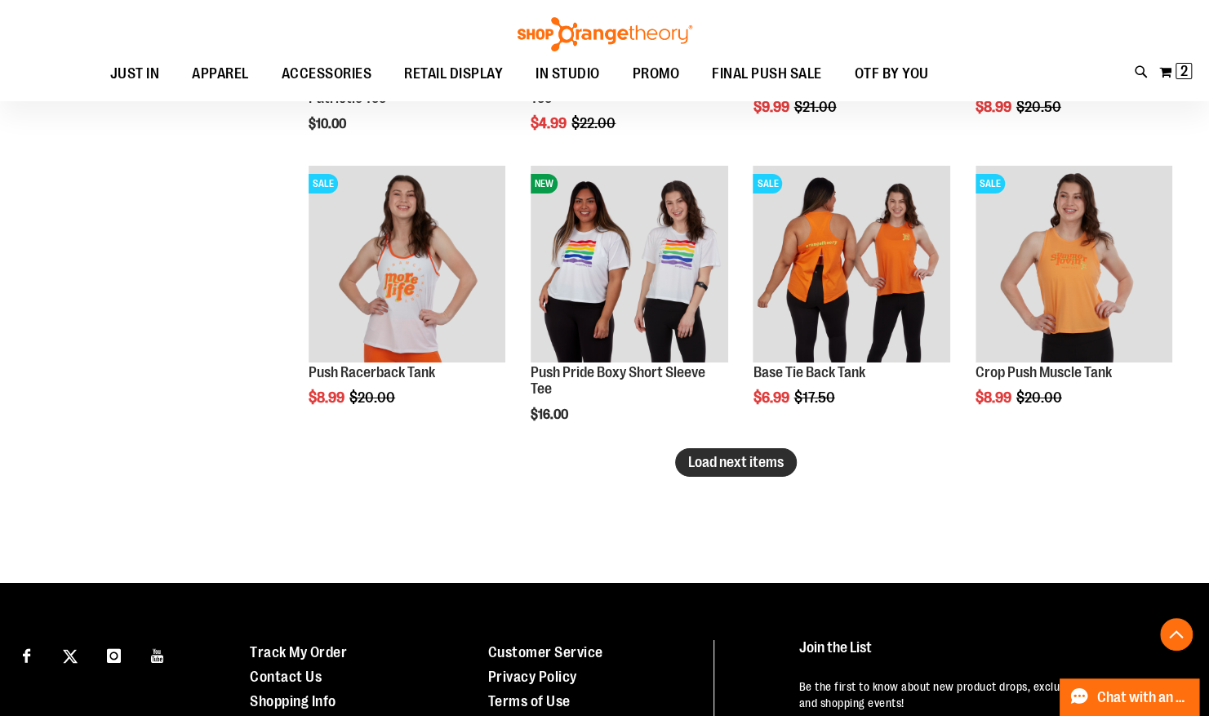
click at [748, 474] on button "Load next items" at bounding box center [736, 462] width 122 height 29
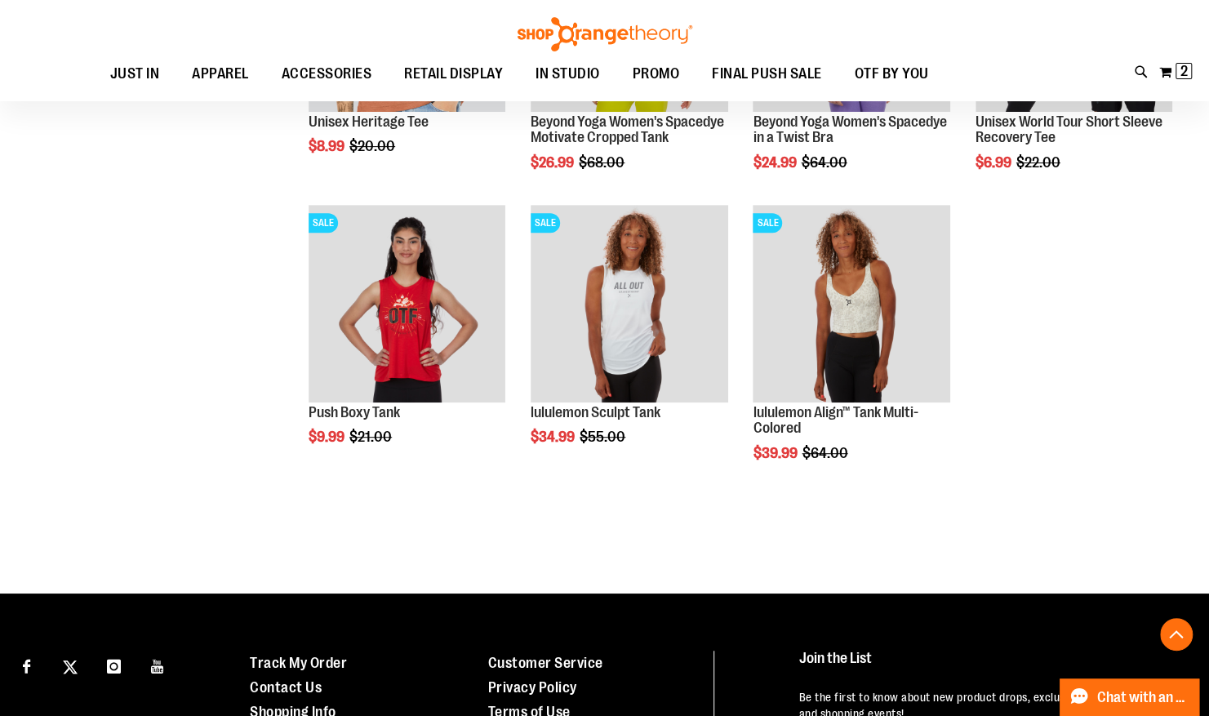
scroll to position [7577, 0]
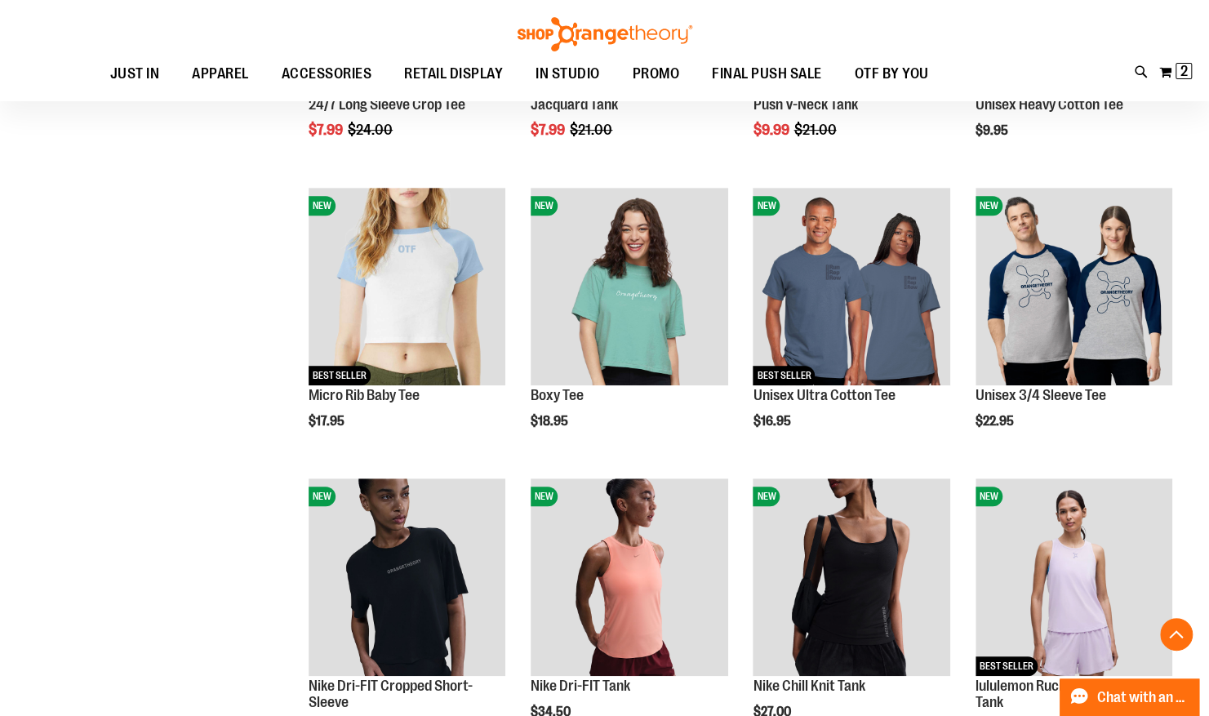
scroll to position [296, 0]
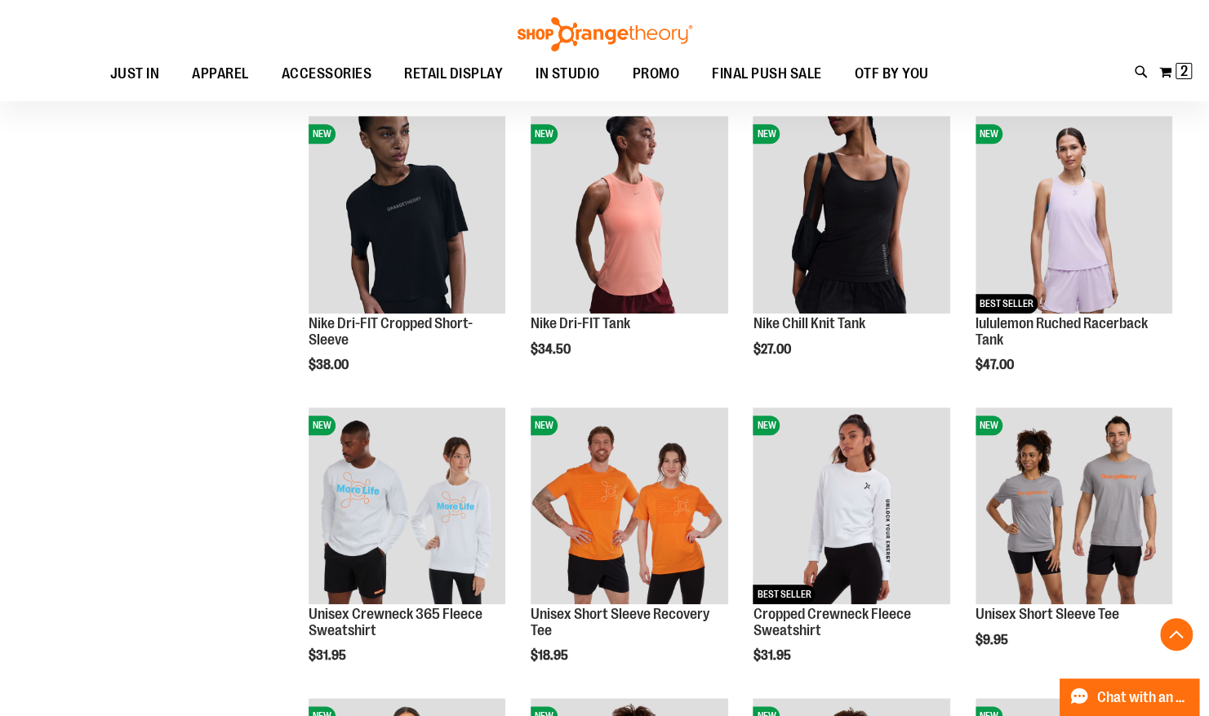
scroll to position [673, 0]
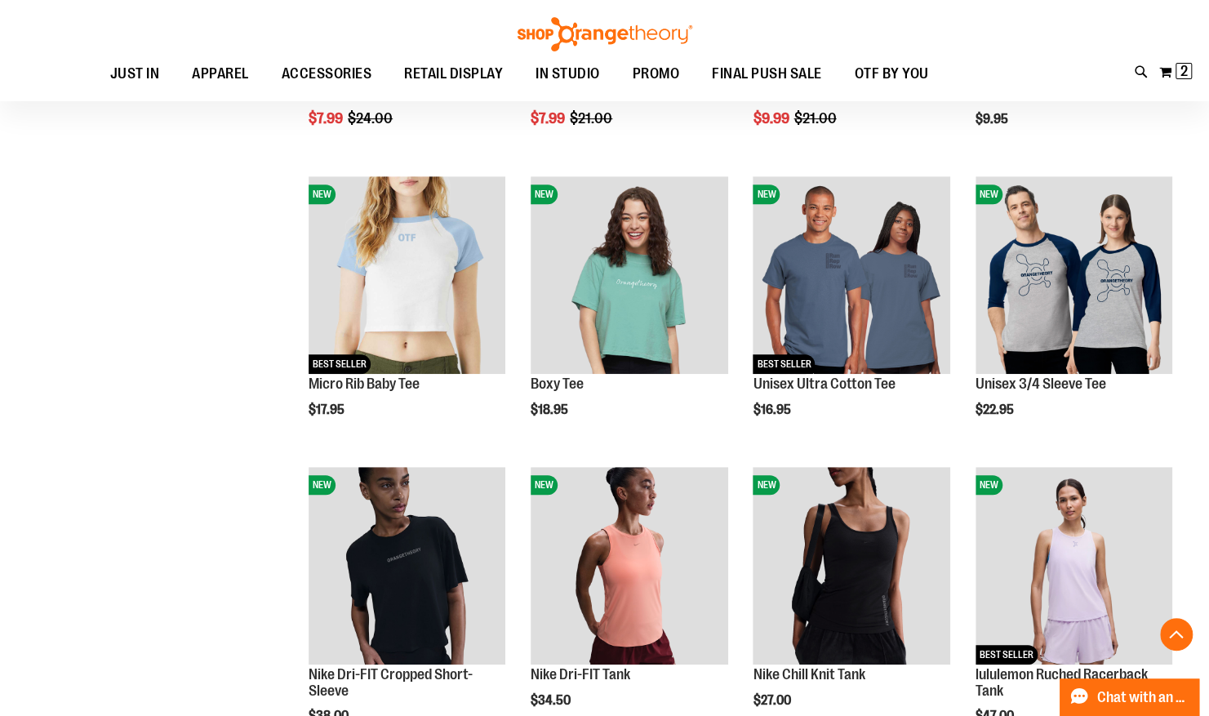
scroll to position [303, 0]
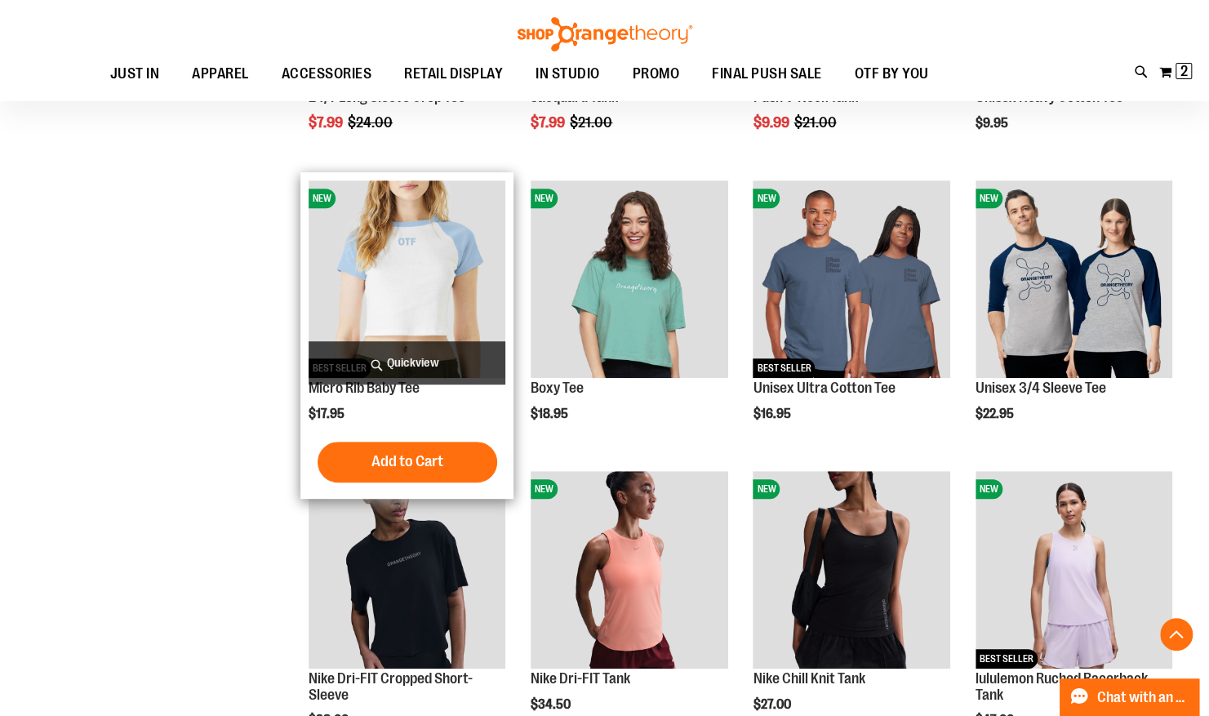
click at [407, 256] on img "product" at bounding box center [407, 278] width 197 height 197
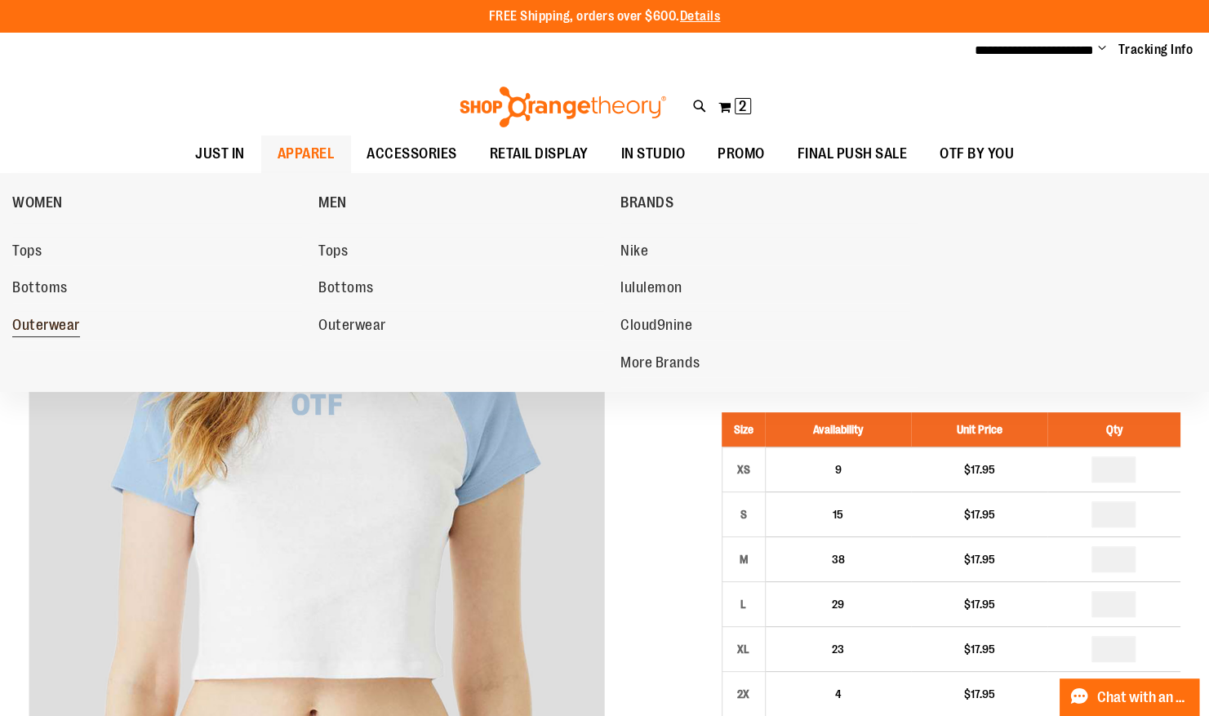
type input "**********"
click at [55, 328] on span "Outerwear" at bounding box center [46, 327] width 68 height 20
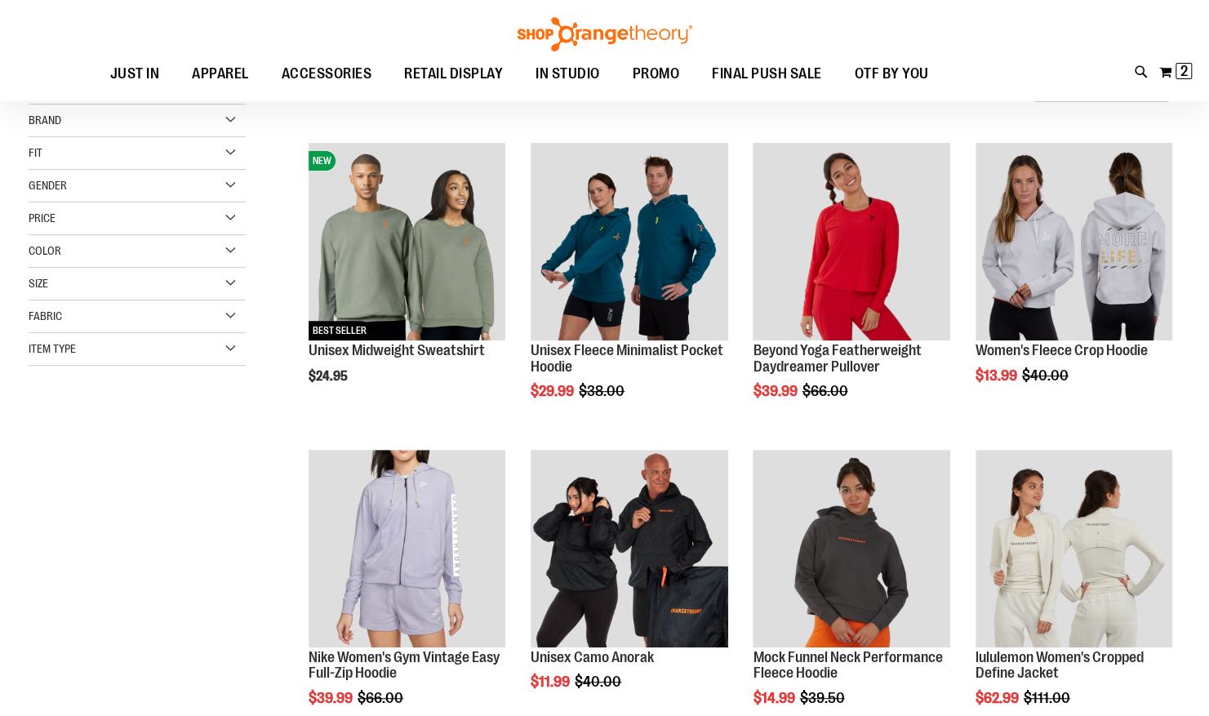
scroll to position [181, 0]
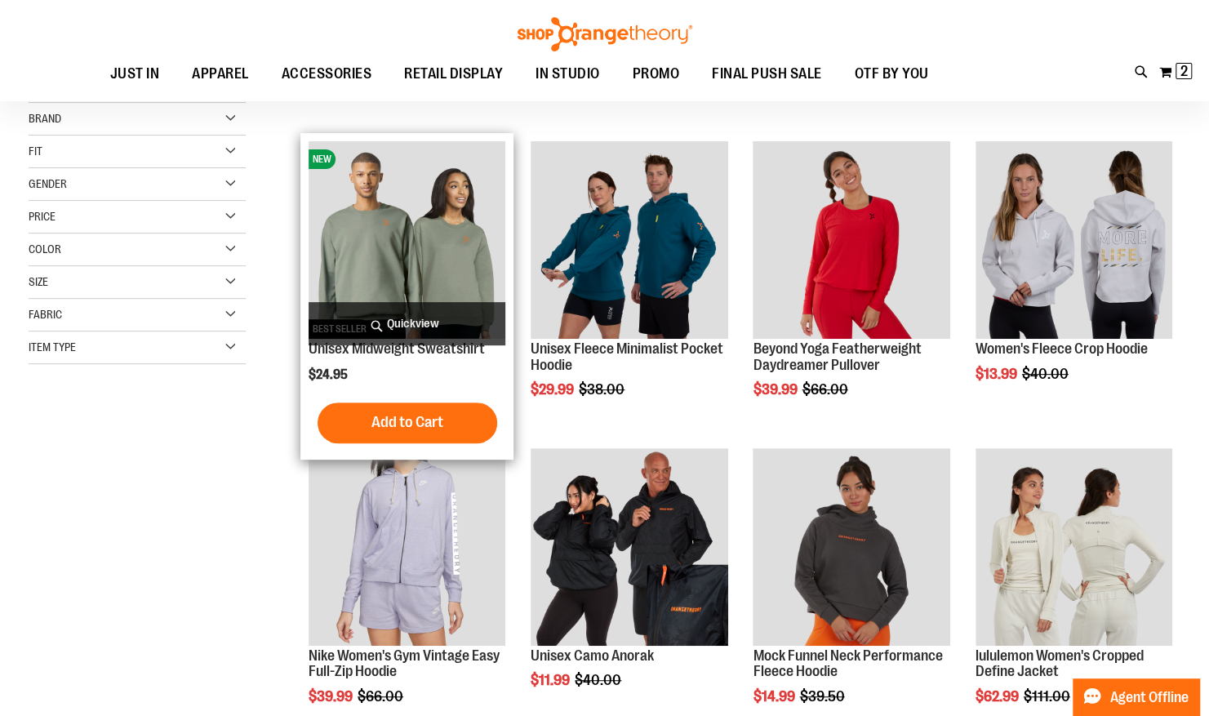
type input "**********"
click at [439, 260] on img "product" at bounding box center [407, 239] width 197 height 197
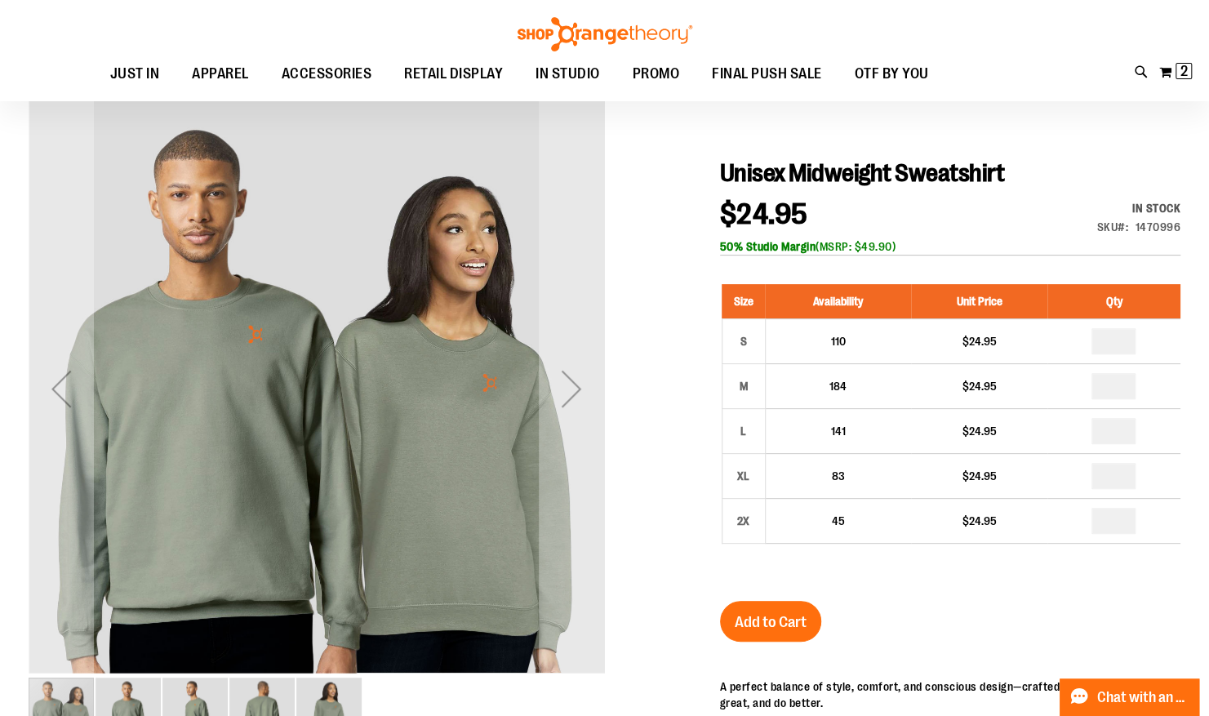
scroll to position [126, 0]
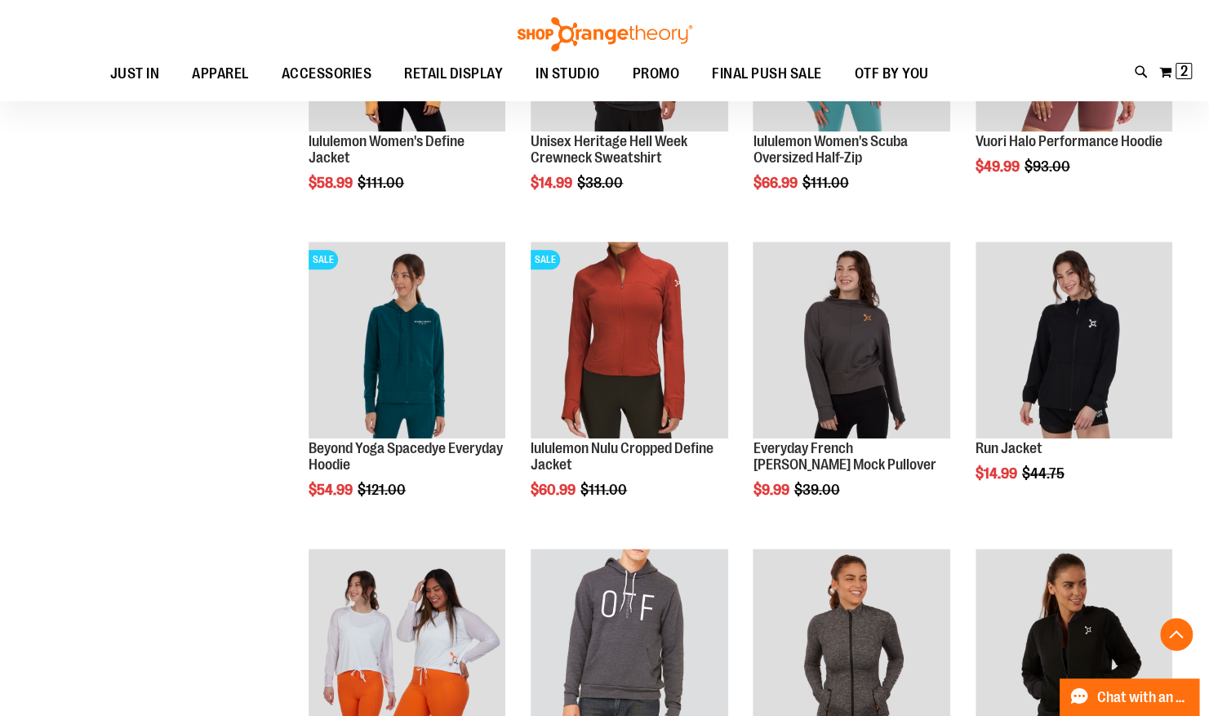
scroll to position [911, 0]
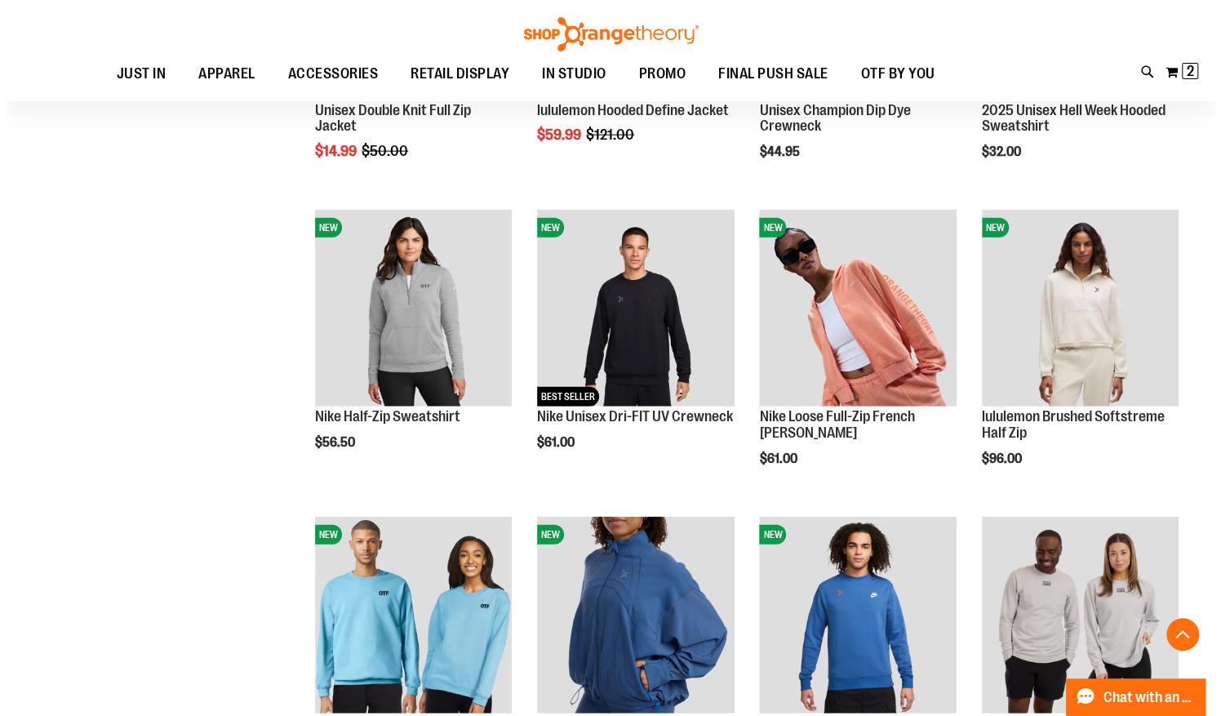
scroll to position [2142, 0]
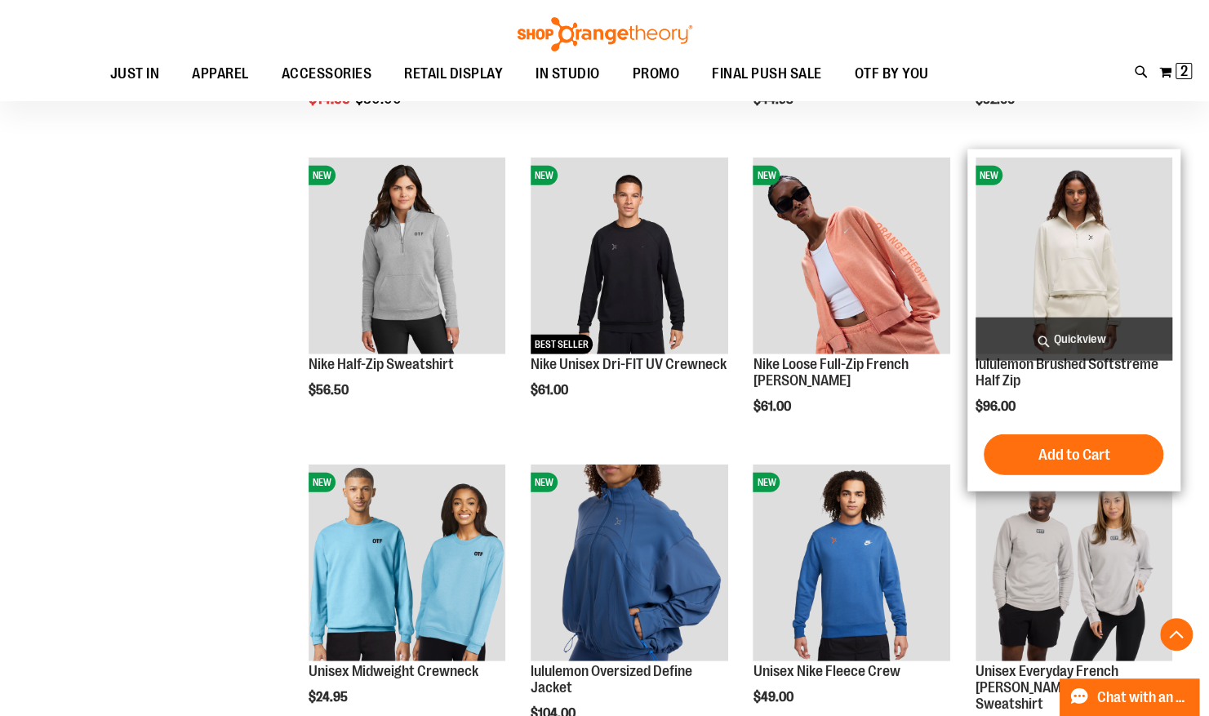
type input "**********"
click at [1066, 345] on span "Quickview" at bounding box center [1074, 339] width 197 height 43
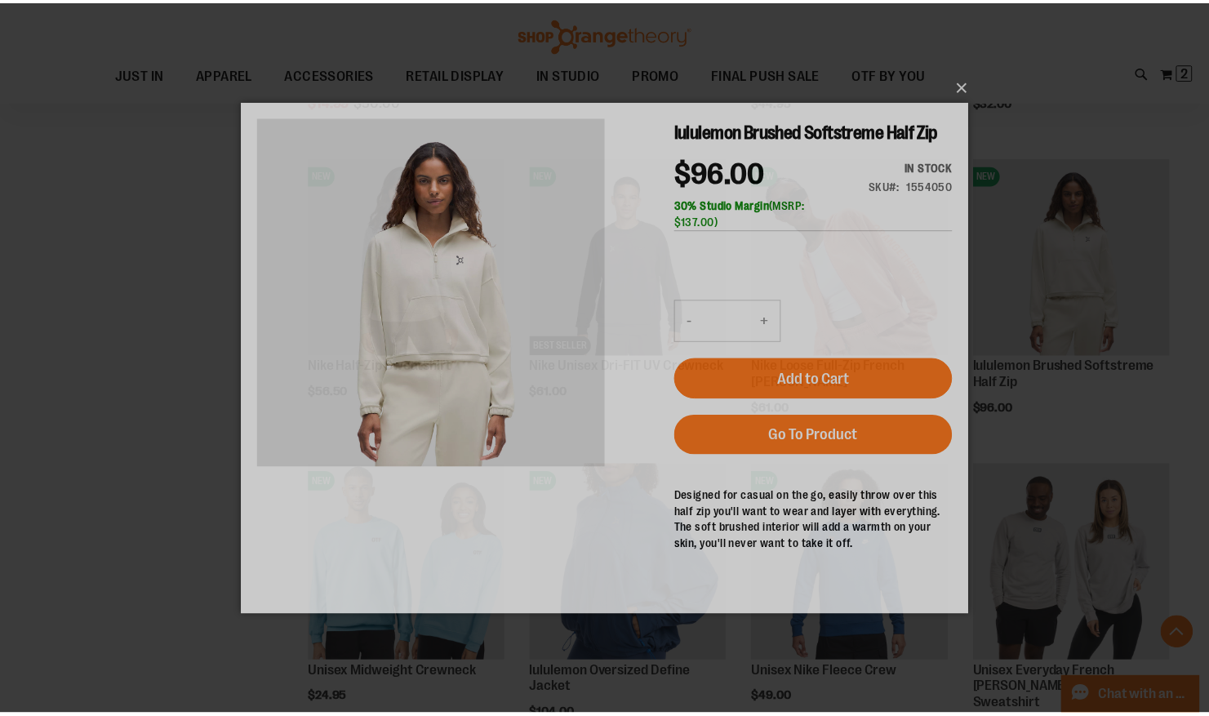
scroll to position [0, 0]
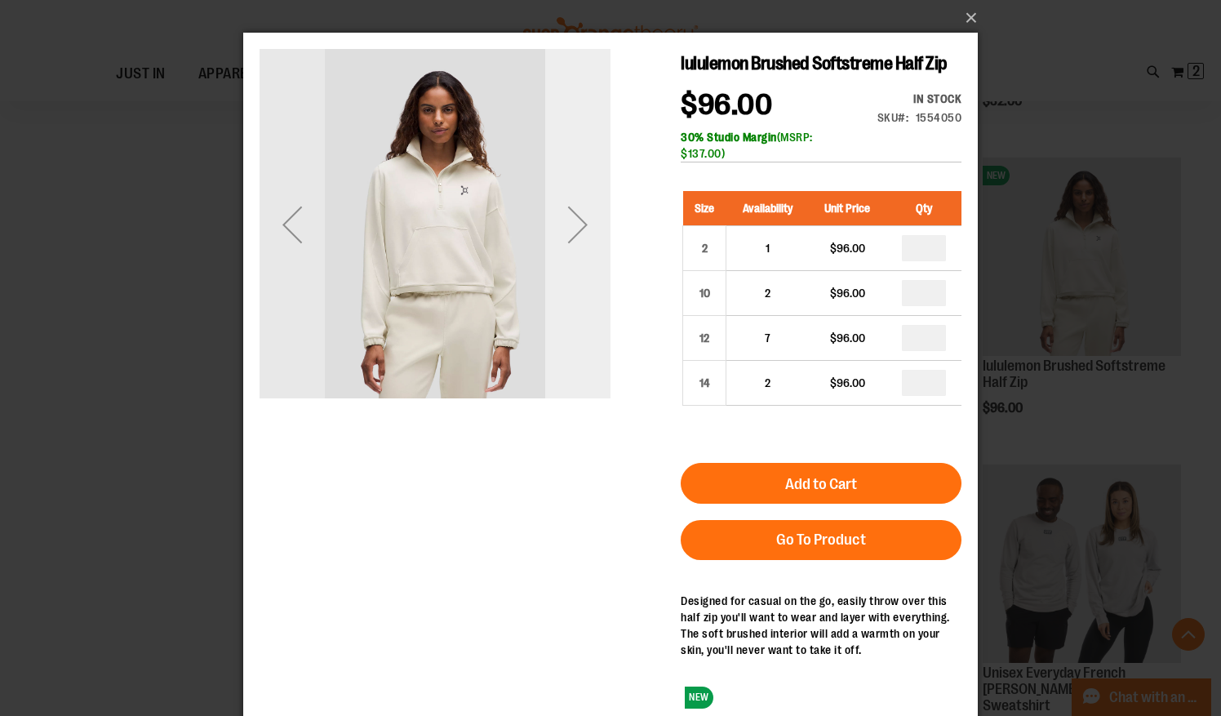
click at [588, 251] on div "Next" at bounding box center [577, 224] width 65 height 65
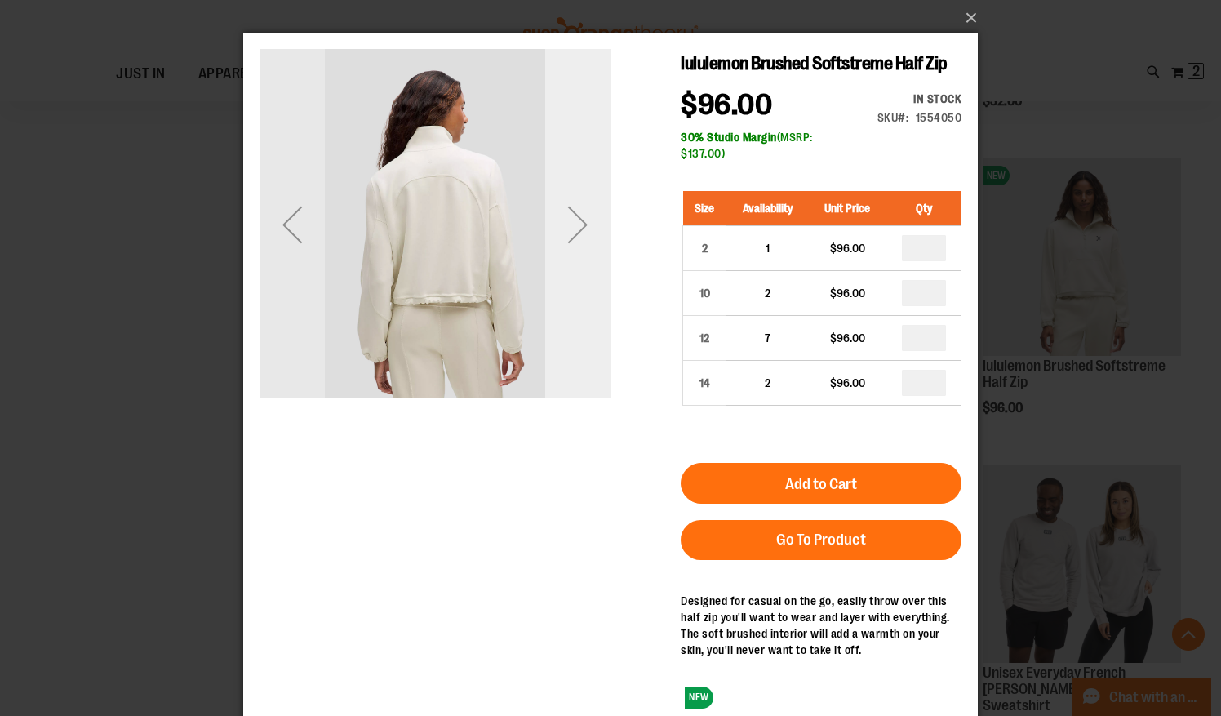
click at [588, 251] on div "Next" at bounding box center [577, 224] width 65 height 65
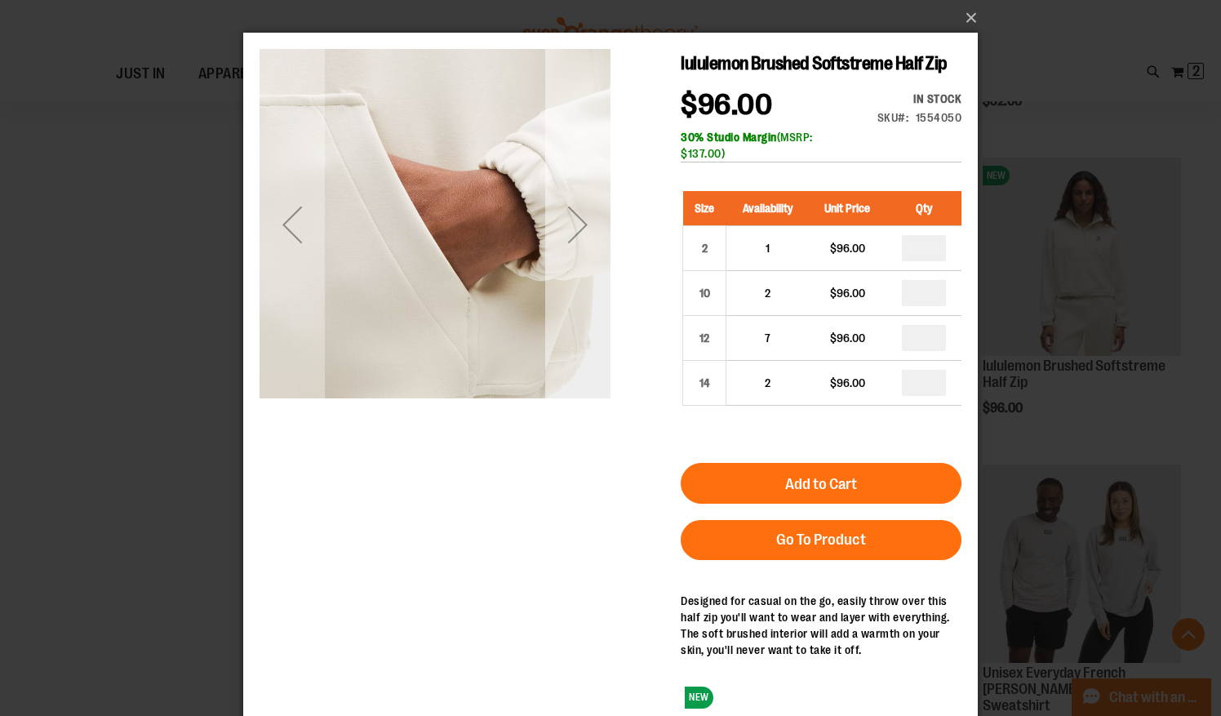
click at [588, 251] on div "Next" at bounding box center [577, 224] width 65 height 65
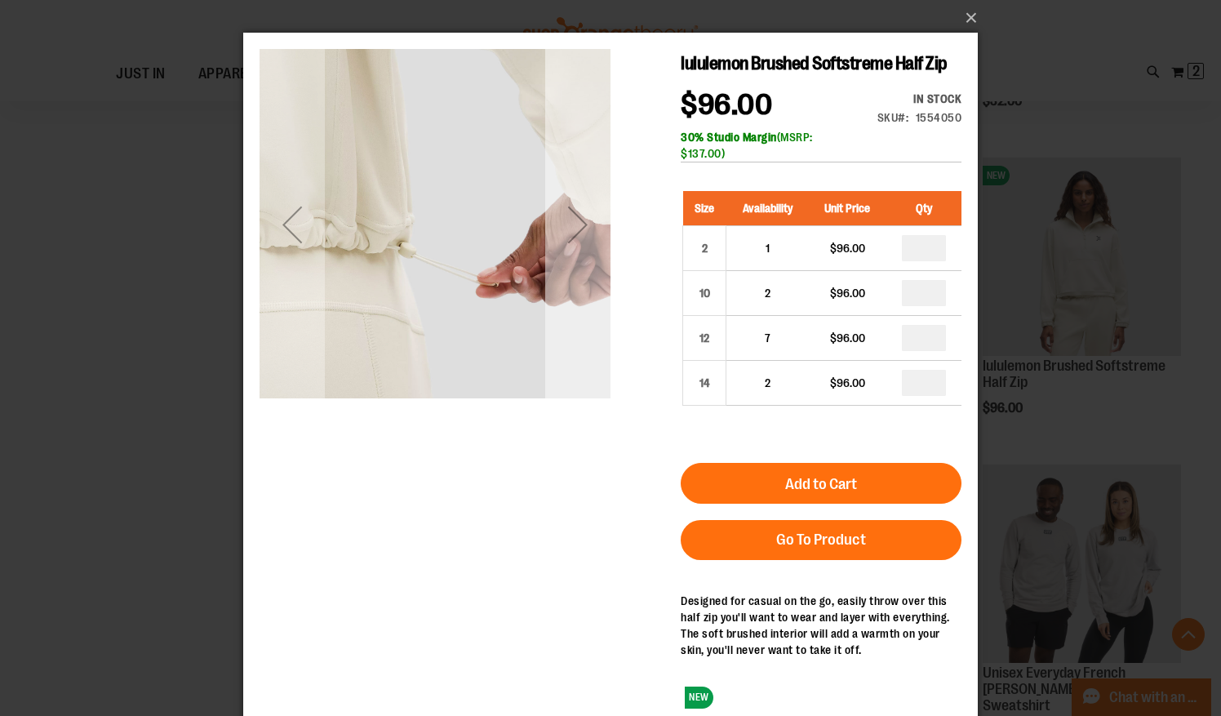
click at [588, 251] on div "Next" at bounding box center [577, 224] width 65 height 65
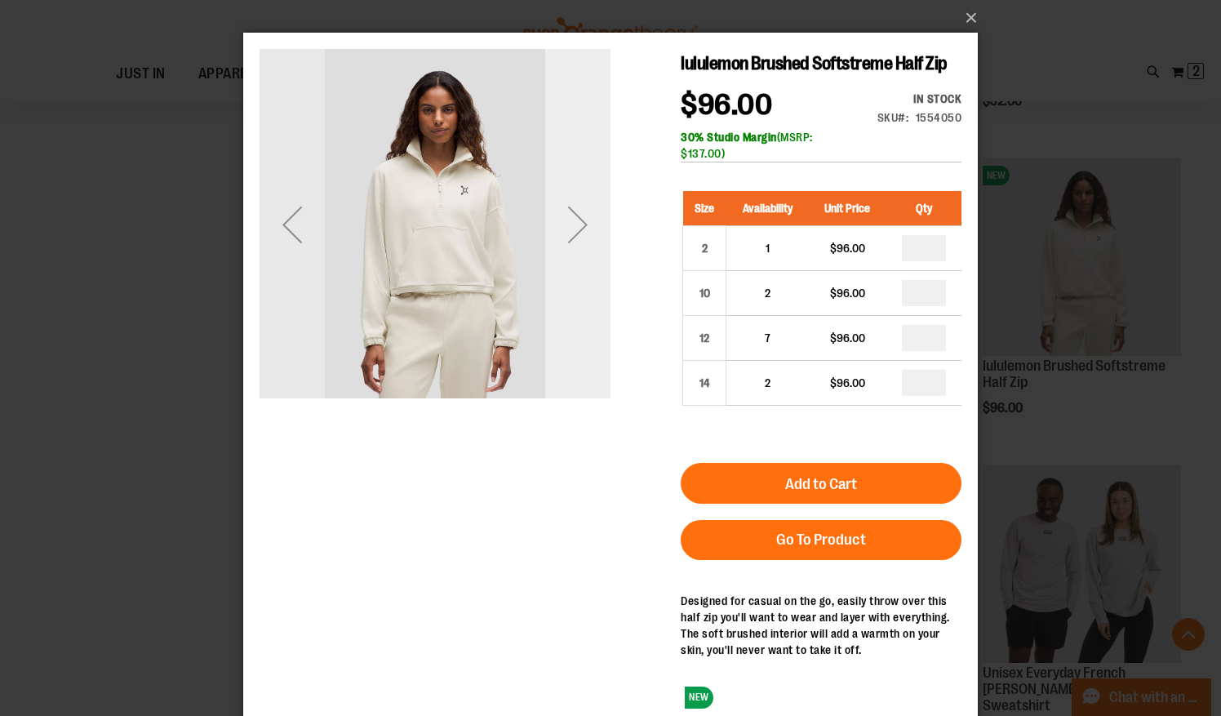
click at [594, 221] on div "Next" at bounding box center [577, 224] width 65 height 65
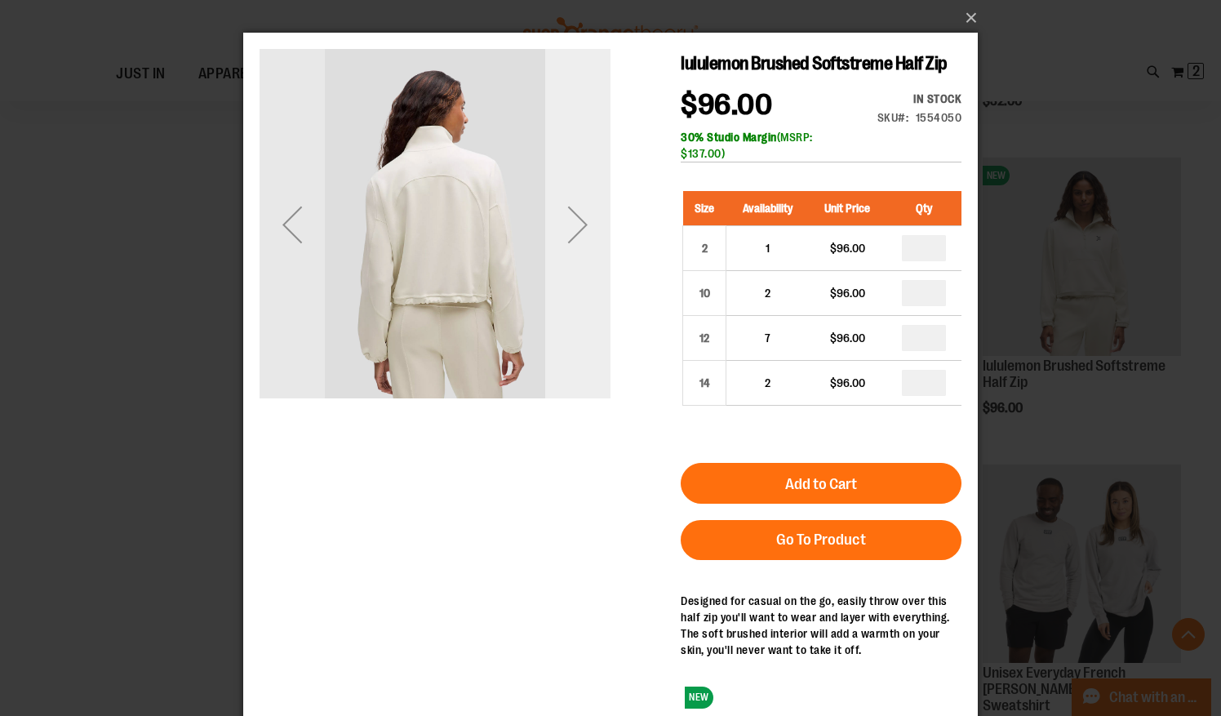
click at [594, 221] on div "Next" at bounding box center [577, 224] width 65 height 65
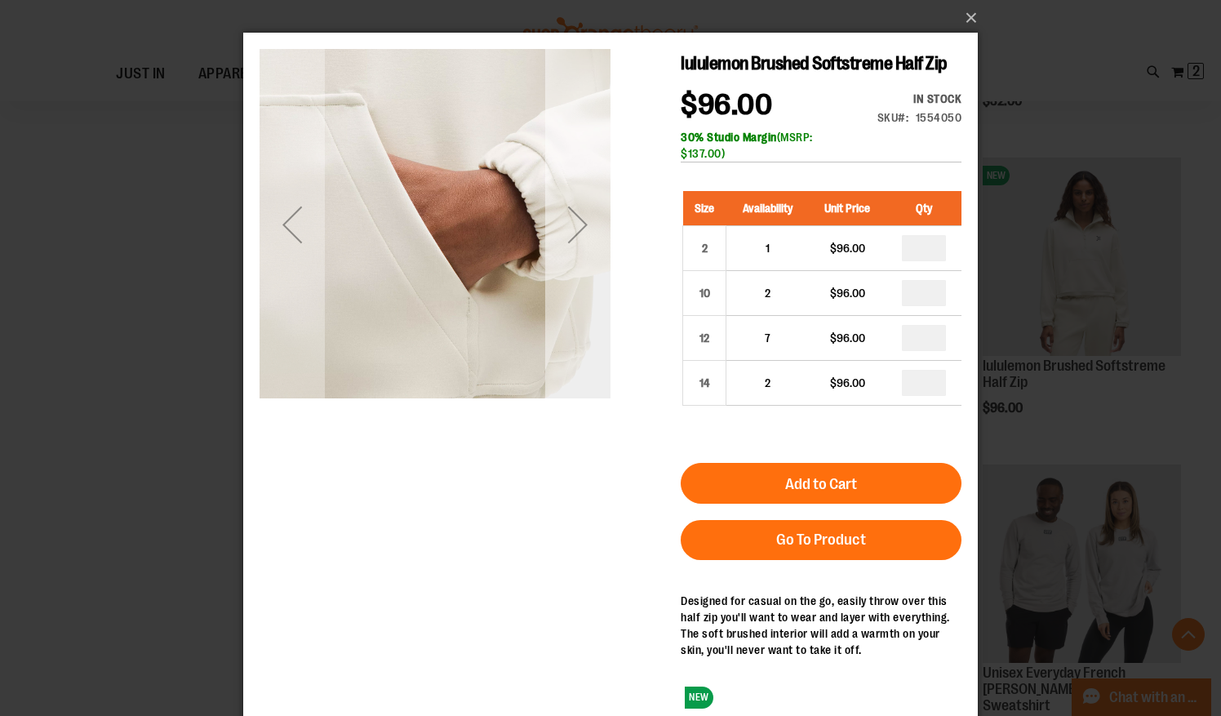
click at [594, 221] on div "Next" at bounding box center [577, 224] width 65 height 65
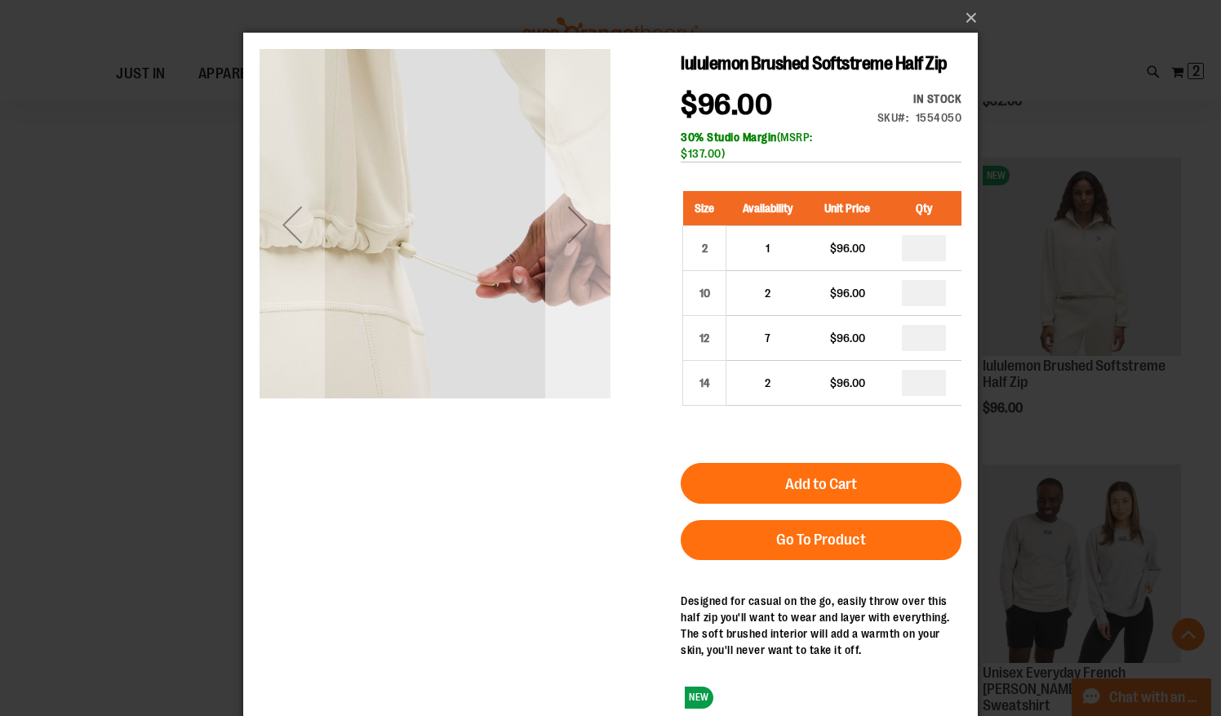
click at [594, 221] on div "Next" at bounding box center [577, 224] width 65 height 65
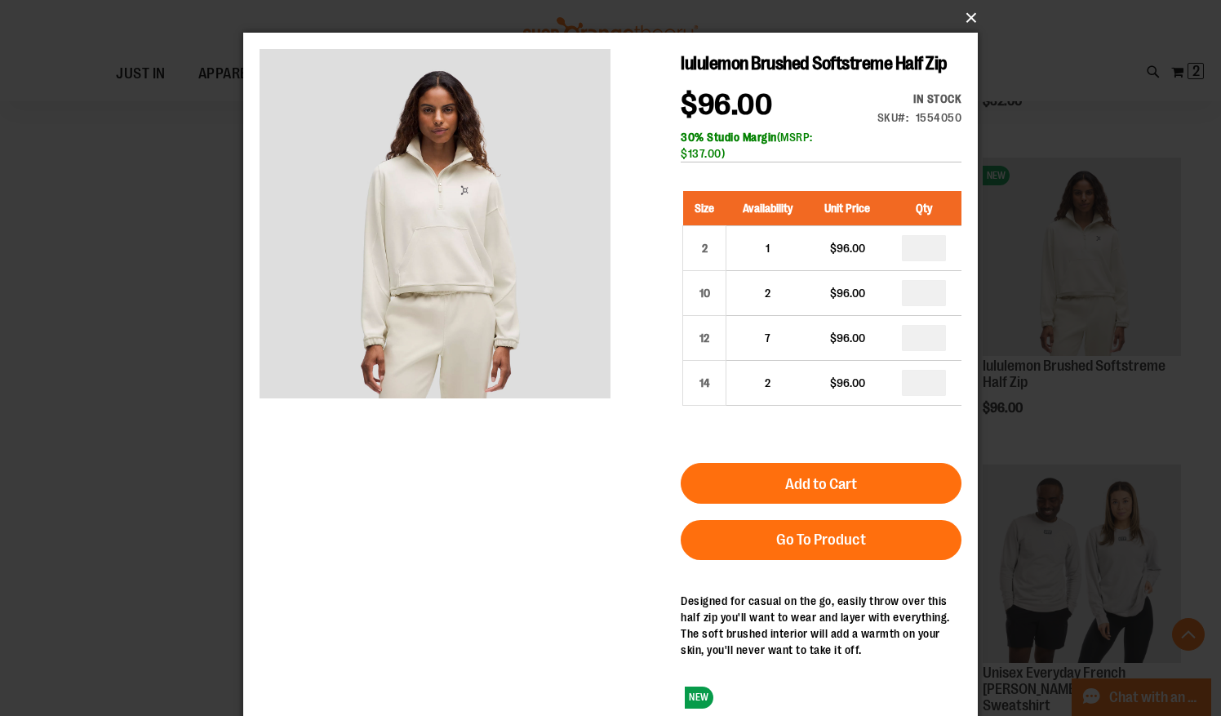
click at [963, 16] on button "×" at bounding box center [615, 18] width 735 height 36
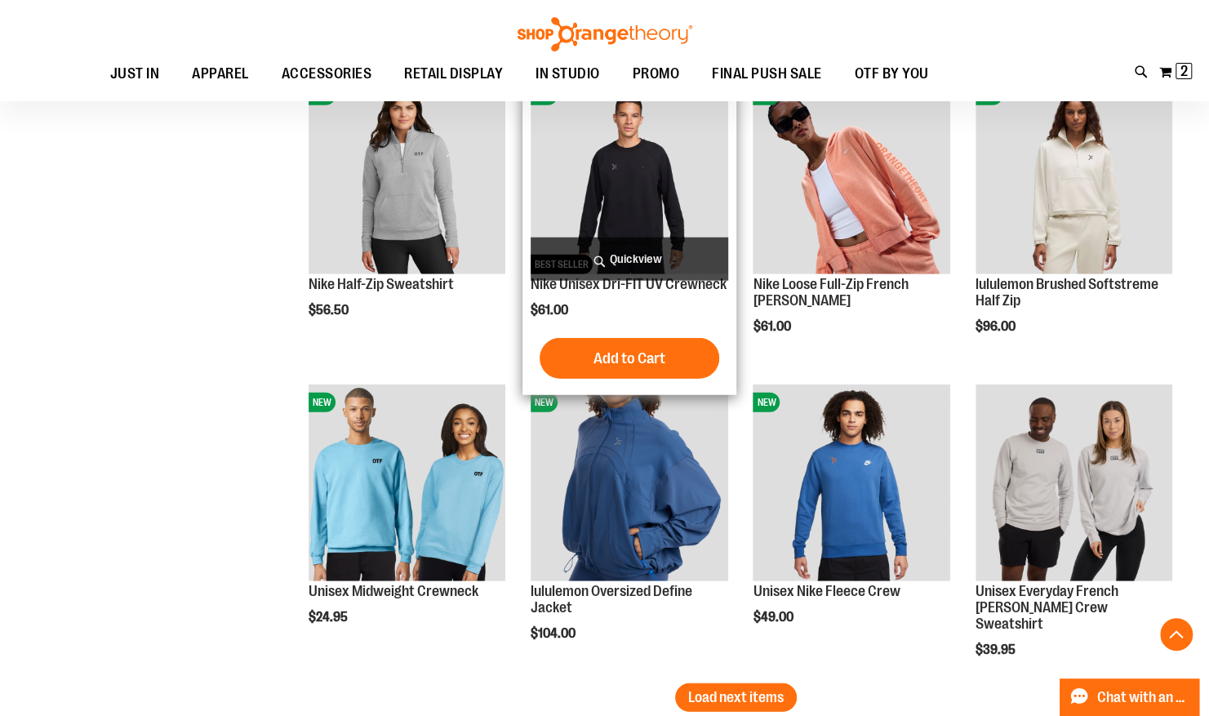
scroll to position [2373, 0]
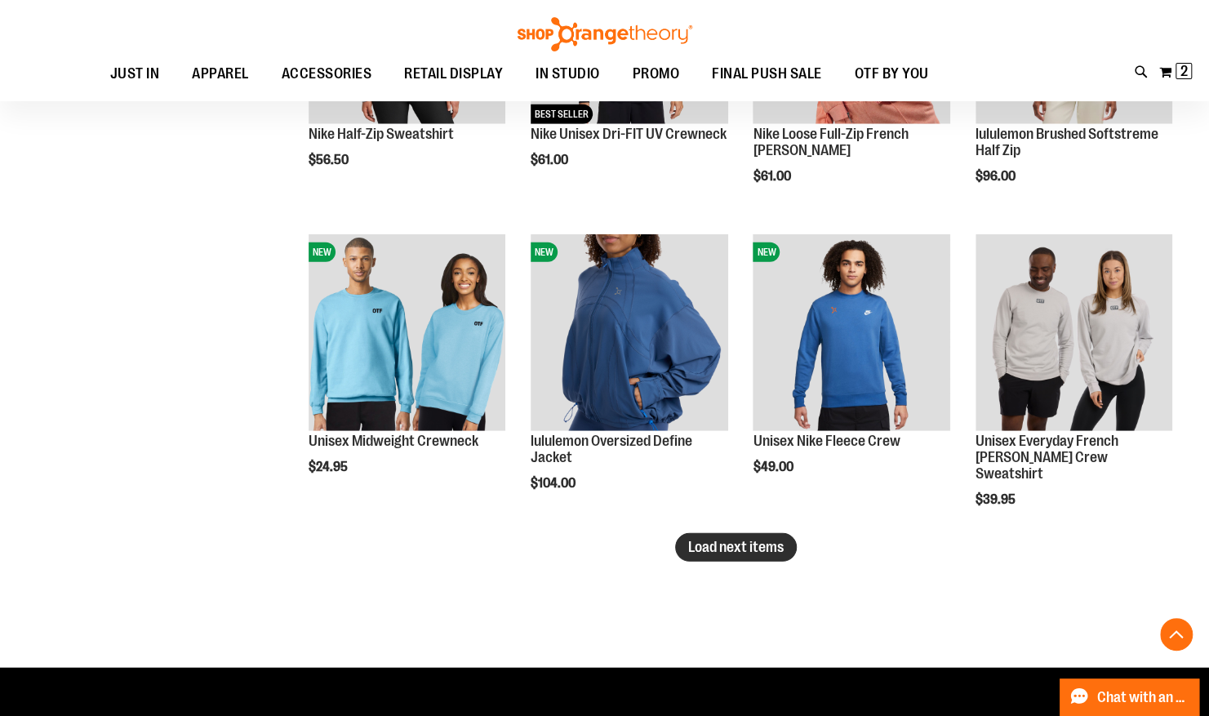
click at [759, 537] on button "Load next items" at bounding box center [736, 547] width 122 height 29
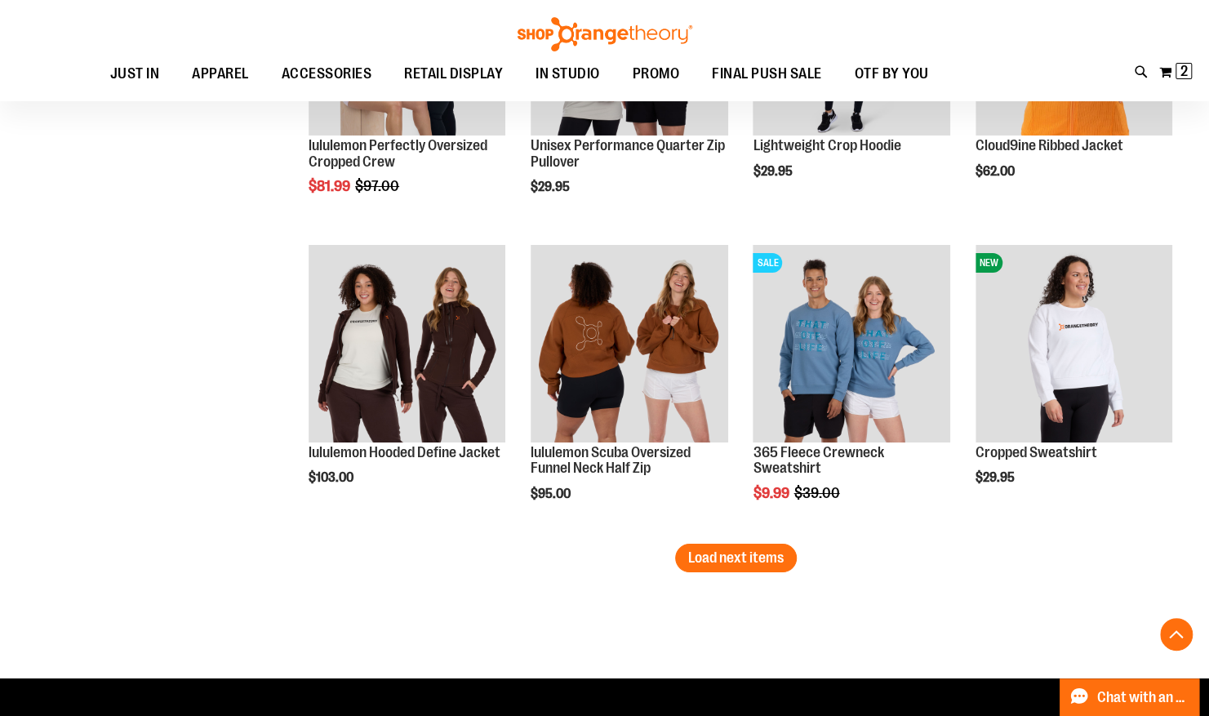
scroll to position [3325, 0]
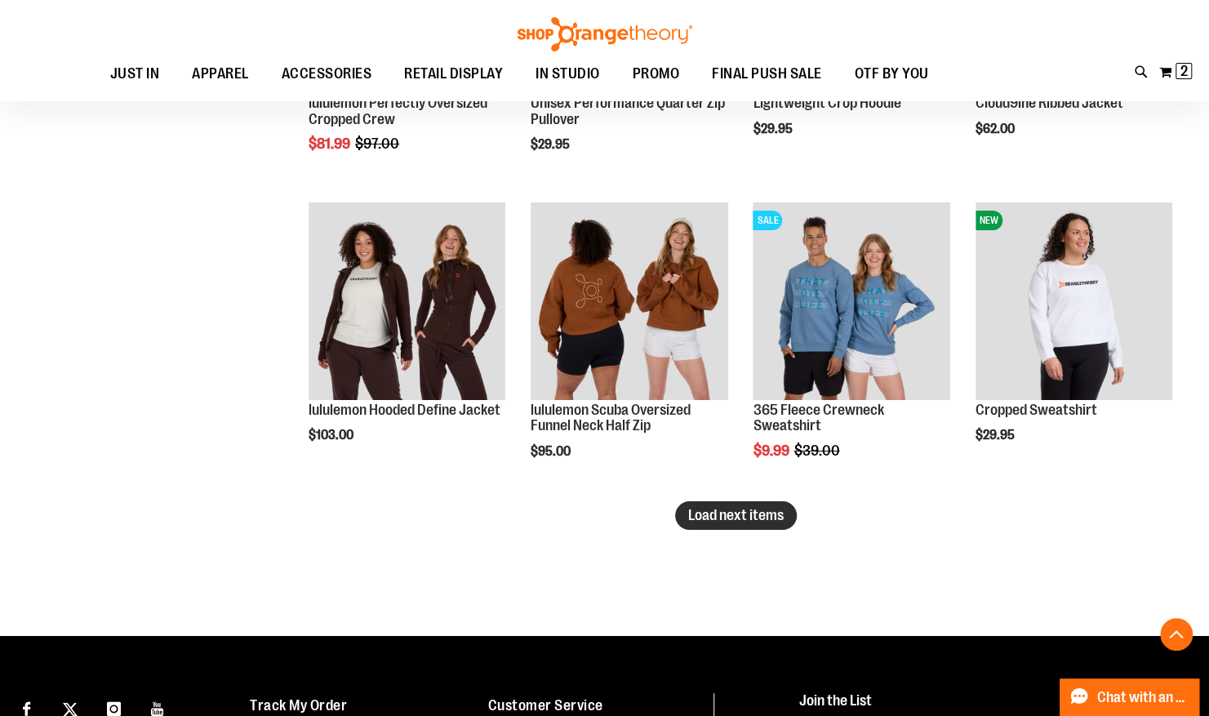
click at [720, 524] on button "Load next items" at bounding box center [736, 515] width 122 height 29
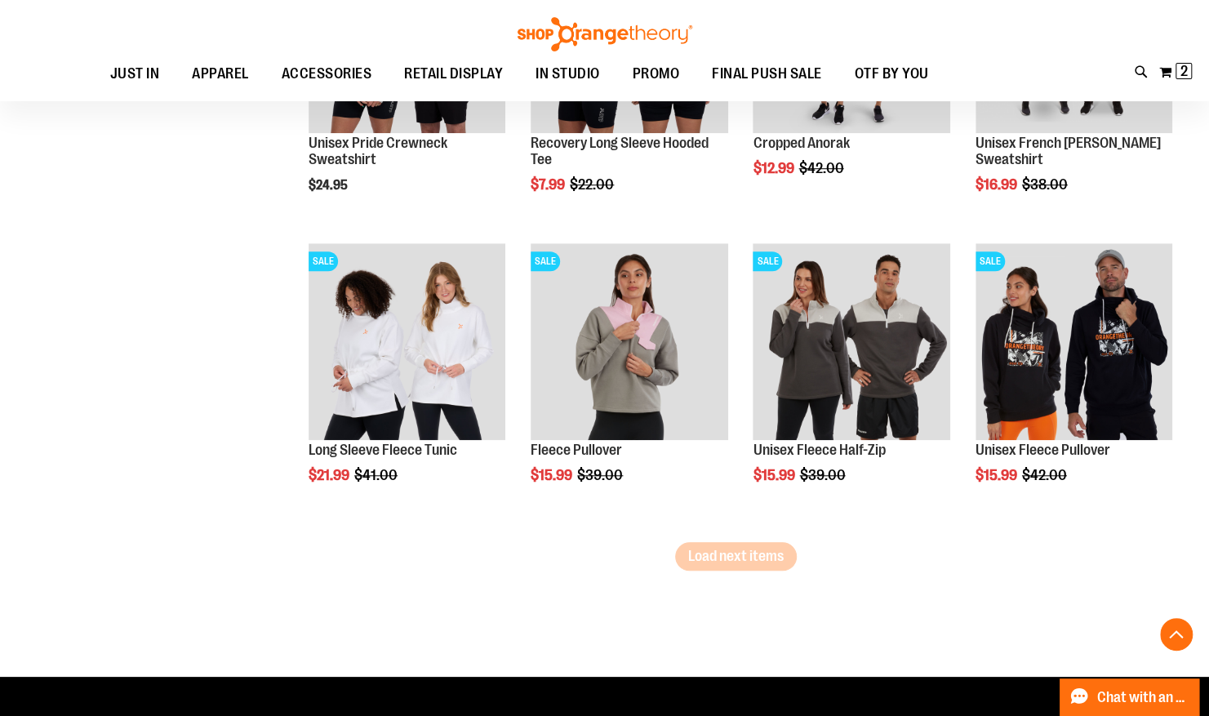
scroll to position [4207, 0]
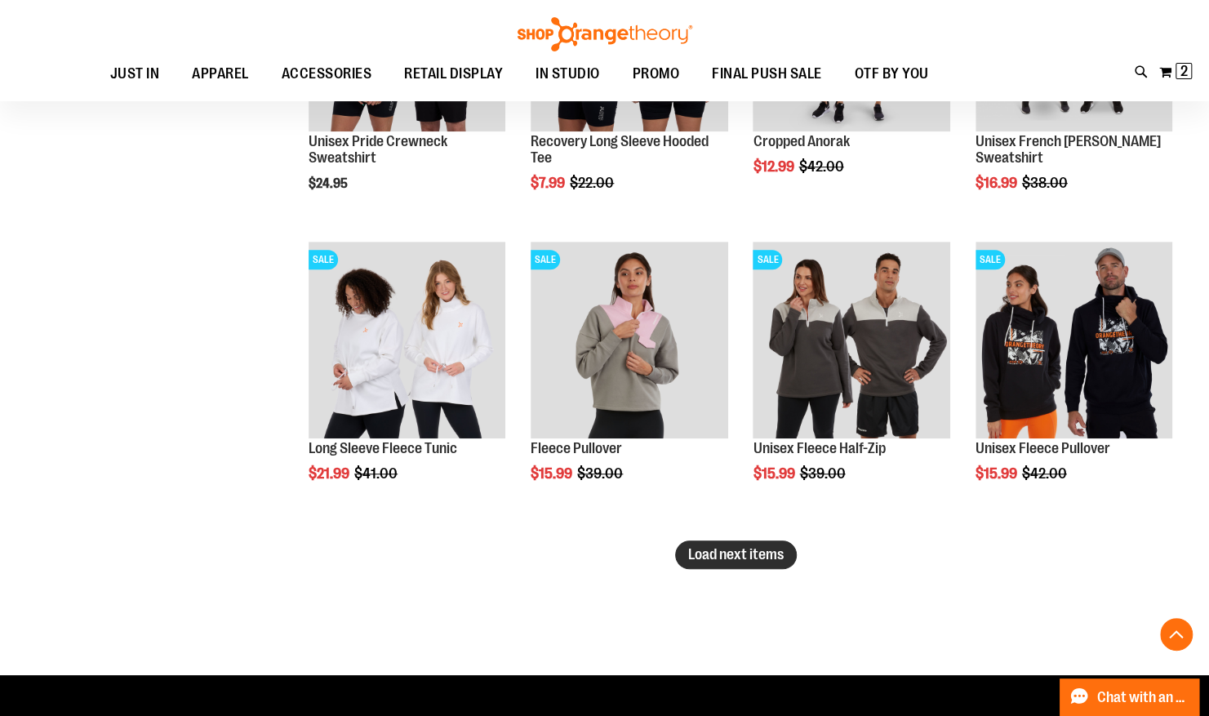
click at [729, 552] on span "Load next items" at bounding box center [736, 554] width 96 height 16
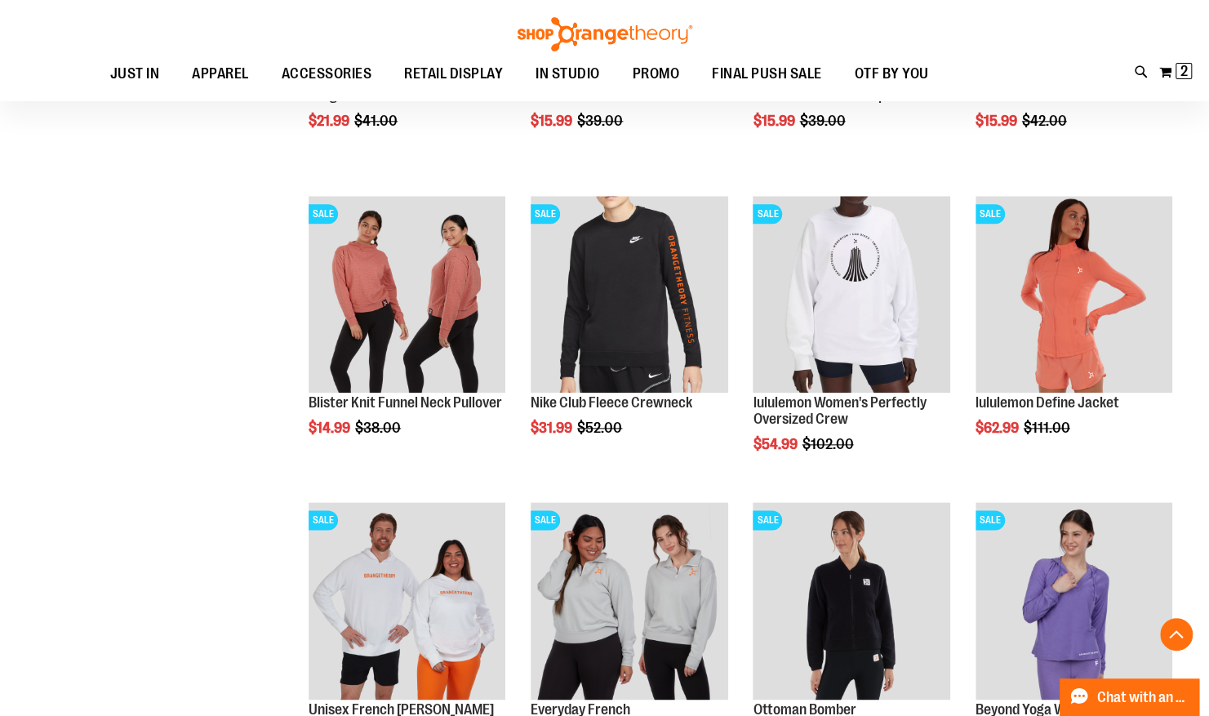
scroll to position [4558, 0]
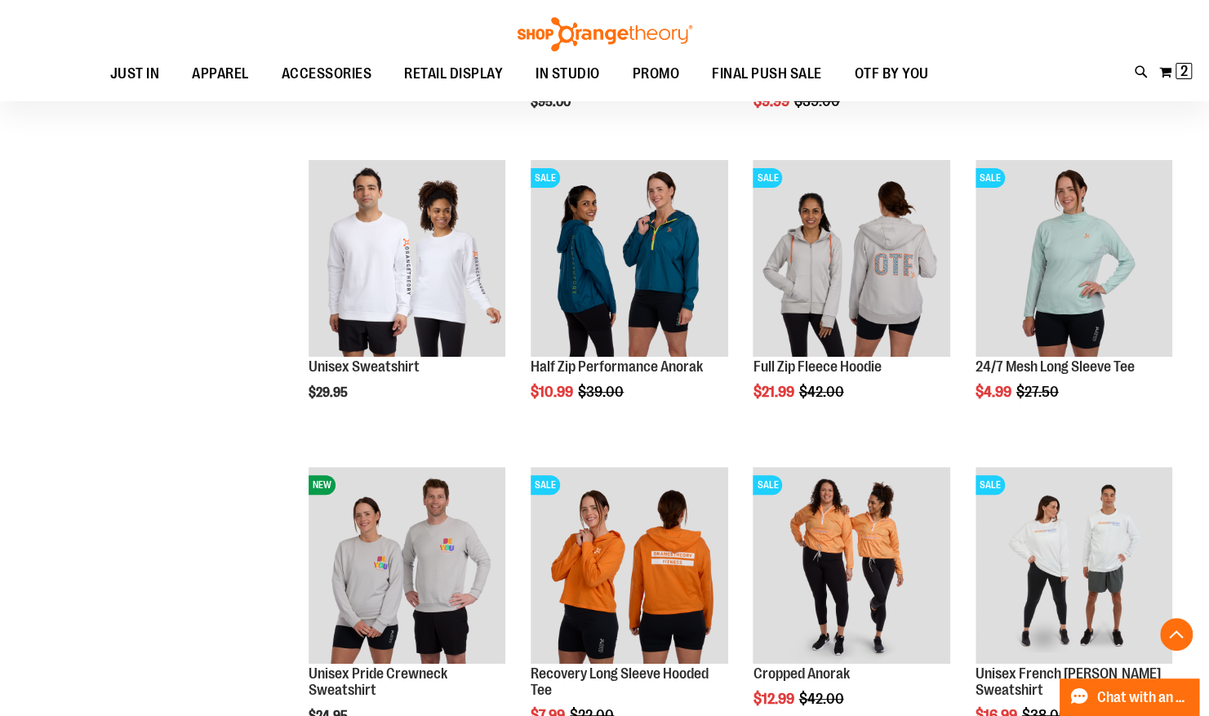
scroll to position [3669, 0]
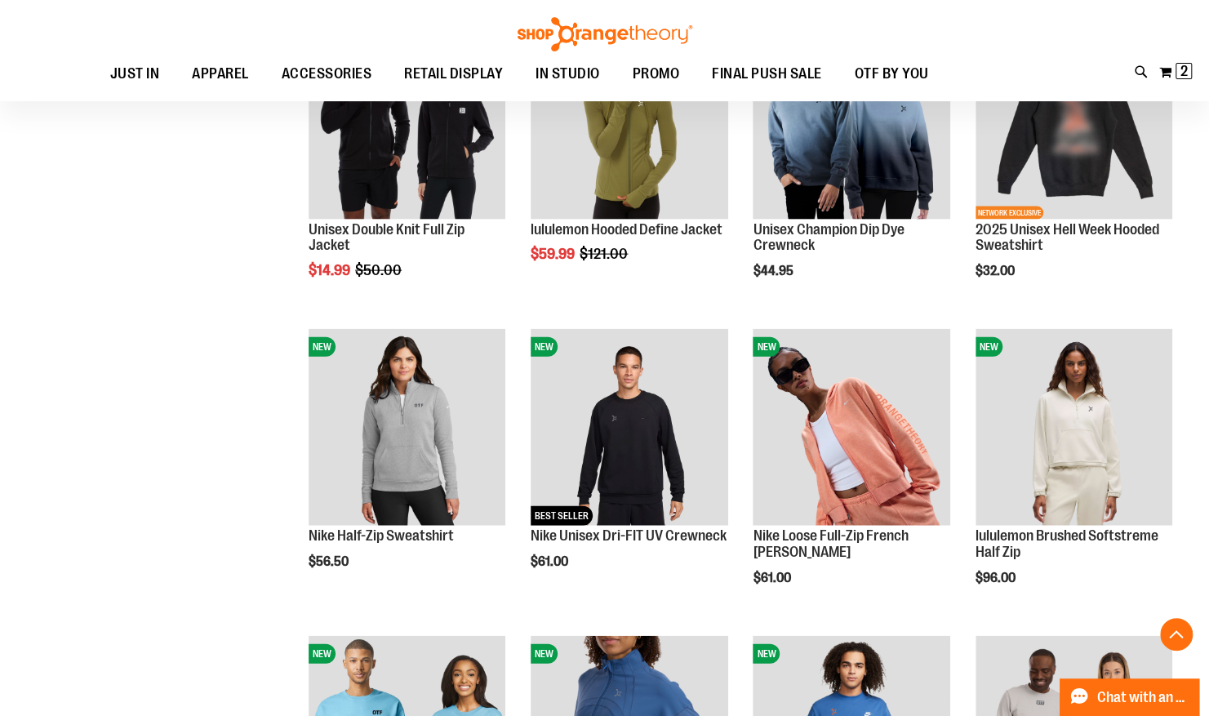
scroll to position [2007, 0]
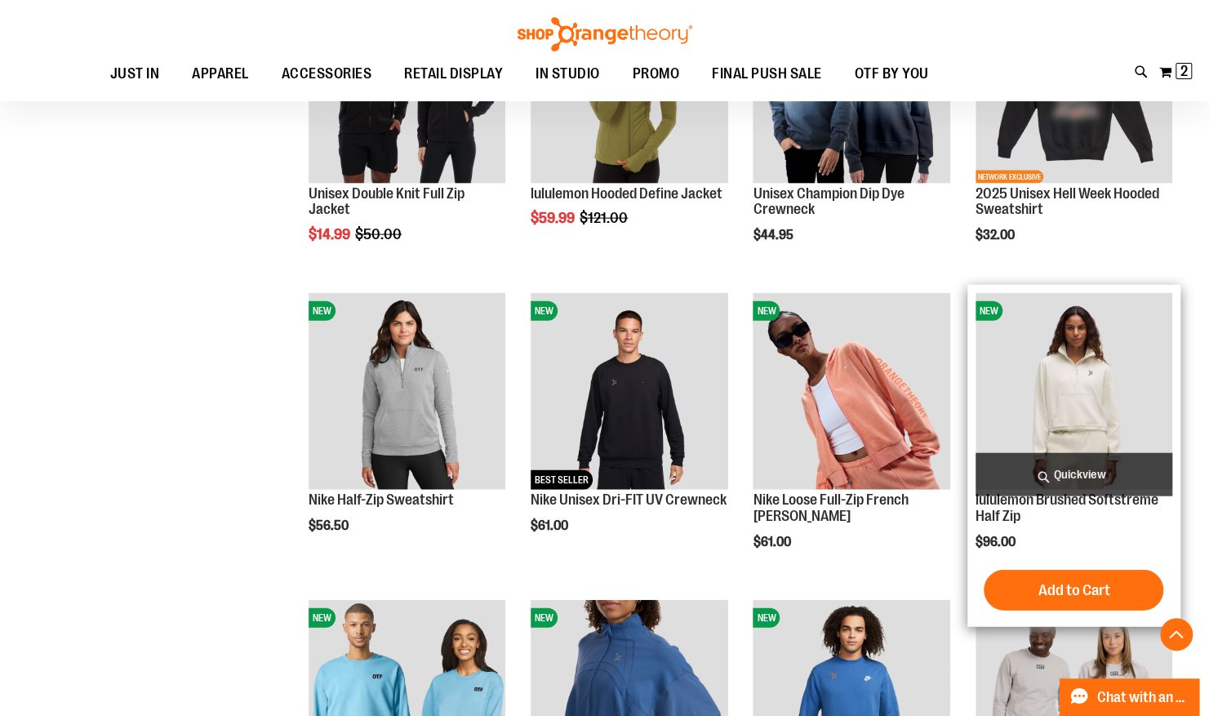
click at [1035, 423] on img "product" at bounding box center [1074, 391] width 197 height 197
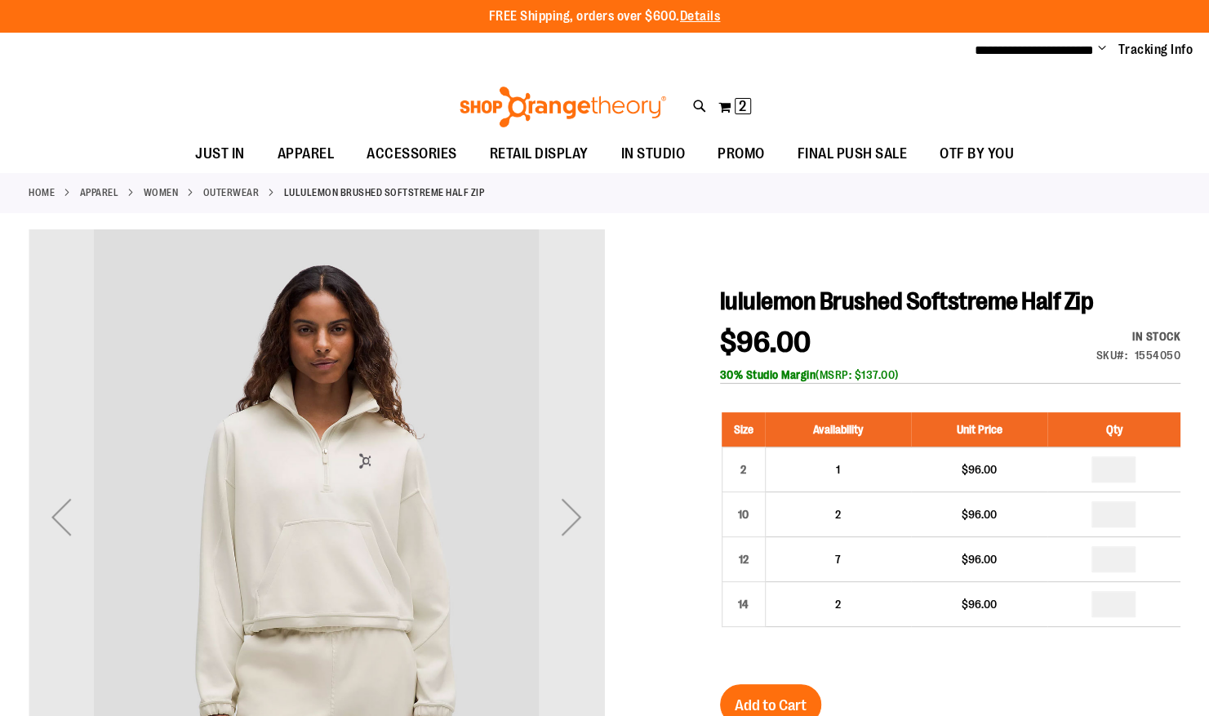
type input "**********"
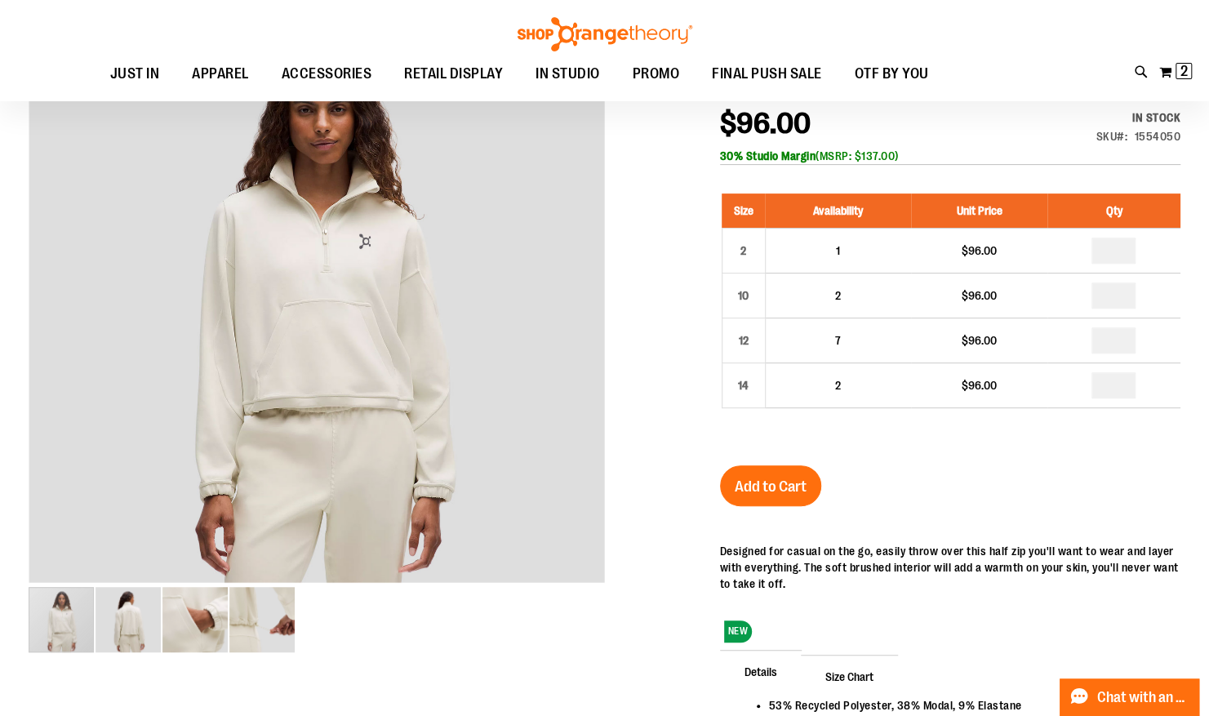
scroll to position [219, 0]
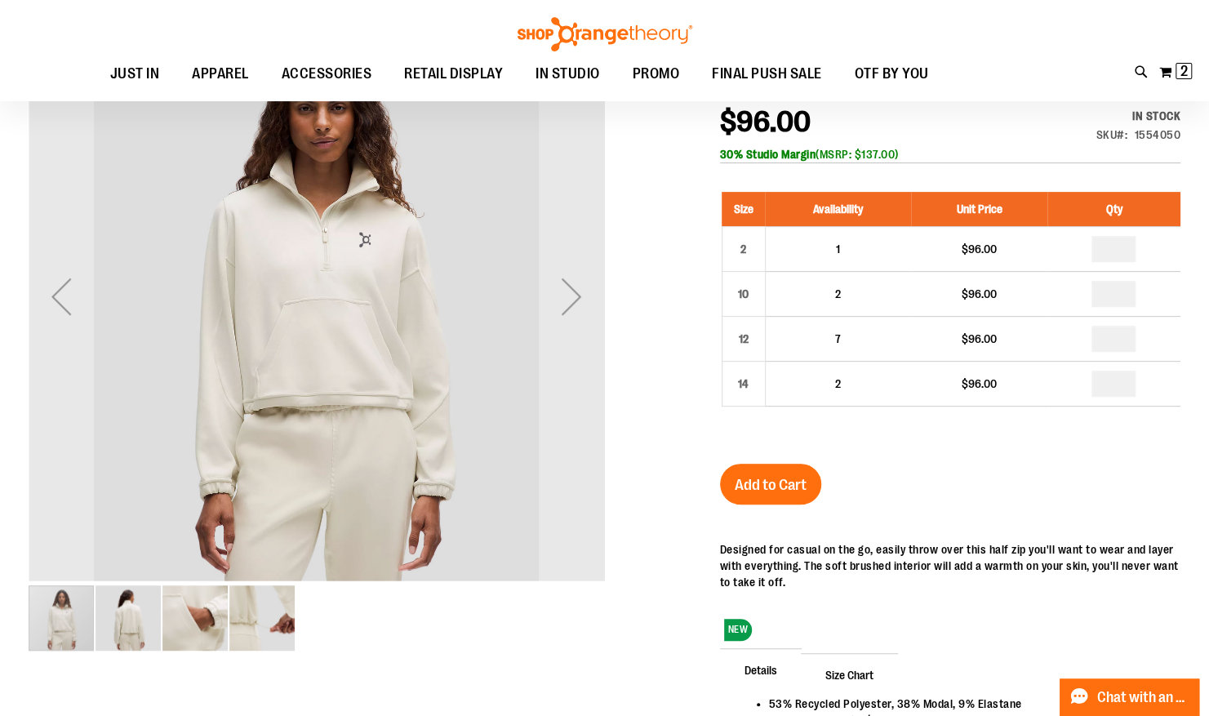
click at [585, 331] on div "Next" at bounding box center [571, 296] width 65 height 576
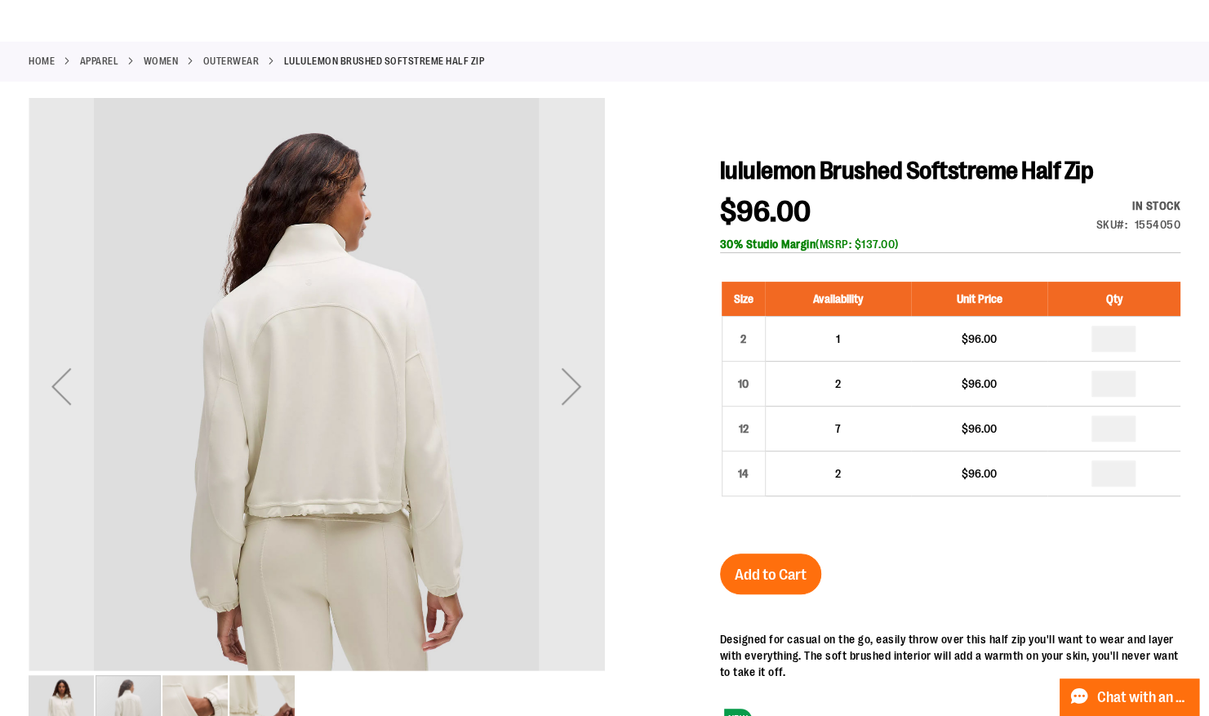
scroll to position [0, 0]
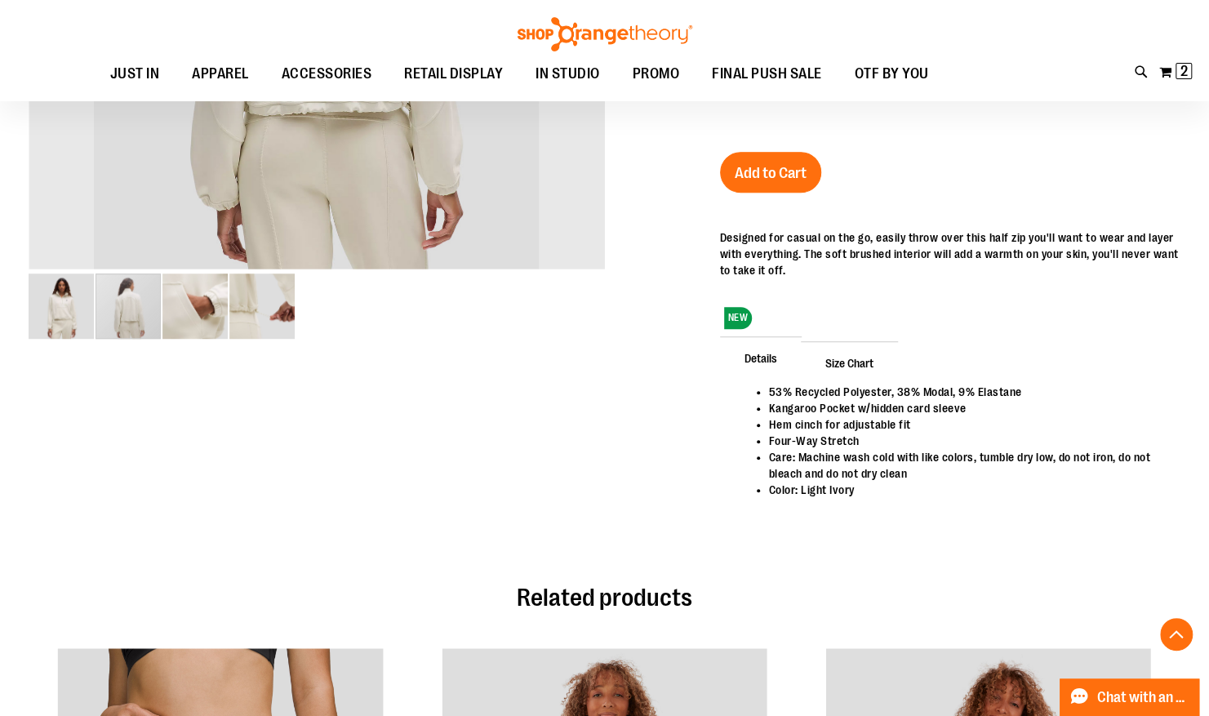
click at [585, 331] on div "carousel" at bounding box center [317, 306] width 576 height 69
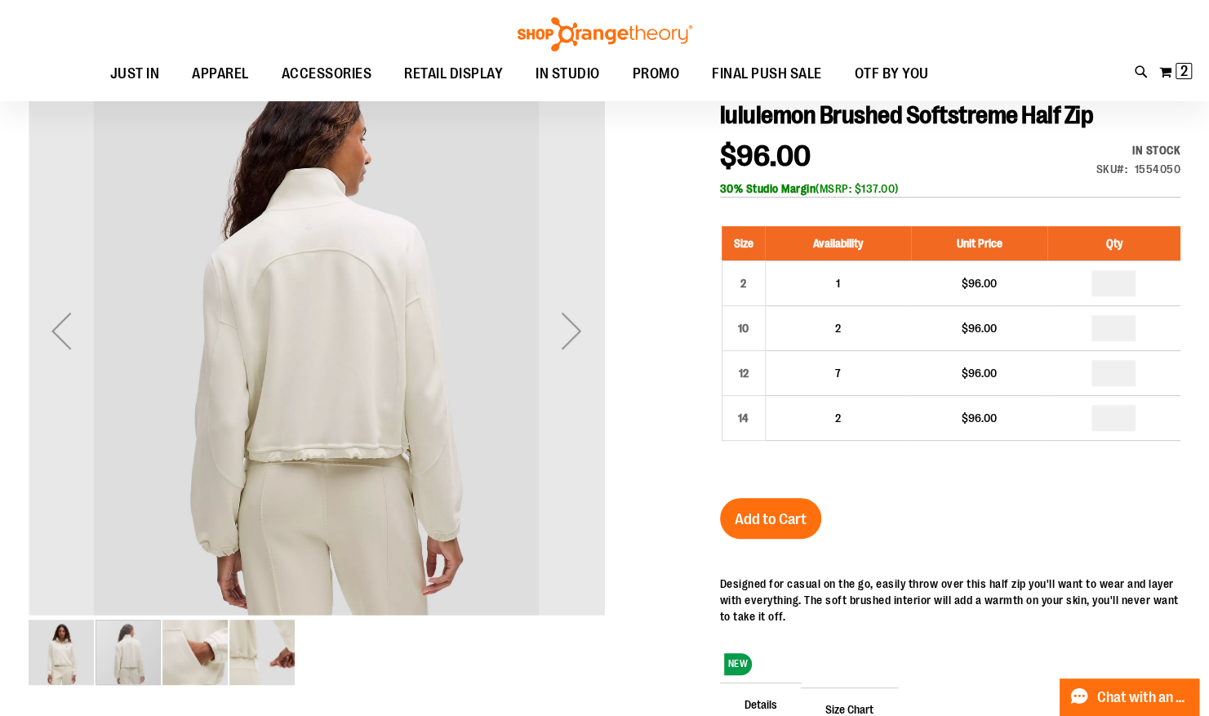
scroll to position [183, 0]
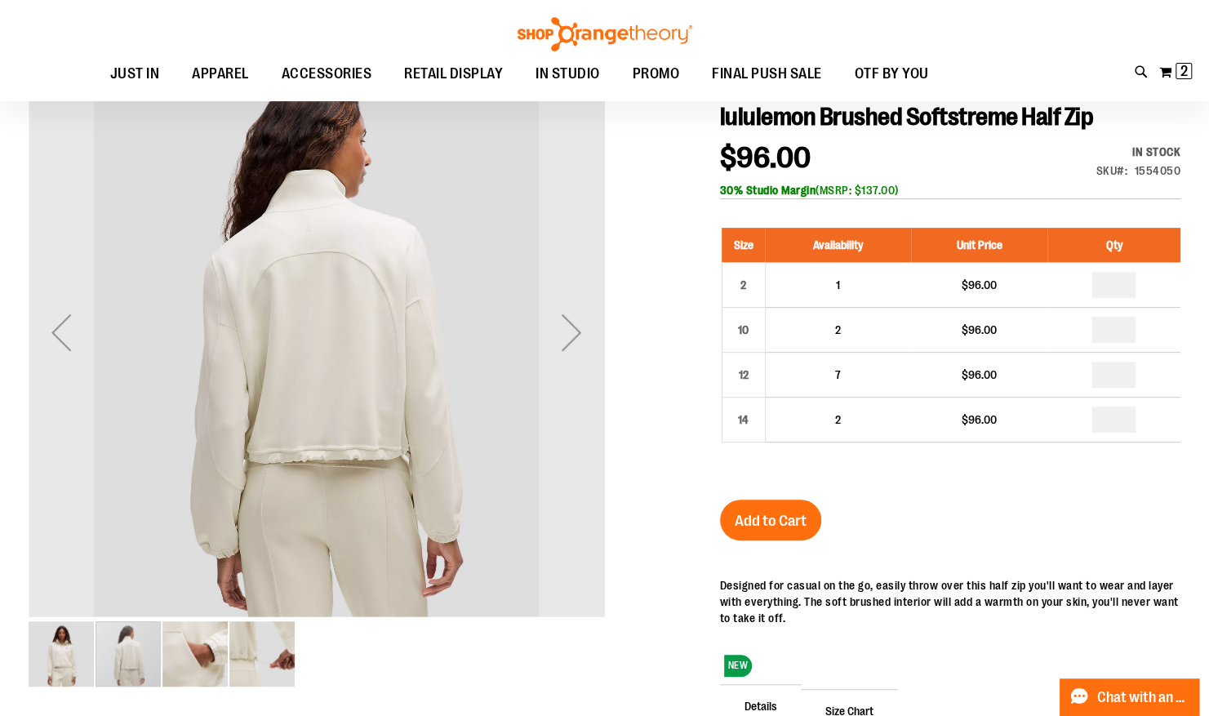
click at [585, 331] on div "Next" at bounding box center [571, 332] width 65 height 65
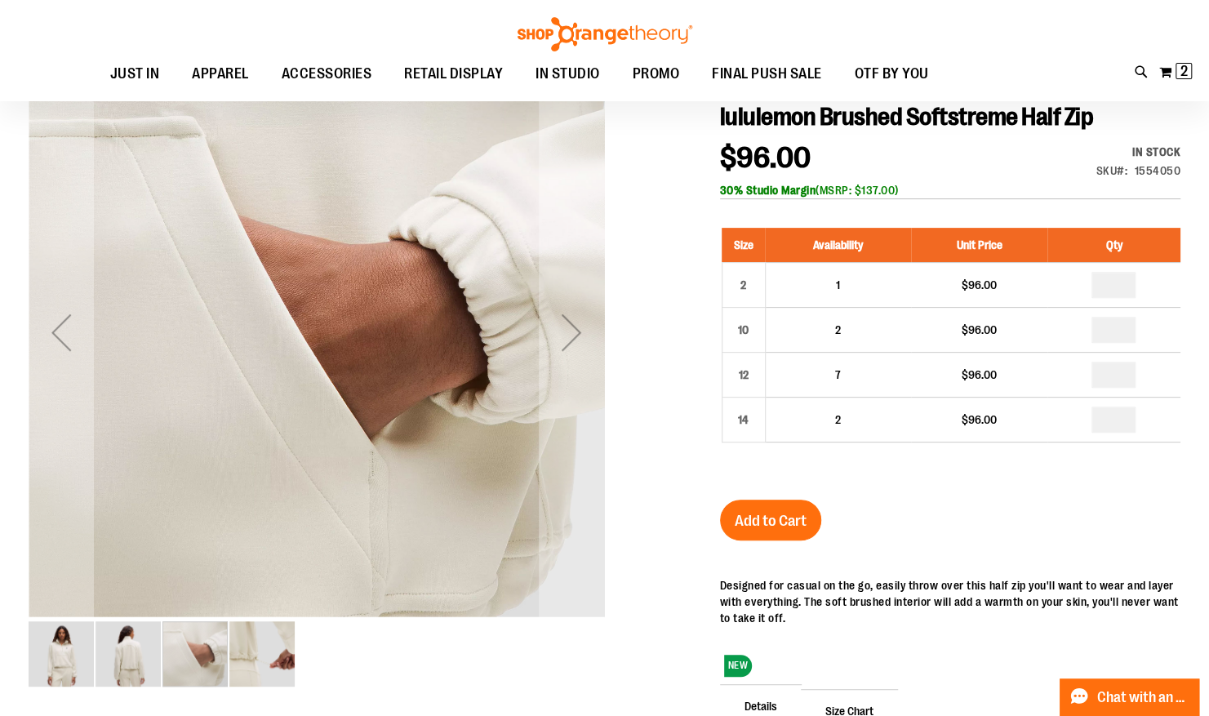
click at [585, 331] on div "Next" at bounding box center [571, 332] width 65 height 65
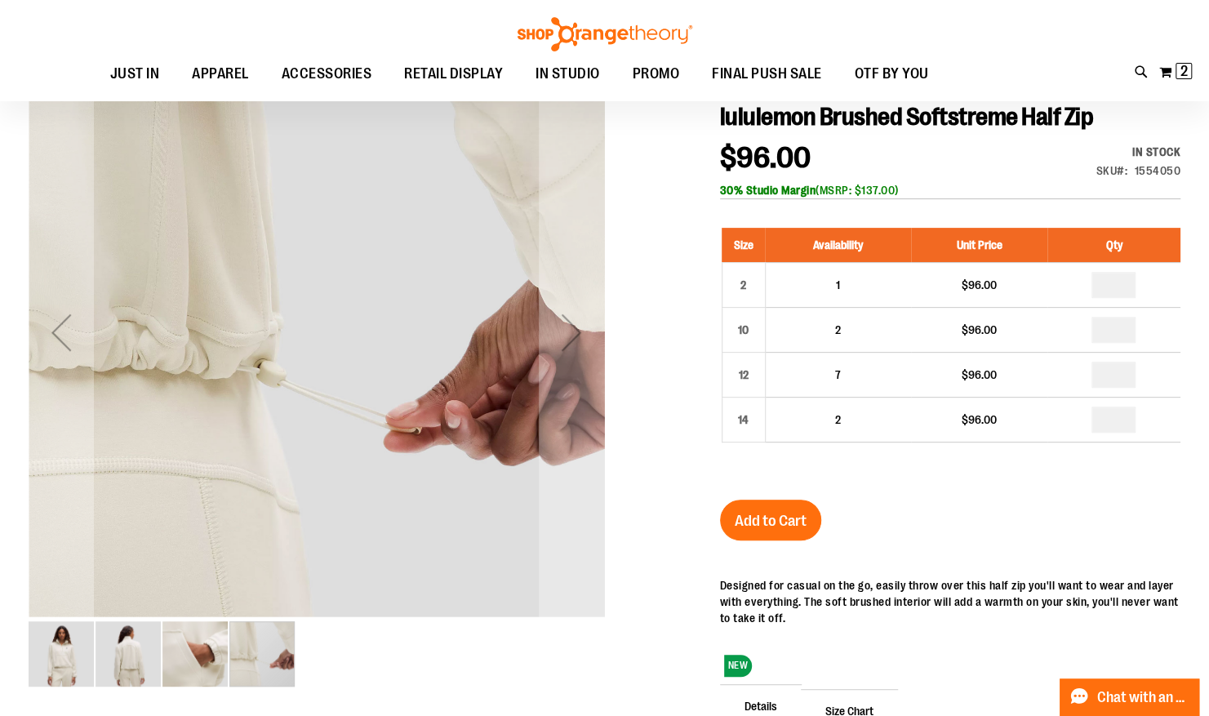
click at [585, 331] on div "Next" at bounding box center [571, 332] width 65 height 65
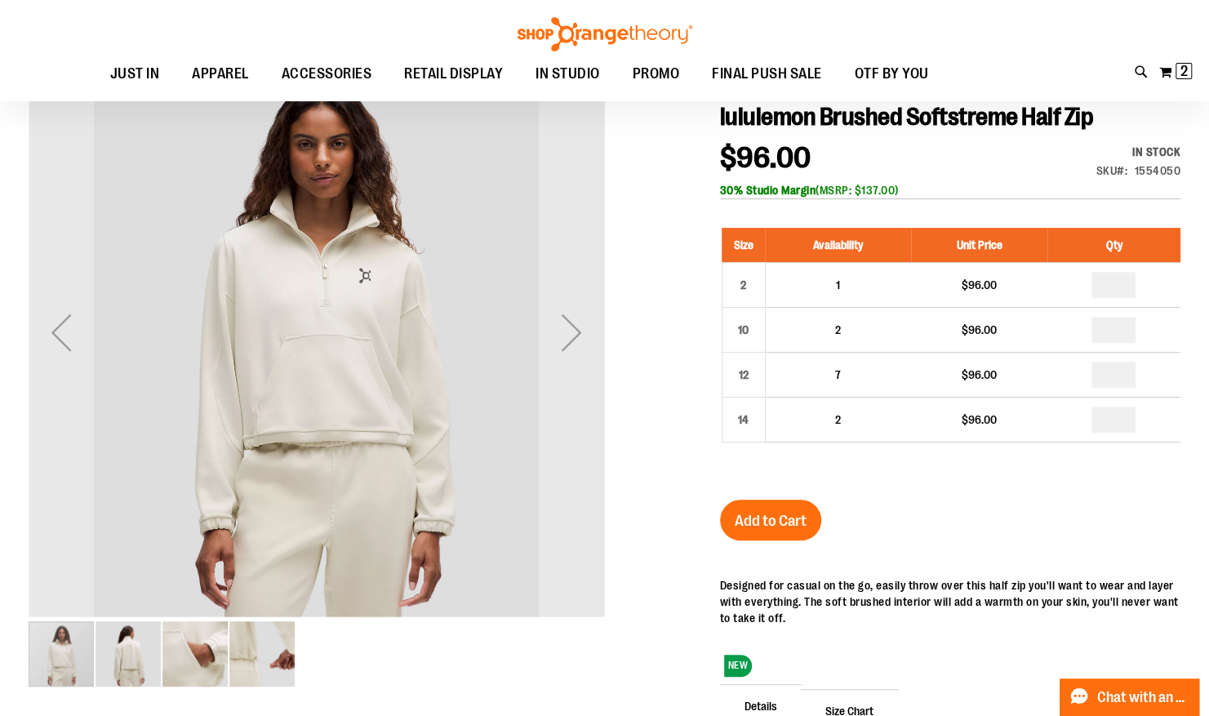
scroll to position [0, 0]
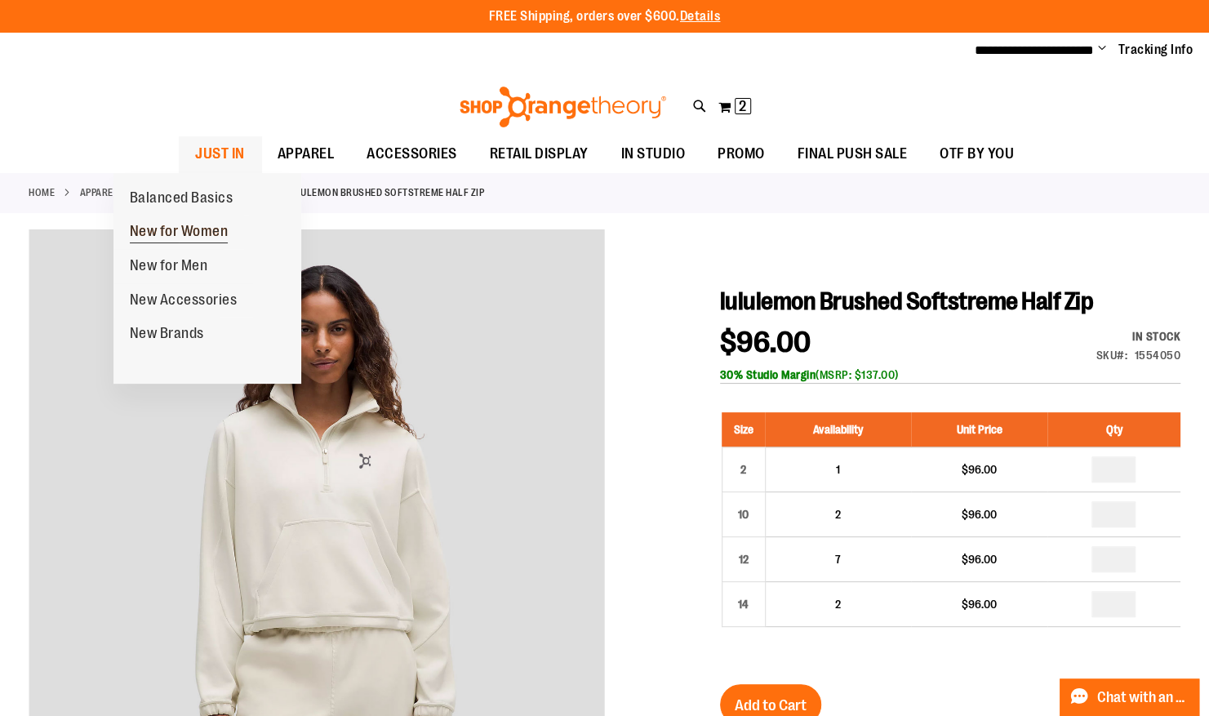
click at [158, 227] on span "New for Women" at bounding box center [179, 233] width 99 height 20
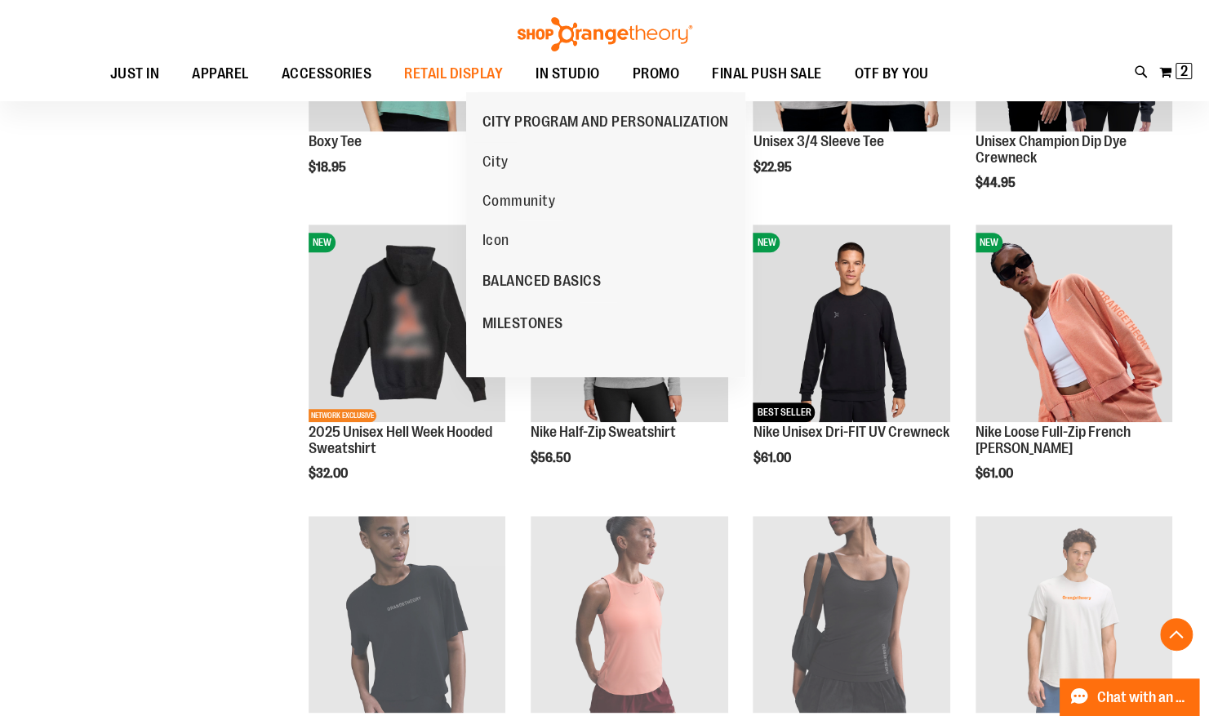
scroll to position [720, 0]
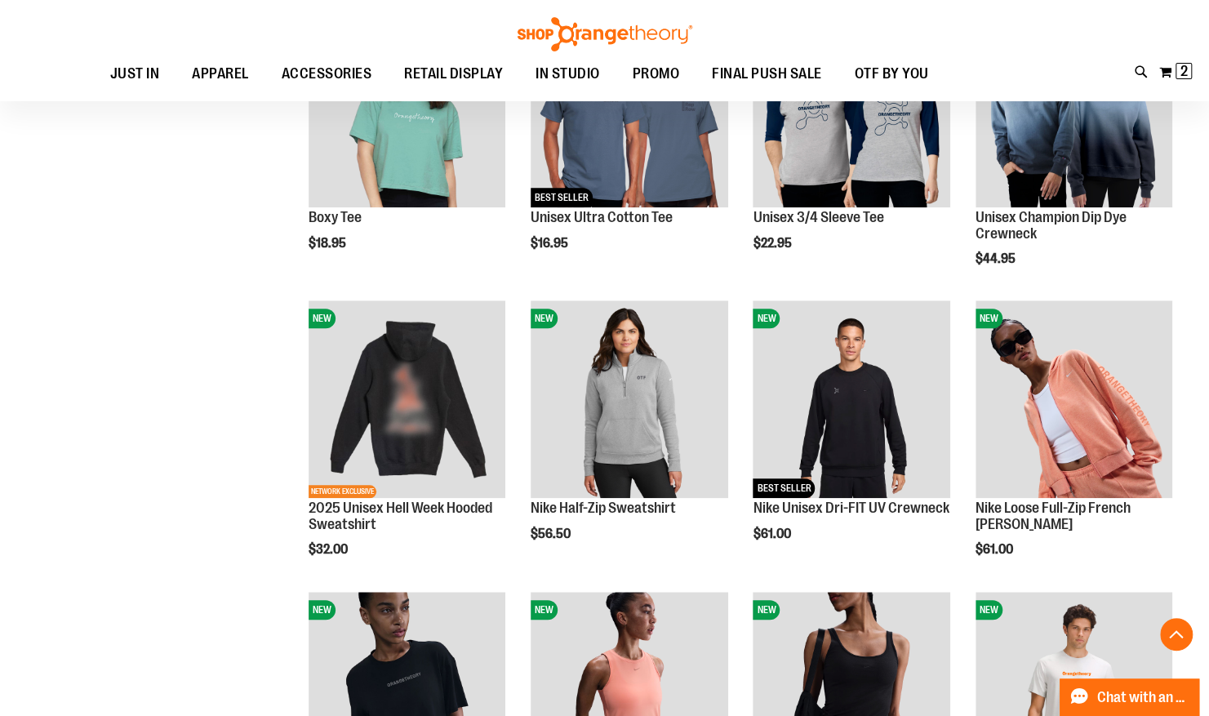
scroll to position [367, 0]
